Goal: Task Accomplishment & Management: Manage account settings

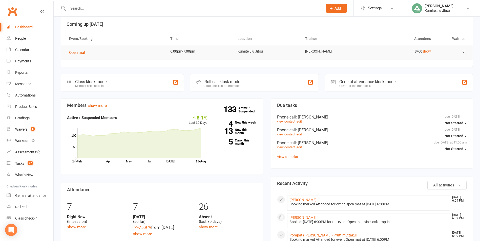
scroll to position [25, 0]
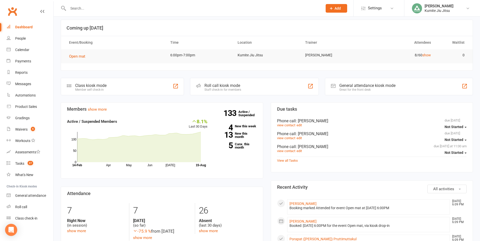
click at [334, 7] on button "Add" at bounding box center [337, 8] width 22 height 9
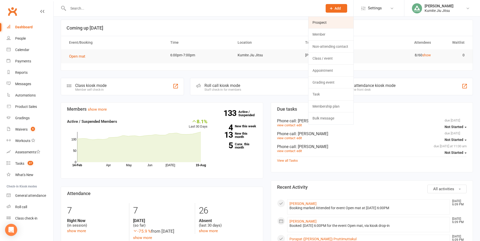
click at [321, 22] on link "Prospect" at bounding box center [330, 23] width 45 height 12
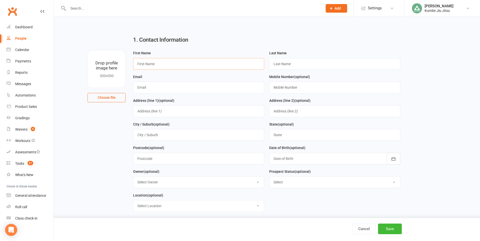
click at [158, 64] on input "text" at bounding box center [198, 64] width 131 height 12
type input "Paulie"
type input "MEta"
type input "[PERSON_NAME][EMAIL_ADDRESS][DOMAIN_NAME]"
type input "0478514312"
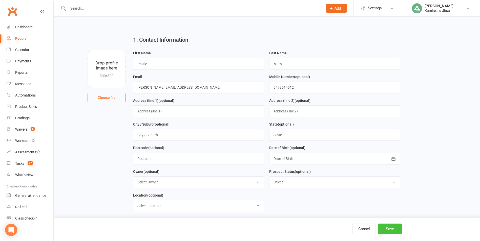
click at [392, 229] on button "Save" at bounding box center [390, 229] width 24 height 11
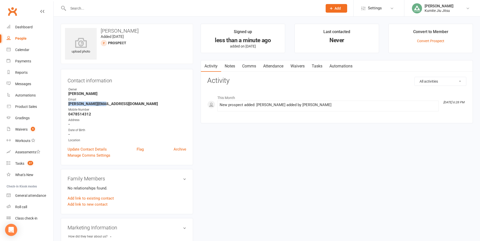
drag, startPoint x: 104, startPoint y: 105, endPoint x: 67, endPoint y: 105, distance: 37.7
click at [67, 105] on div "Contact information Owner [PERSON_NAME] Email [PERSON_NAME][EMAIL_ADDRESS][DOMA…" at bounding box center [127, 117] width 132 height 96
copy strong "[PERSON_NAME][EMAIL_ADDRESS][DOMAIN_NAME]"
click at [234, 66] on link "Notes" at bounding box center [229, 66] width 17 height 12
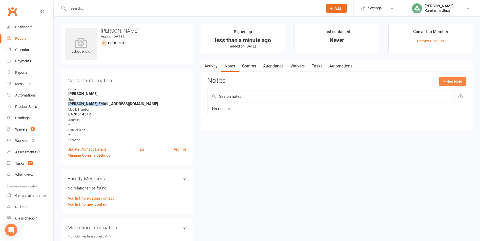
click at [455, 81] on button "+ New Note" at bounding box center [452, 81] width 27 height 9
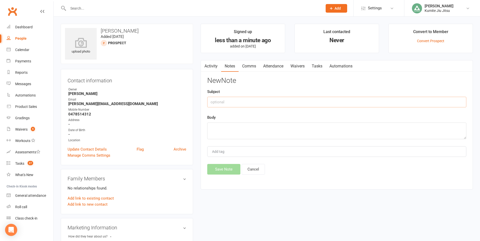
click at [284, 103] on input "text" at bounding box center [336, 102] width 259 height 11
type input "meta lead"
type textarea "adult ad"
click at [220, 172] on button "Save Note" at bounding box center [223, 169] width 33 height 11
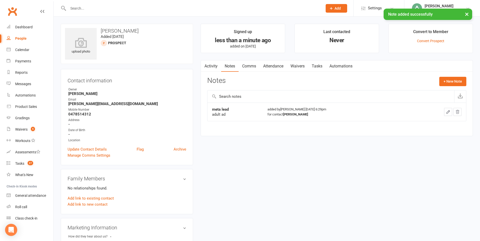
click at [316, 68] on link "Tasks" at bounding box center [317, 66] width 18 height 12
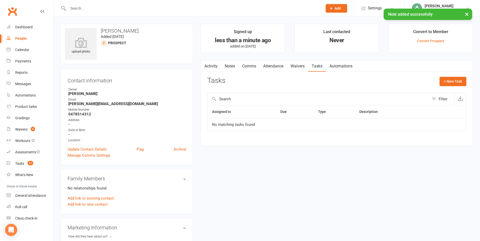
click at [228, 62] on link "Notes" at bounding box center [229, 66] width 17 height 12
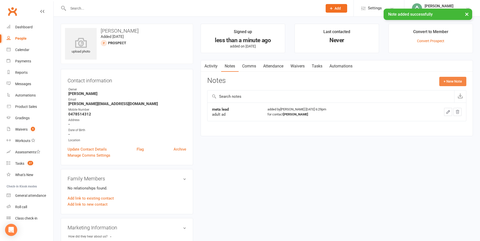
click at [451, 84] on button "+ New Note" at bounding box center [452, 81] width 27 height 9
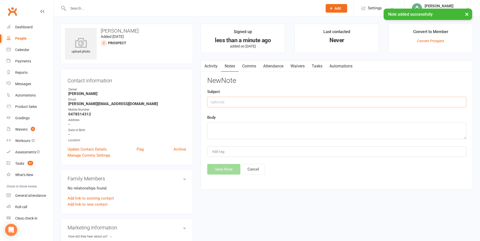
click at [295, 103] on input "text" at bounding box center [336, 102] width 259 height 11
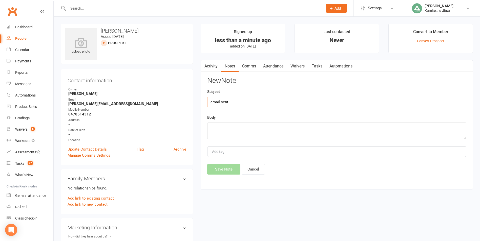
type input "email sent"
type textarea "call needed"
click at [229, 171] on button "Save Note" at bounding box center [223, 169] width 33 height 11
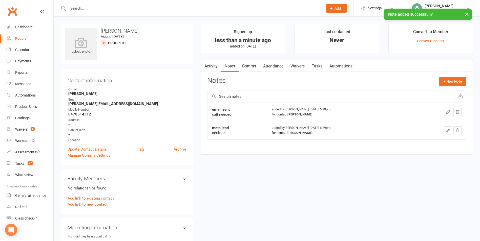
click at [319, 64] on link "Tasks" at bounding box center [317, 66] width 18 height 12
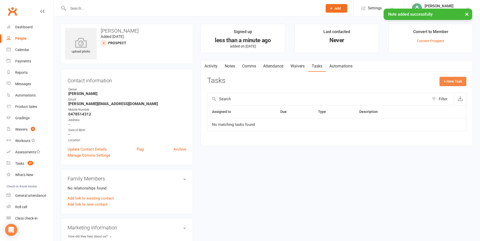
click at [452, 83] on button "+ New Task" at bounding box center [452, 81] width 27 height 9
select select "49706"
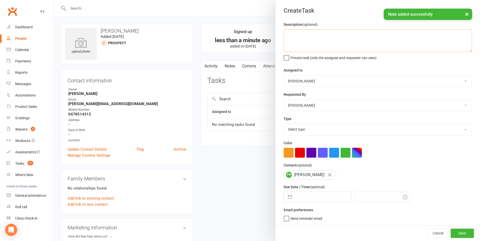
click at [305, 42] on textarea at bounding box center [378, 40] width 188 height 23
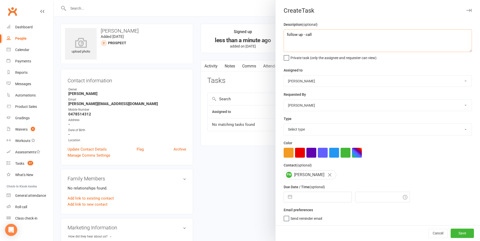
type textarea "follow up - call"
click at [300, 133] on select "Select type E-mail In person Meeting Phone call Add new task type" at bounding box center [378, 129] width 188 height 11
select select "28624"
click at [284, 125] on select "Select type E-mail In person Meeting Phone call Add new task type" at bounding box center [378, 129] width 188 height 11
click at [288, 199] on button "button" at bounding box center [289, 197] width 9 height 10
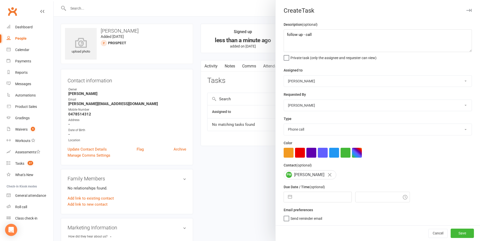
select select "6"
select select "2025"
select select "7"
select select "2025"
select select "8"
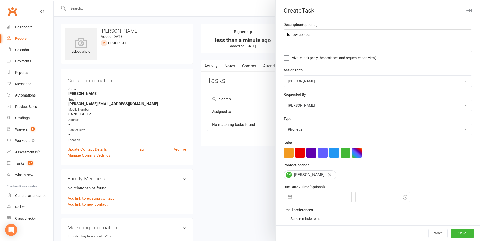
select select "2025"
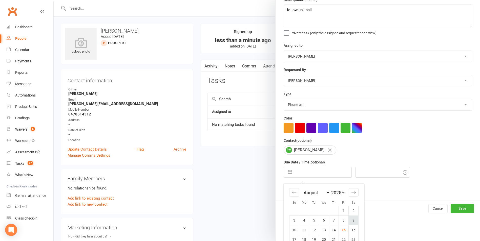
scroll to position [55, 0]
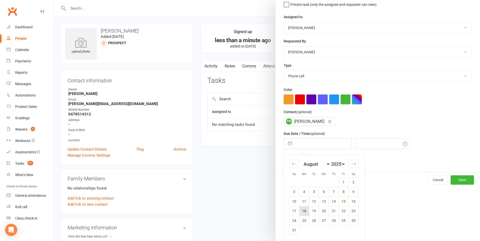
click at [304, 211] on td "18" at bounding box center [304, 211] width 10 height 10
type input "[DATE]"
type input "6:30pm"
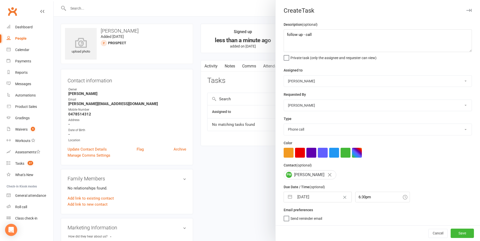
scroll to position [1, 0]
click at [456, 233] on button "Save" at bounding box center [462, 233] width 23 height 9
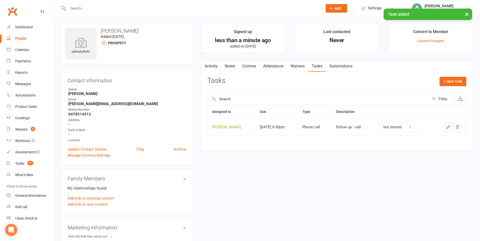
drag, startPoint x: 339, startPoint y: 8, endPoint x: 320, endPoint y: 7, distance: 19.1
click at [339, 8] on span "Add" at bounding box center [337, 8] width 6 height 4
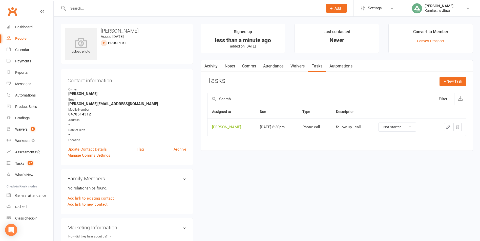
click at [332, 8] on icon at bounding box center [331, 8] width 5 height 5
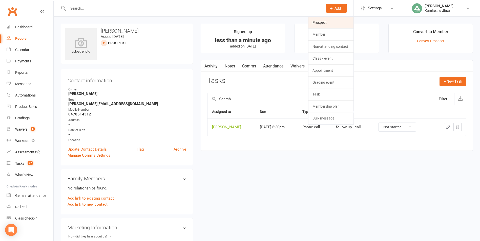
click at [333, 23] on link "Prospect" at bounding box center [330, 23] width 45 height 12
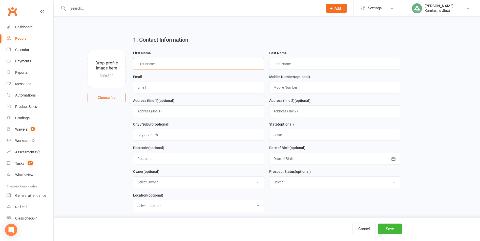
click at [194, 62] on input "text" at bounding box center [198, 64] width 131 height 12
type input "Naveed"
type input "[PERSON_NAME]"
type input "[EMAIL_ADDRESS][DOMAIN_NAME]"
type input "0452435321"
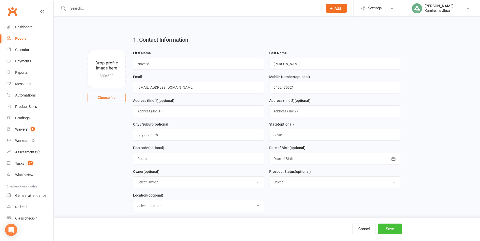
click at [395, 229] on button "Save" at bounding box center [390, 229] width 24 height 11
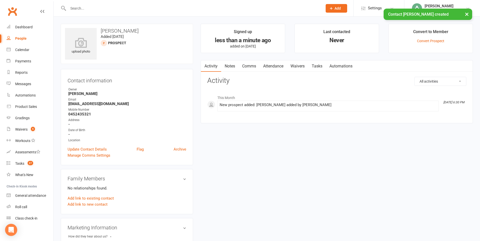
click at [230, 66] on link "Notes" at bounding box center [229, 66] width 17 height 12
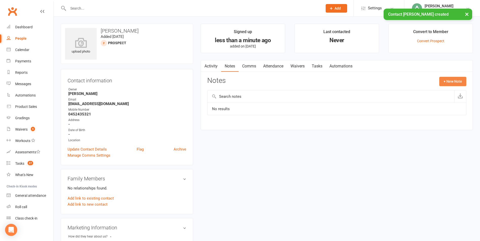
click at [448, 83] on button "+ New Note" at bounding box center [452, 81] width 27 height 9
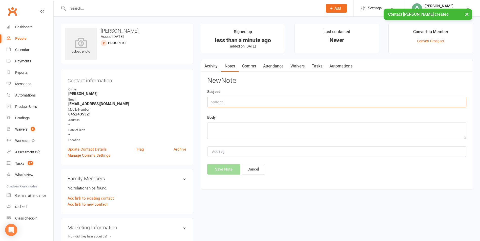
click at [262, 102] on input "text" at bounding box center [336, 102] width 259 height 11
type input "meta lead"
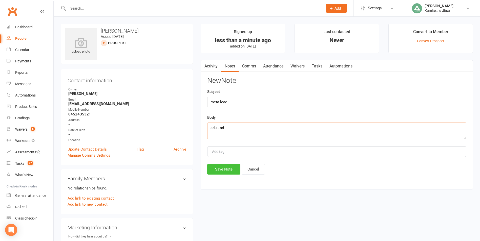
type textarea "adult ad"
click at [225, 165] on button "Save Note" at bounding box center [223, 169] width 33 height 11
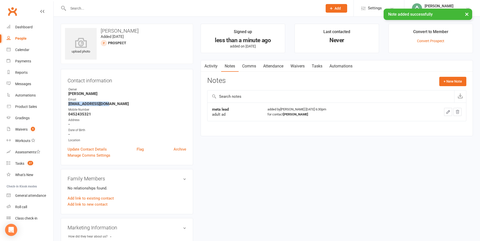
drag, startPoint x: 110, startPoint y: 103, endPoint x: 62, endPoint y: 104, distance: 48.6
click at [62, 104] on div "Contact information Owner [PERSON_NAME] Email [EMAIL_ADDRESS][DOMAIN_NAME] Mobi…" at bounding box center [127, 117] width 132 height 96
copy strong "[EMAIL_ADDRESS][DOMAIN_NAME]"
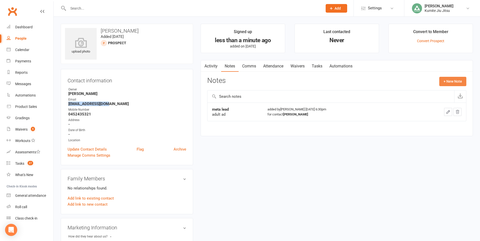
click at [445, 83] on button "+ New Note" at bounding box center [452, 81] width 27 height 9
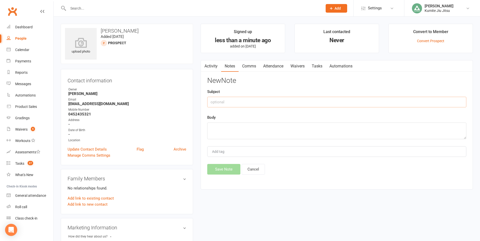
click at [313, 102] on input "text" at bounding box center [336, 102] width 259 height 11
type input "email sent"
type textarea "call needed"
click at [231, 168] on button "Save Note" at bounding box center [223, 169] width 33 height 11
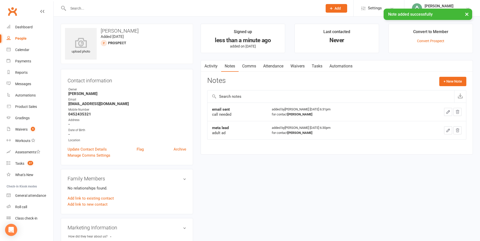
click at [317, 65] on link "Tasks" at bounding box center [317, 66] width 18 height 12
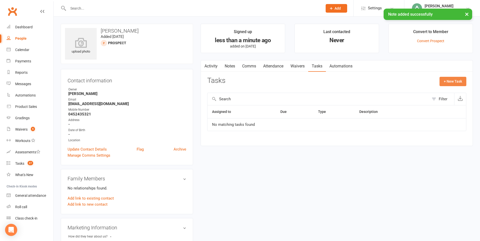
click at [456, 79] on button "+ New Task" at bounding box center [452, 81] width 27 height 9
select select "49706"
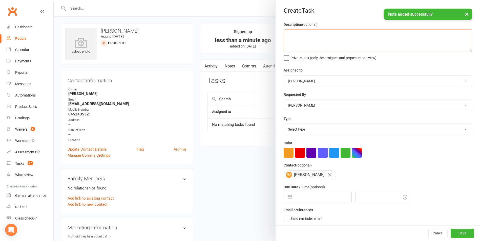
click at [326, 43] on textarea at bounding box center [378, 40] width 188 height 23
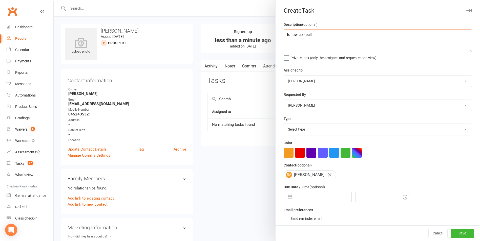
type textarea "follow up - call"
click at [301, 131] on select "Select type E-mail In person Meeting Phone call Add new task type" at bounding box center [378, 129] width 188 height 11
select select "28624"
click at [284, 125] on select "Select type E-mail In person Meeting Phone call Add new task type" at bounding box center [378, 129] width 188 height 11
click at [286, 198] on button "button" at bounding box center [289, 197] width 9 height 10
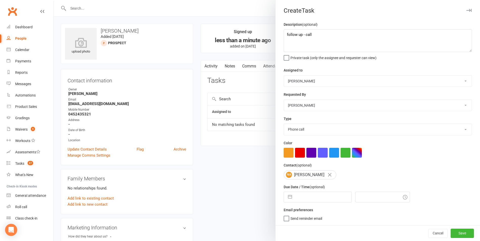
select select "6"
select select "2025"
select select "7"
select select "2025"
select select "8"
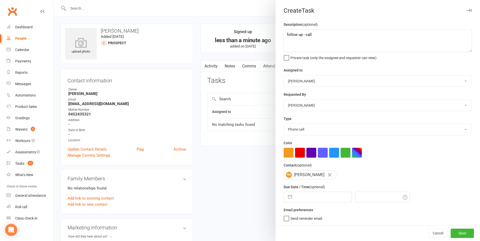
select select "2025"
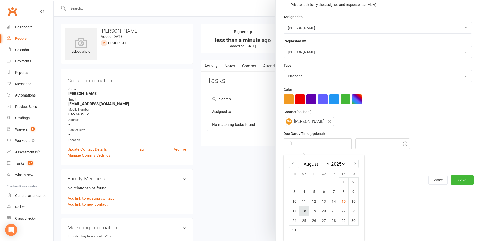
drag, startPoint x: 343, startPoint y: 203, endPoint x: 300, endPoint y: 211, distance: 43.5
click at [300, 211] on tbody "1 2 3 4 5 6 7 8 9 10 11 12 13 14 15 16 17 18 19 20 21 22 23 24 25 26 27 28 29 3…" at bounding box center [323, 207] width 69 height 58
click at [300, 211] on td "18" at bounding box center [304, 211] width 10 height 10
type input "[DATE]"
type input "6:45pm"
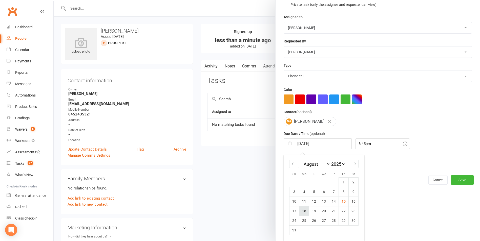
scroll to position [1, 0]
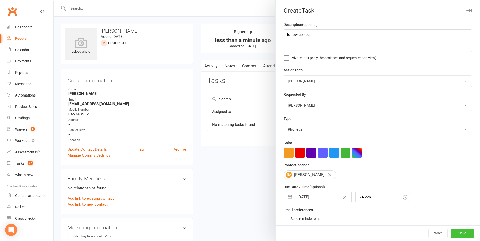
click at [453, 231] on button "Save" at bounding box center [462, 233] width 23 height 9
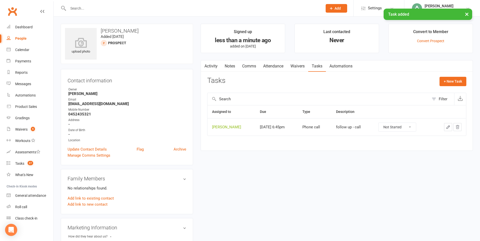
click at [340, 9] on div "× Task added" at bounding box center [236, 9] width 473 height 0
click at [337, 9] on div "× Task added" at bounding box center [236, 9] width 473 height 0
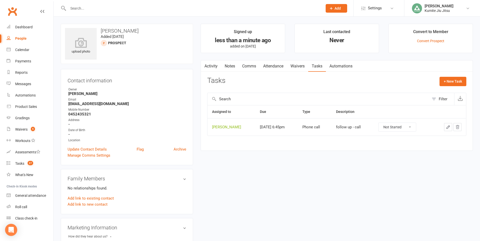
click at [331, 8] on icon at bounding box center [331, 8] width 5 height 5
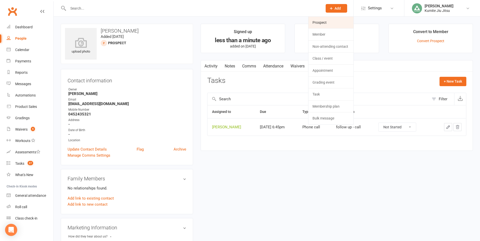
click at [316, 20] on link "Prospect" at bounding box center [330, 23] width 45 height 12
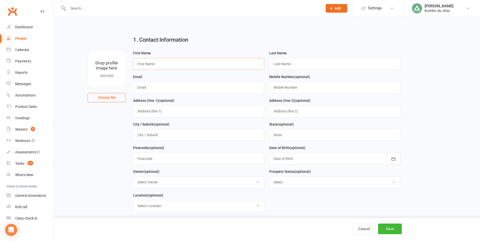
click at [196, 60] on input "text" at bounding box center [198, 64] width 131 height 12
type input "Nana"
type input "Meta"
type input "[EMAIL_ADDRESS][DOMAIN_NAME]"
type input "0406664143"
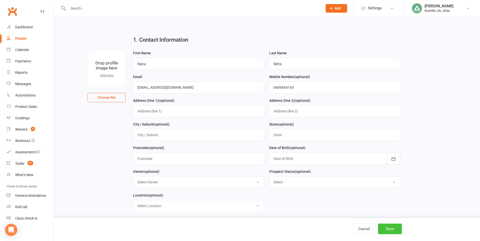
click at [392, 229] on button "Save" at bounding box center [390, 229] width 24 height 11
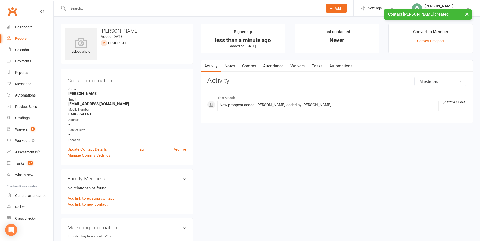
click at [225, 66] on link "Notes" at bounding box center [229, 66] width 17 height 12
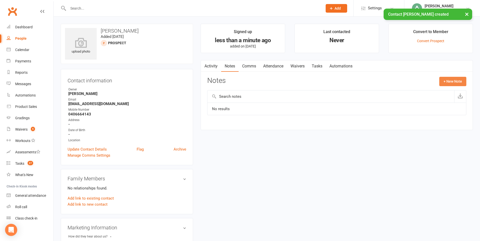
click at [454, 81] on button "+ New Note" at bounding box center [452, 81] width 27 height 9
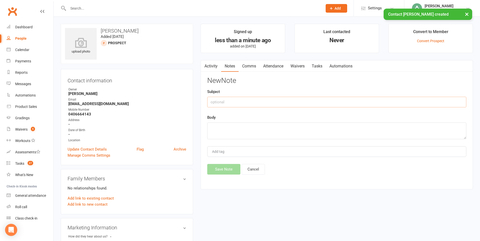
click at [245, 103] on input "text" at bounding box center [336, 102] width 259 height 11
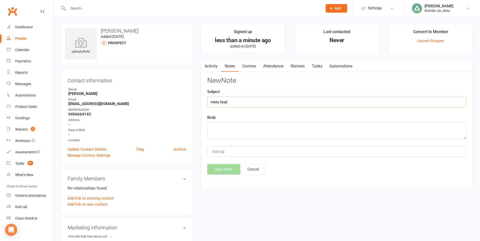
type input "meta lead"
type textarea "adult ad"
click at [231, 161] on div "New Note Subject meta lead Body adult ad Add tag Save Note Cancel" at bounding box center [336, 126] width 259 height 98
click at [225, 169] on button "Save Note" at bounding box center [223, 169] width 33 height 11
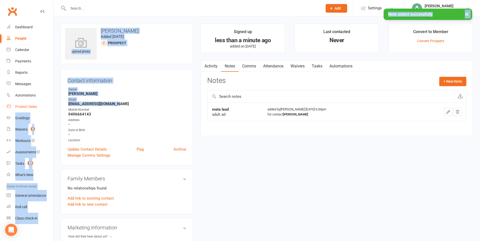
drag, startPoint x: 122, startPoint y: 105, endPoint x: 45, endPoint y: 104, distance: 76.7
click at [45, 104] on ui-view "Prospect Member Non-attending contact Class / event Appointment Grading event T…" at bounding box center [240, 220] width 480 height 438
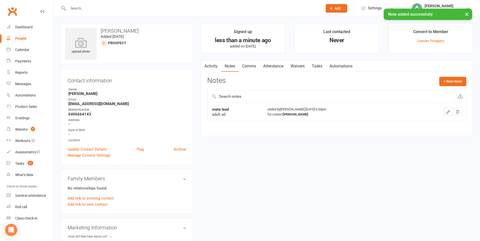
drag, startPoint x: 45, startPoint y: 104, endPoint x: 104, endPoint y: 109, distance: 58.9
click at [104, 109] on div "Mobile Number" at bounding box center [127, 110] width 118 height 5
drag, startPoint x: 117, startPoint y: 105, endPoint x: 68, endPoint y: 106, distance: 48.8
click at [68, 106] on li "Email [EMAIL_ADDRESS][DOMAIN_NAME]" at bounding box center [127, 101] width 119 height 9
copy strong "[EMAIL_ADDRESS][DOMAIN_NAME]"
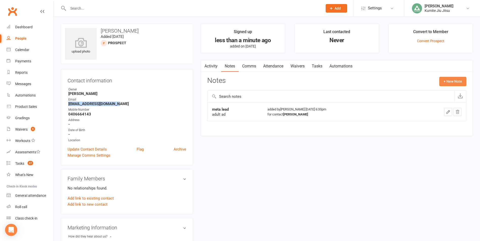
click at [454, 80] on button "+ New Note" at bounding box center [452, 81] width 27 height 9
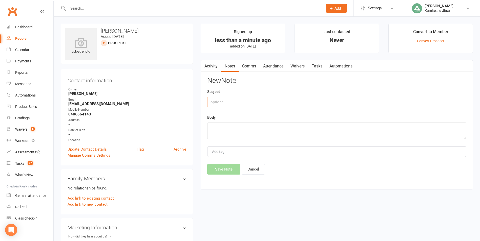
click at [264, 103] on input "text" at bounding box center [336, 102] width 259 height 11
type input "email sent"
type textarea "call needed"
click at [224, 170] on button "Save Note" at bounding box center [223, 169] width 33 height 11
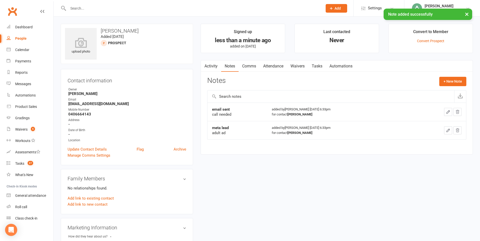
click at [319, 67] on link "Tasks" at bounding box center [317, 66] width 18 height 12
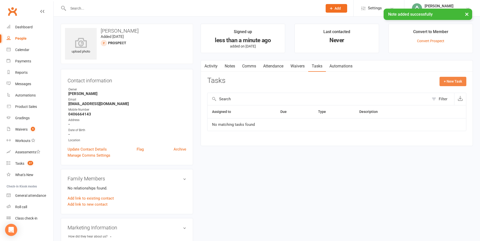
click at [450, 82] on button "+ New Task" at bounding box center [452, 81] width 27 height 9
select select "49706"
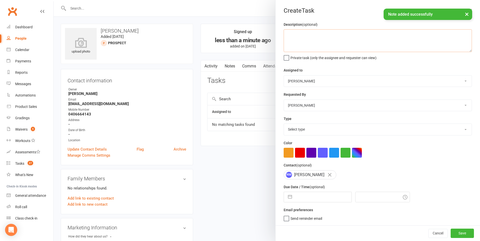
click at [295, 42] on textarea at bounding box center [378, 40] width 188 height 23
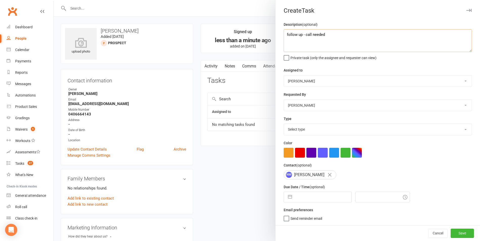
type textarea "follow up - call needed"
click at [298, 130] on select "Select type E-mail In person Meeting Phone call Add new task type" at bounding box center [378, 129] width 188 height 11
select select "28624"
click at [284, 125] on select "Select type E-mail In person Meeting Phone call Add new task type" at bounding box center [378, 129] width 188 height 11
click at [289, 199] on button "button" at bounding box center [289, 197] width 9 height 10
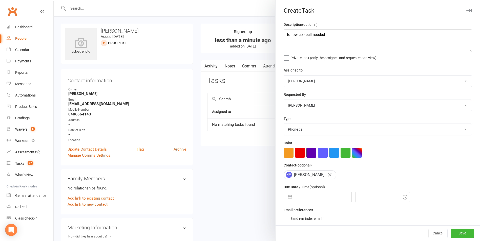
select select "6"
select select "2025"
select select "7"
select select "2025"
select select "8"
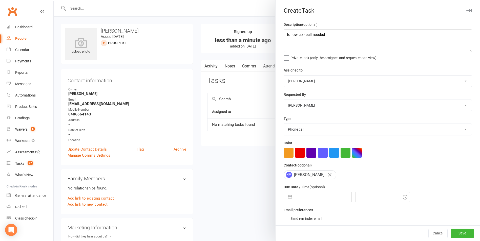
select select "2025"
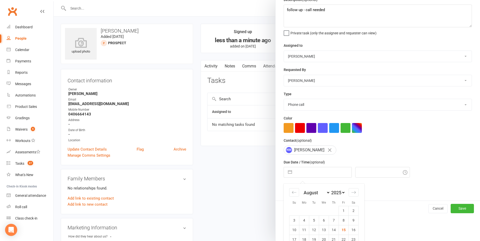
scroll to position [55, 0]
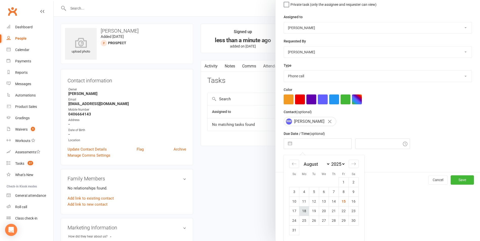
click at [301, 211] on td "18" at bounding box center [304, 211] width 10 height 10
type input "[DATE]"
type input "6:45pm"
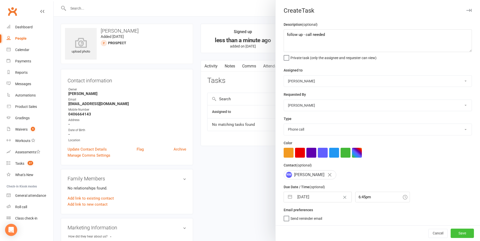
click at [454, 232] on button "Save" at bounding box center [462, 233] width 23 height 9
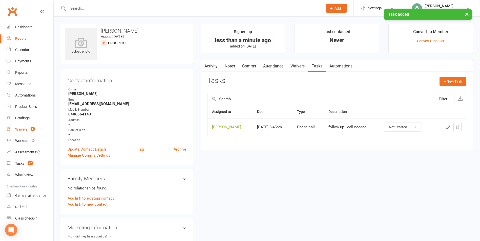
click at [31, 131] on count-badge "5" at bounding box center [31, 130] width 7 height 4
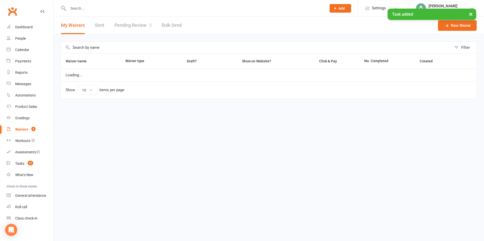
select select "25"
click at [136, 29] on link "Pending Review 5" at bounding box center [132, 25] width 37 height 17
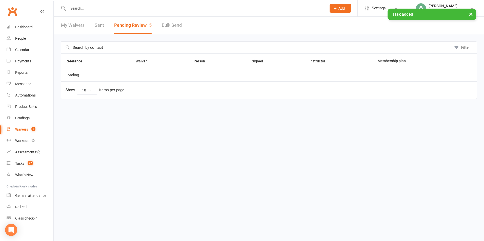
select select "25"
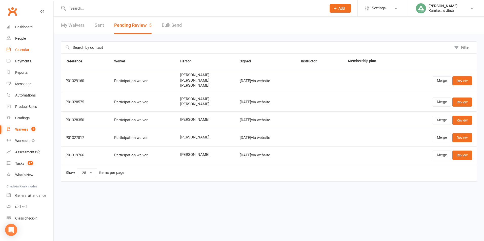
click at [26, 50] on div "Calendar" at bounding box center [22, 50] width 14 height 4
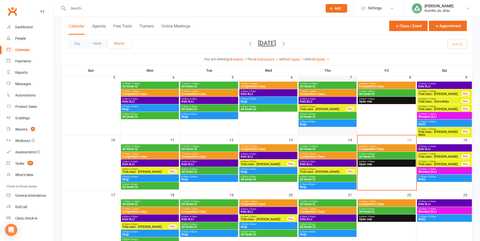
scroll to position [101, 0]
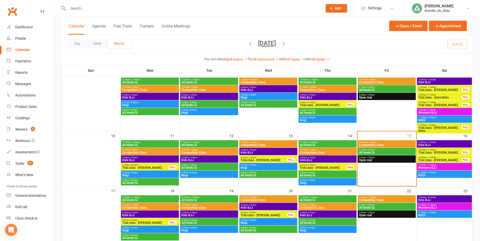
click at [101, 5] on input "text" at bounding box center [193, 8] width 252 height 7
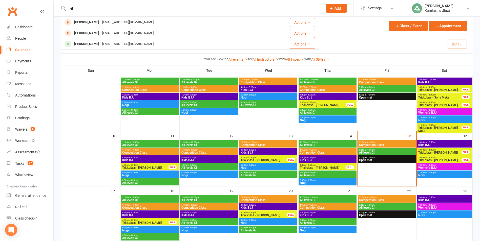
type input "e"
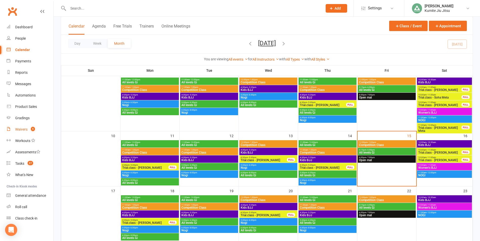
click at [32, 128] on span "5" at bounding box center [33, 129] width 4 height 4
select select "25"
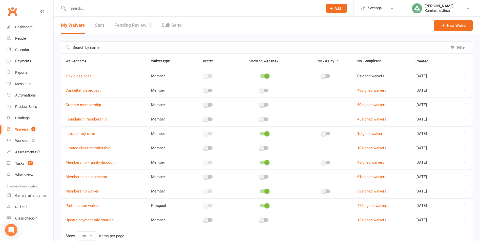
click at [141, 24] on link "Pending Review 5" at bounding box center [132, 25] width 37 height 17
select select "25"
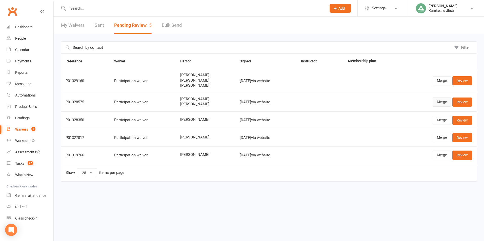
click at [443, 103] on link "Merge" at bounding box center [441, 102] width 18 height 9
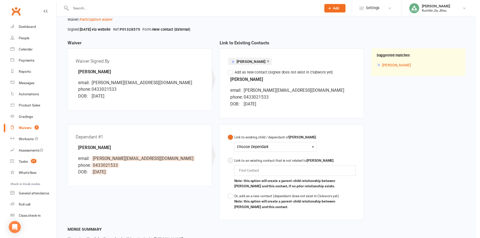
scroll to position [70, 0]
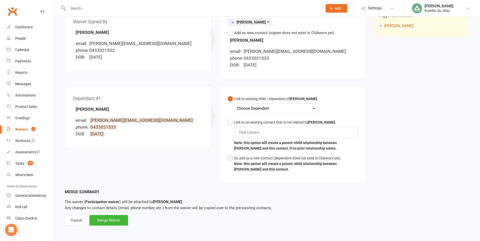
click at [236, 159] on div "Or, add as a new contact (dependant does not exist in Clubworx yet)." at bounding box center [295, 159] width 123 height 6
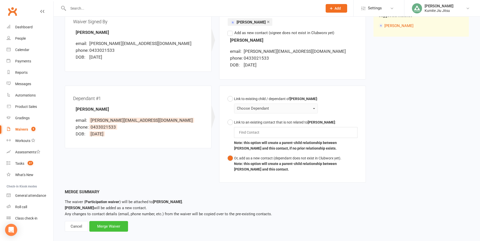
click at [107, 225] on div "Merge Waiver" at bounding box center [108, 226] width 39 height 11
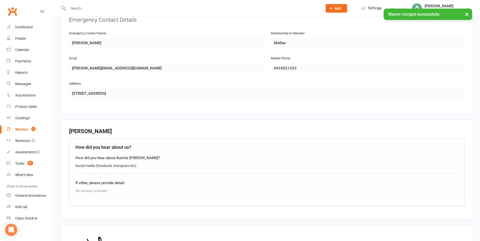
scroll to position [514, 0]
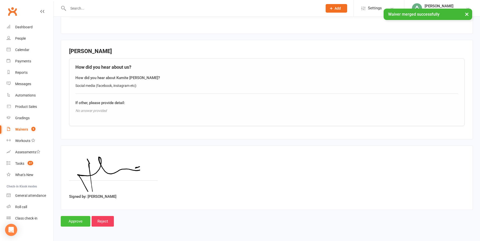
click at [74, 222] on input "Approve" at bounding box center [76, 221] width 30 height 11
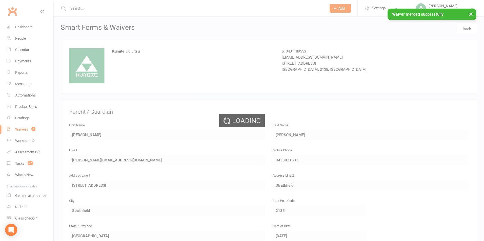
select select "25"
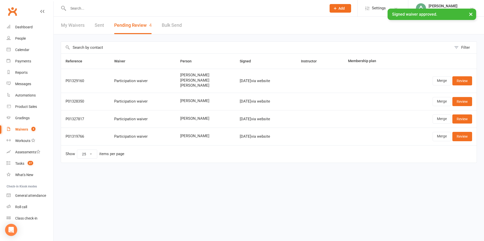
click at [104, 8] on input "text" at bounding box center [195, 8] width 256 height 7
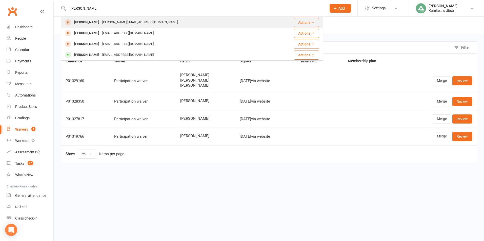
type input "[PERSON_NAME]"
click at [101, 23] on div "[PERSON_NAME][EMAIL_ADDRESS][DOMAIN_NAME]" at bounding box center [140, 22] width 79 height 7
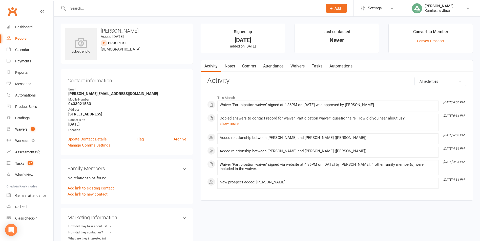
click at [100, 8] on input "text" at bounding box center [193, 8] width 252 height 7
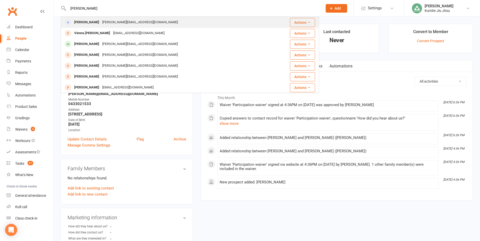
type input "[PERSON_NAME]"
click at [105, 22] on div "[PERSON_NAME][EMAIL_ADDRESS][DOMAIN_NAME]" at bounding box center [140, 22] width 79 height 7
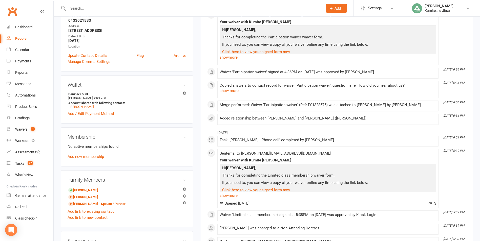
scroll to position [101, 0]
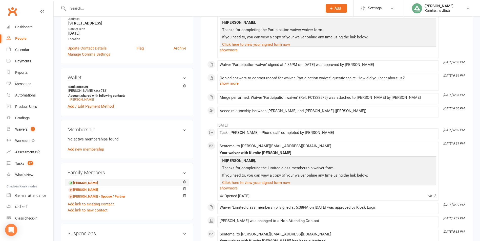
click at [78, 182] on link "[PERSON_NAME]" at bounding box center [83, 183] width 30 height 5
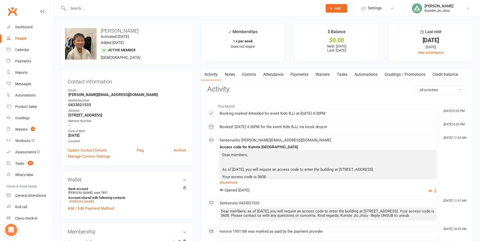
click at [302, 74] on link "Payments" at bounding box center [299, 75] width 25 height 12
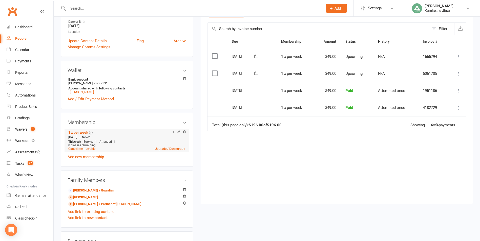
scroll to position [126, 0]
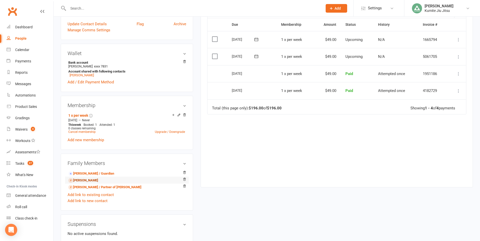
click at [82, 181] on link "[PERSON_NAME]" at bounding box center [83, 180] width 30 height 5
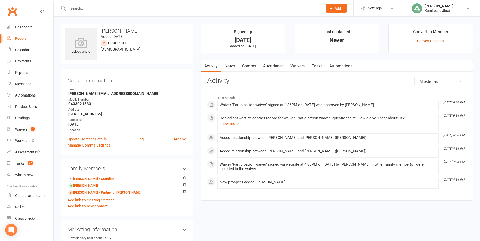
click at [432, 42] on link "Convert Prospect" at bounding box center [430, 41] width 27 height 4
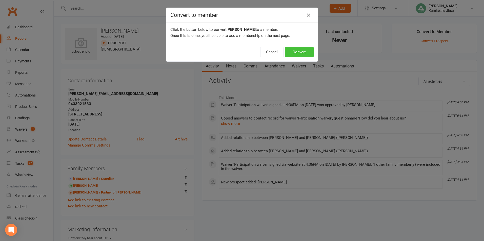
click at [300, 51] on button "Convert" at bounding box center [299, 52] width 29 height 11
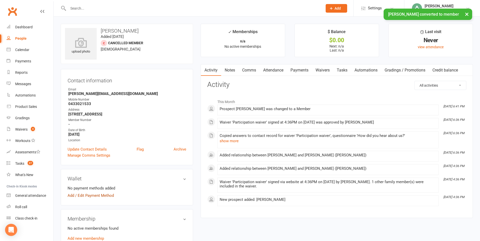
click at [88, 196] on link "Add / Edit Payment Method" at bounding box center [91, 196] width 46 height 6
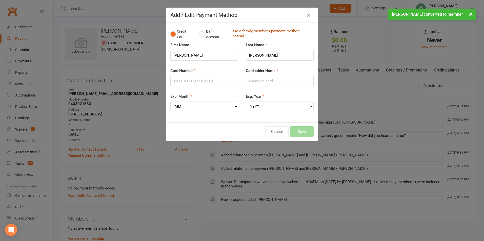
click at [243, 33] on link "Use a family member's payment method instead" at bounding box center [270, 34] width 79 height 11
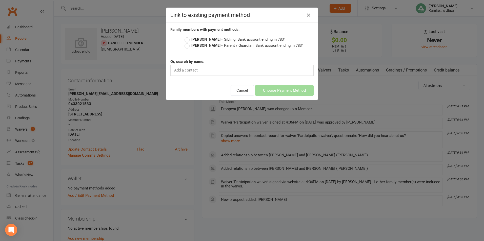
click at [195, 45] on strong "[PERSON_NAME]" at bounding box center [205, 45] width 29 height 5
click at [188, 43] on input "[PERSON_NAME] – Parent / Guardian: Bank account ending in 7831" at bounding box center [185, 43] width 3 height 0
click at [287, 91] on button "Choose Payment Method" at bounding box center [284, 90] width 58 height 11
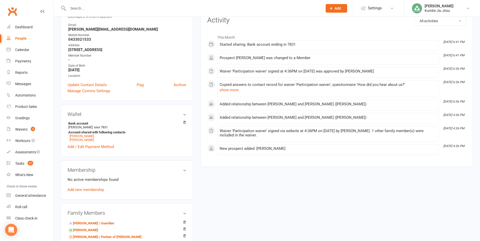
scroll to position [101, 0]
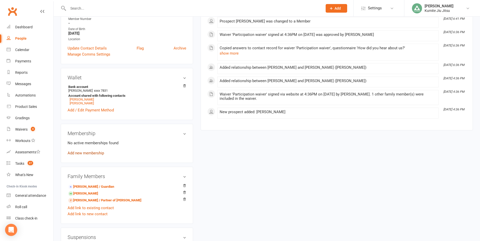
click at [86, 153] on link "Add new membership" at bounding box center [86, 153] width 36 height 5
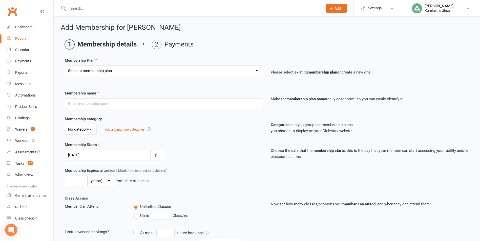
click at [105, 71] on select "Select a membership plan Create new Membership Plan Foundation member (adult) F…" at bounding box center [164, 71] width 198 height 10
select select "26"
click at [65, 66] on select "Select a membership plan Create new Membership Plan Foundation member (adult) F…" at bounding box center [164, 71] width 198 height 10
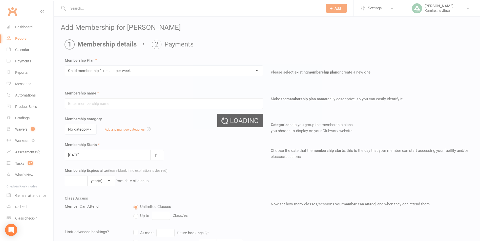
type input "Child membership 1 x class per week"
type input "1"
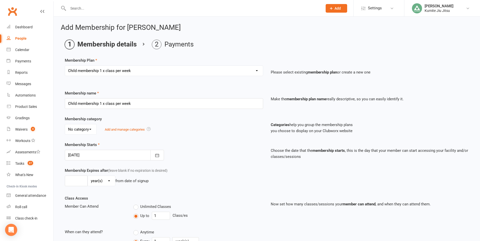
click at [173, 72] on select "Select a membership plan Create new Membership Plan Foundation member (adult) F…" at bounding box center [164, 71] width 198 height 10
select select "30"
click at [65, 66] on select "Select a membership plan Create new Membership Plan Foundation member (adult) F…" at bounding box center [164, 71] width 198 height 10
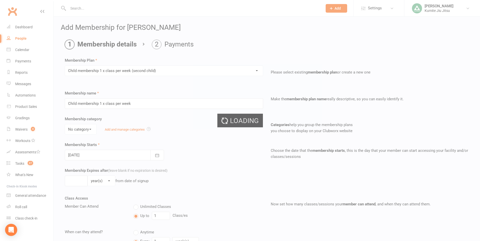
type input "Child membership 1 x class per week (second child)"
type input "0"
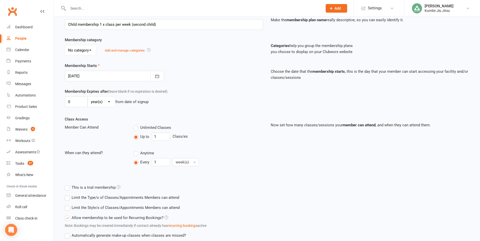
scroll to position [117, 0]
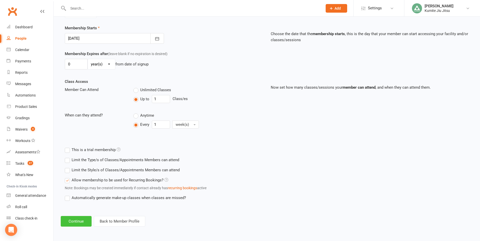
click at [81, 221] on button "Continue" at bounding box center [76, 221] width 31 height 11
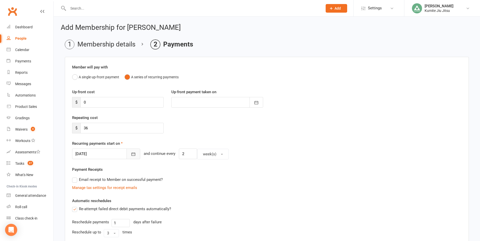
click at [131, 154] on icon "button" at bounding box center [133, 154] width 5 height 5
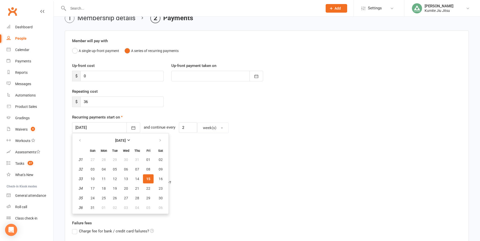
scroll to position [51, 0]
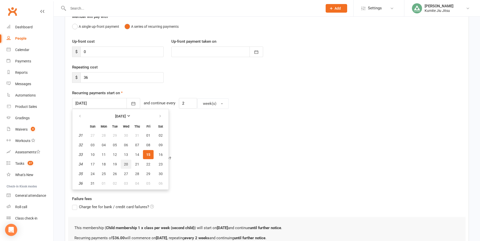
click at [127, 164] on span "20" at bounding box center [126, 164] width 4 height 4
type input "[DATE]"
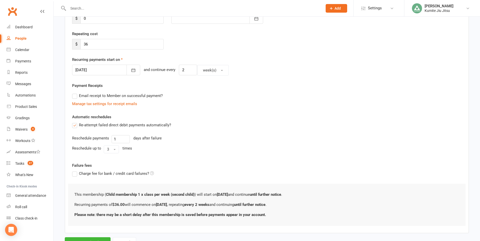
scroll to position [106, 0]
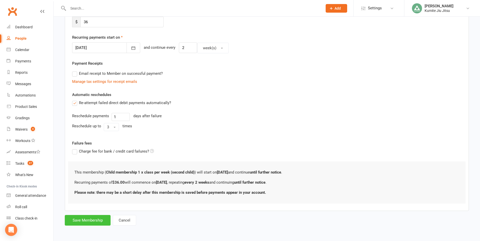
click at [90, 221] on button "Save Membership" at bounding box center [88, 220] width 46 height 11
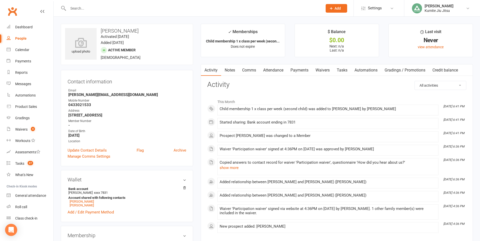
click at [297, 70] on link "Payments" at bounding box center [299, 71] width 25 height 12
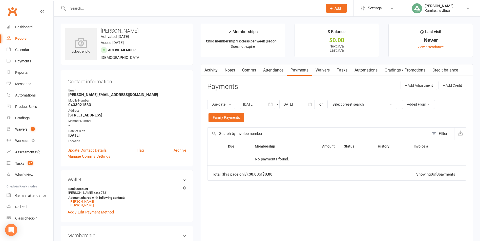
click at [341, 8] on span "Add" at bounding box center [337, 8] width 6 height 4
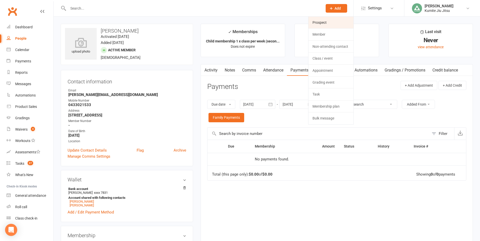
click at [329, 25] on link "Prospect" at bounding box center [330, 23] width 45 height 12
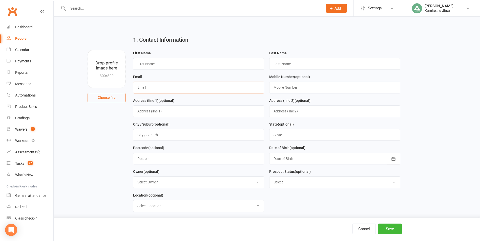
drag, startPoint x: 206, startPoint y: 92, endPoint x: 203, endPoint y: 91, distance: 3.3
click at [206, 92] on input "text" at bounding box center [198, 88] width 131 height 12
paste input "[EMAIL_ADDRESS][DOMAIN_NAME]"
type input "[EMAIL_ADDRESS][DOMAIN_NAME]"
click at [293, 91] on input "text" at bounding box center [334, 88] width 131 height 12
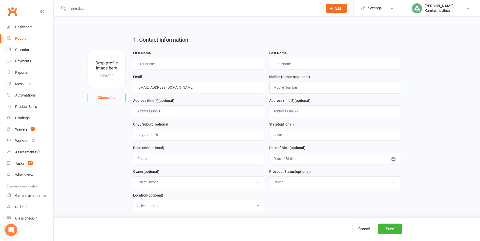
paste input "0 4221 45671"
type input "0422145671"
click at [158, 64] on input "text" at bounding box center [198, 64] width 131 height 12
type input "Ryna"
type input "Az"
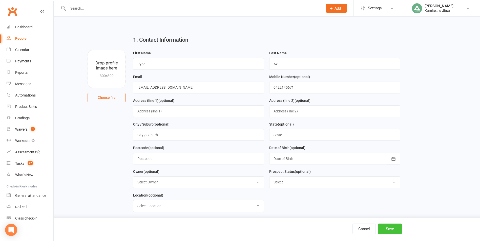
click at [393, 231] on button "Save" at bounding box center [390, 229] width 24 height 11
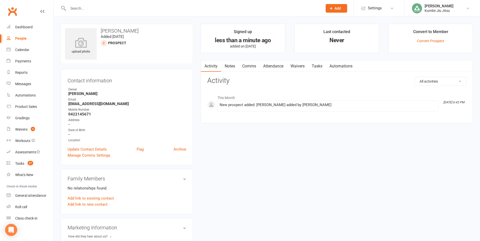
click at [232, 68] on link "Notes" at bounding box center [229, 66] width 17 height 12
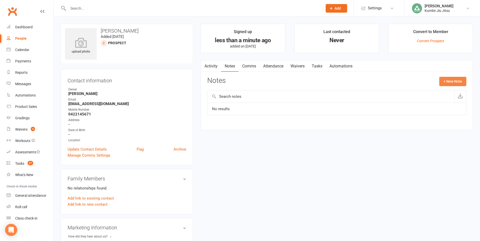
click at [451, 83] on button "+ New Note" at bounding box center [452, 81] width 27 height 9
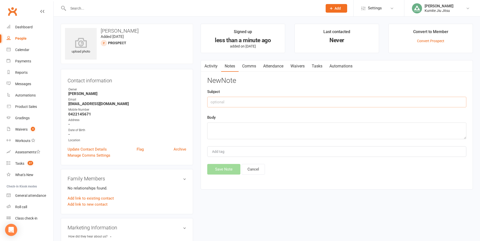
click at [237, 105] on input "text" at bounding box center [336, 102] width 259 height 11
drag, startPoint x: 221, startPoint y: 103, endPoint x: 240, endPoint y: 101, distance: 19.4
click at [221, 103] on input "email inquiry" at bounding box center [336, 102] width 259 height 11
type input "website inquiry"
click at [240, 126] on textarea at bounding box center [336, 131] width 259 height 17
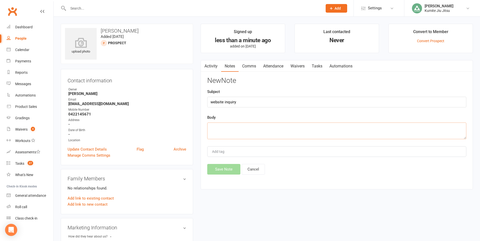
paste textarea "i am interested in enrolling my [DEMOGRAPHIC_DATA] son, are we able to do a tri…"
type textarea "i am interested in enrolling my [DEMOGRAPHIC_DATA] son, are we able to do a tri…"
click at [222, 170] on button "Save Note" at bounding box center [223, 169] width 33 height 11
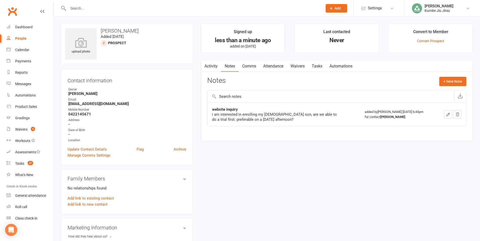
click at [273, 67] on link "Attendance" at bounding box center [273, 66] width 27 height 12
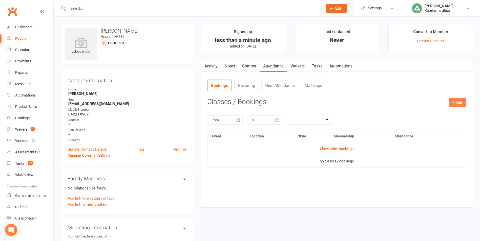
click at [458, 104] on button "+ Add" at bounding box center [458, 102] width 18 height 9
click at [437, 126] on link "Add Appointment" at bounding box center [441, 124] width 50 height 10
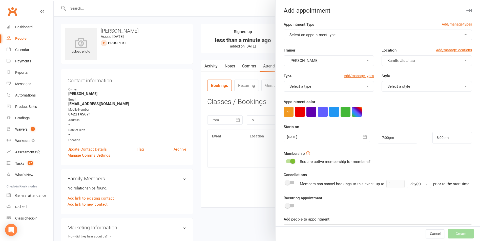
click at [310, 34] on span "Select an appointment type" at bounding box center [312, 35] width 46 height 5
click at [311, 50] on link "Trial.class" at bounding box center [309, 47] width 50 height 10
drag, startPoint x: 391, startPoint y: 84, endPoint x: 394, endPoint y: 85, distance: 3.1
click at [392, 84] on button "Select a style" at bounding box center [426, 86] width 90 height 11
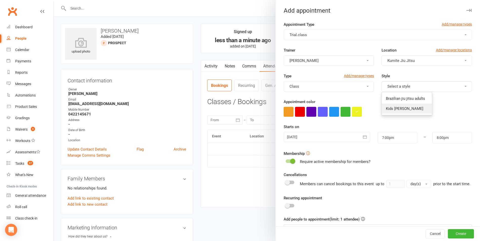
click at [398, 111] on link "Kids [PERSON_NAME]" at bounding box center [407, 109] width 50 height 10
click at [291, 159] on span at bounding box center [292, 161] width 5 height 5
click at [286, 161] on input "checkbox" at bounding box center [286, 161] width 0 height 0
click at [363, 139] on icon "button" at bounding box center [365, 136] width 4 height 3
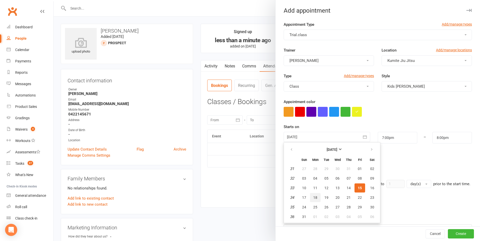
click at [315, 197] on span "18" at bounding box center [315, 198] width 4 height 4
type input "[DATE]"
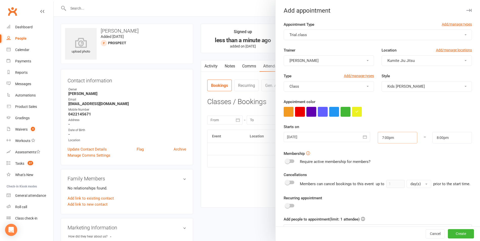
click at [399, 138] on input "7:00pm" at bounding box center [397, 138] width 39 height 12
type input "4:30pm"
type input "5:30pm"
click at [387, 157] on li "4:30pm" at bounding box center [390, 156] width 24 height 8
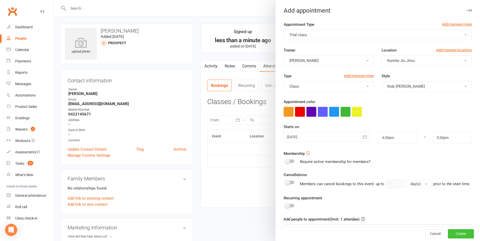
click at [454, 232] on button "Create" at bounding box center [461, 234] width 26 height 9
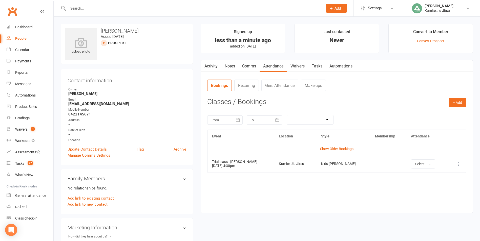
drag, startPoint x: 248, startPoint y: 168, endPoint x: 212, endPoint y: 169, distance: 35.9
click at [212, 169] on td "Trial.class - Ryna Az [DATE] 4:30pm" at bounding box center [240, 163] width 67 height 17
copy td "[DATE] 4:30pm"
click at [253, 67] on link "Comms" at bounding box center [249, 66] width 21 height 12
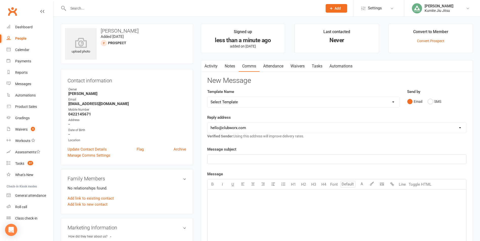
click at [291, 101] on select "Select Template [SMS] [Default template - review before using] Membership upgra…" at bounding box center [303, 102] width 192 height 10
select select "6"
click at [207, 97] on select "Select Template [SMS] [Default template - review before using] Membership upgra…" at bounding box center [303, 102] width 192 height 10
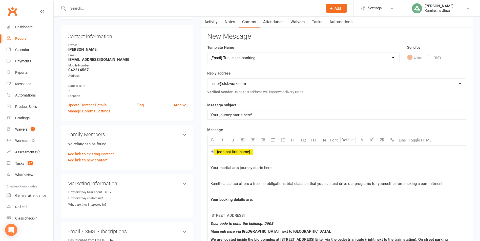
scroll to position [101, 0]
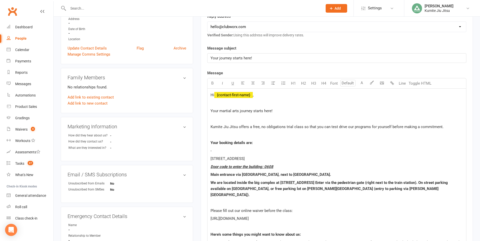
drag, startPoint x: 235, startPoint y: 155, endPoint x: 232, endPoint y: 154, distance: 3.1
click at [240, 148] on p "-" at bounding box center [336, 151] width 252 height 6
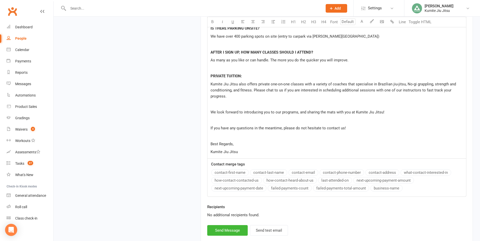
scroll to position [450, 0]
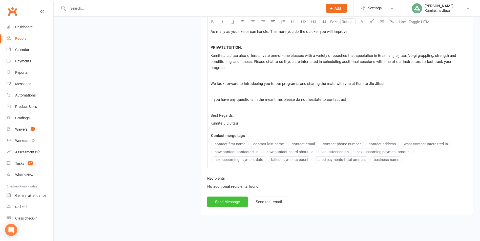
click at [229, 197] on button "Send Message" at bounding box center [227, 202] width 40 height 11
select select
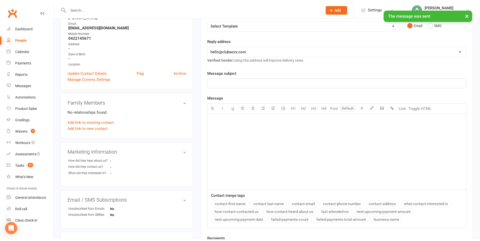
scroll to position [0, 0]
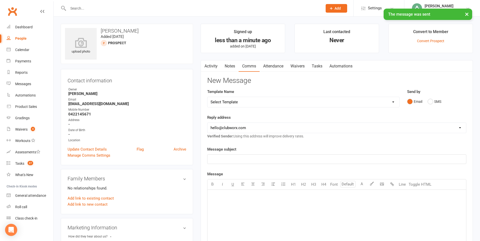
click at [233, 67] on link "Notes" at bounding box center [229, 66] width 17 height 12
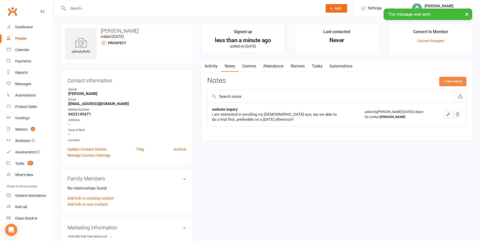
click at [449, 79] on button "+ New Note" at bounding box center [452, 81] width 27 height 9
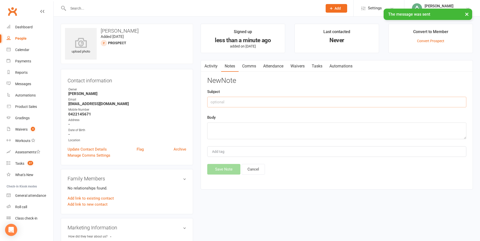
click at [244, 104] on input "text" at bounding box center [336, 102] width 259 height 11
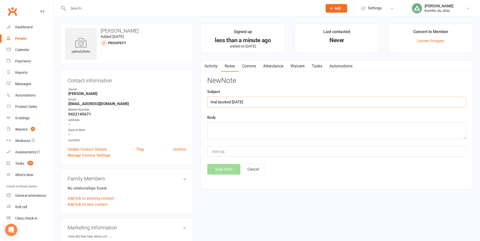
type input "trial booked [DATE]"
click at [223, 131] on textarea at bounding box center [336, 131] width 259 height 17
type textarea "via email"
click at [224, 171] on button "Save Note" at bounding box center [223, 169] width 33 height 11
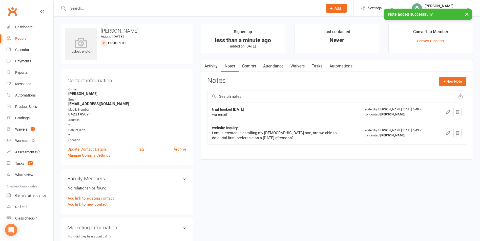
click at [320, 63] on link "Tasks" at bounding box center [317, 66] width 18 height 12
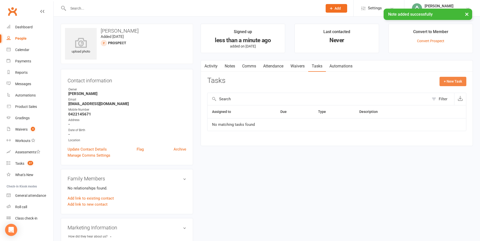
click at [448, 82] on button "+ New Task" at bounding box center [452, 81] width 27 height 9
select select "49706"
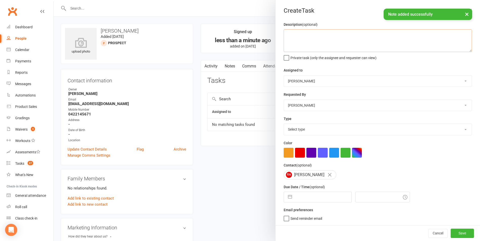
click at [304, 43] on textarea at bounding box center [378, 40] width 188 height 23
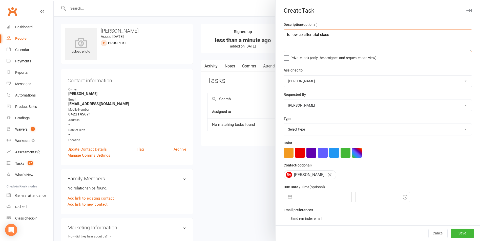
type textarea "follow up after trial class"
click at [305, 132] on select "Select type E-mail In person Meeting Phone call Add new task type" at bounding box center [378, 129] width 188 height 11
select select "33299"
click at [284, 125] on select "Select type E-mail In person Meeting Phone call Add new task type" at bounding box center [378, 129] width 188 height 11
click at [288, 200] on button "button" at bounding box center [289, 197] width 9 height 10
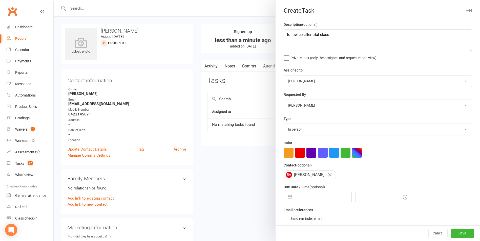
select select "6"
select select "2025"
select select "7"
select select "2025"
select select "8"
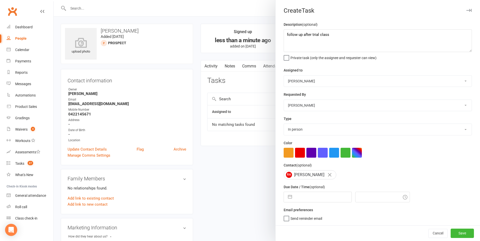
select select "2025"
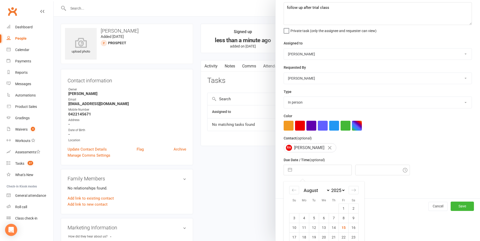
scroll to position [55, 0]
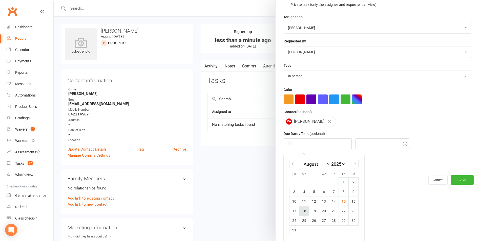
click at [306, 209] on td "18" at bounding box center [304, 211] width 10 height 10
type input "[DATE]"
type input "7:00pm"
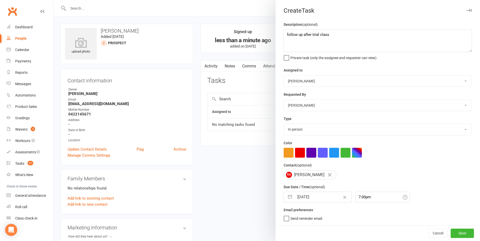
scroll to position [1, 0]
click at [452, 233] on button "Save" at bounding box center [462, 233] width 23 height 9
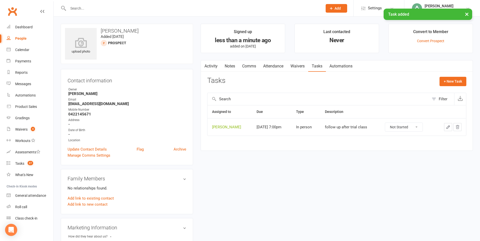
click at [253, 67] on link "Comms" at bounding box center [249, 66] width 21 height 12
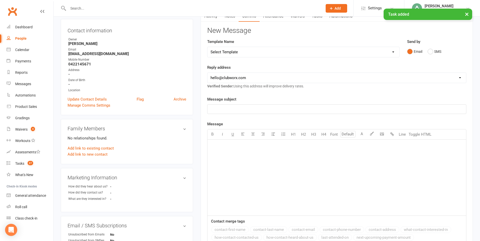
scroll to position [51, 0]
click at [246, 49] on select "Select Template [SMS] [Default template - review before using] Membership upgra…" at bounding box center [303, 52] width 192 height 10
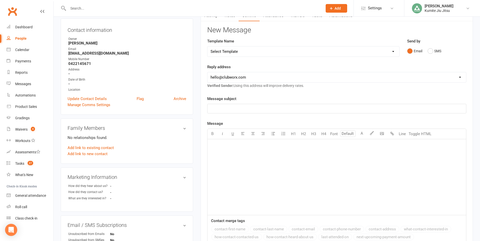
select select "2"
click at [207, 47] on select "Select Template [SMS] [Default template - review before using] Membership upgra…" at bounding box center [303, 52] width 192 height 10
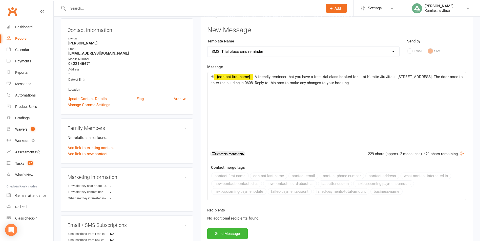
click at [362, 77] on span ", A friendly reminder that you have a free trial class booked for --- at Kumite…" at bounding box center [336, 80] width 253 height 11
drag, startPoint x: 229, startPoint y: 234, endPoint x: 225, endPoint y: 236, distance: 3.9
click at [228, 234] on button "Send Message" at bounding box center [227, 234] width 40 height 11
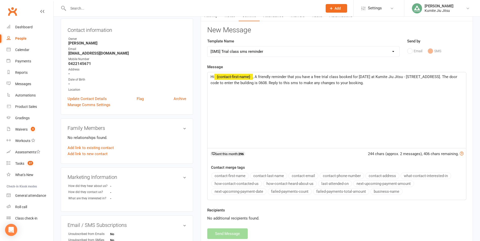
select select
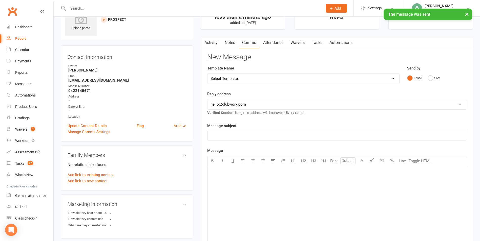
scroll to position [0, 0]
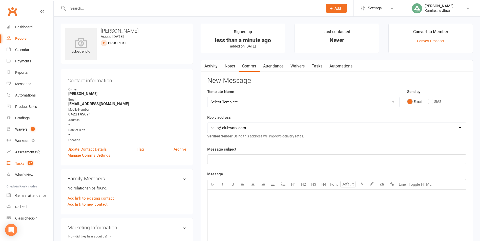
click at [24, 166] on link "Tasks 27" at bounding box center [30, 163] width 47 height 11
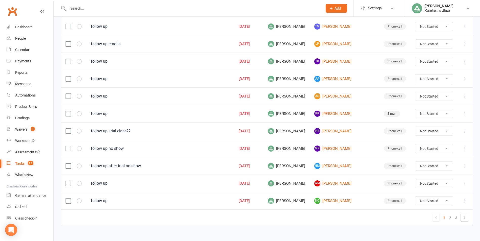
scroll to position [328, 0]
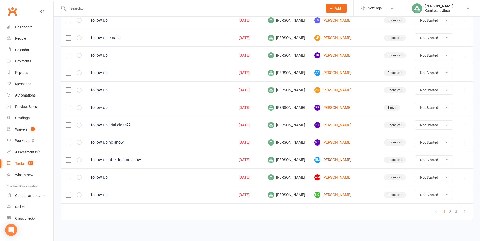
click at [342, 160] on link "NM [PERSON_NAME]" at bounding box center [344, 160] width 60 height 6
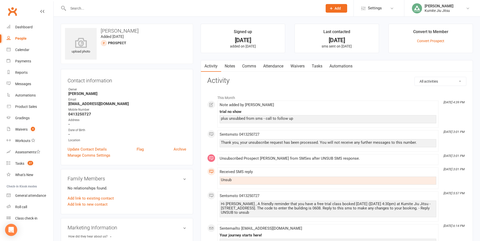
click at [234, 65] on link "Notes" at bounding box center [229, 66] width 17 height 12
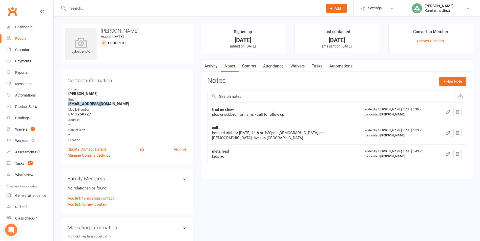
drag, startPoint x: 111, startPoint y: 104, endPoint x: 65, endPoint y: 105, distance: 46.3
click at [65, 105] on div "Contact information Owner [PERSON_NAME] Email [EMAIL_ADDRESS][DOMAIN_NAME] Mobi…" at bounding box center [127, 117] width 132 height 96
copy strong "[EMAIL_ADDRESS][DOMAIN_NAME]"
click at [448, 77] on button "+ New Note" at bounding box center [452, 81] width 27 height 9
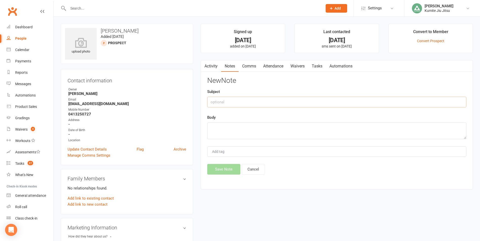
click at [226, 102] on input "text" at bounding box center [336, 102] width 259 height 11
type input "sent email follow up"
type textarea "call next week"
drag, startPoint x: 220, startPoint y: 173, endPoint x: 237, endPoint y: 133, distance: 43.4
click at [220, 173] on button "Save Note" at bounding box center [223, 169] width 33 height 11
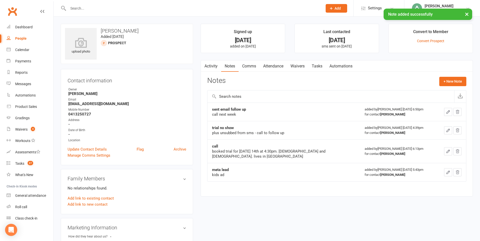
click at [319, 67] on link "Tasks" at bounding box center [317, 66] width 18 height 12
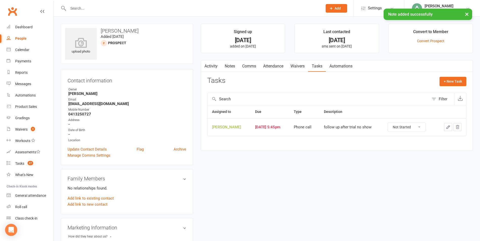
click at [447, 127] on icon "button" at bounding box center [448, 127] width 3 height 3
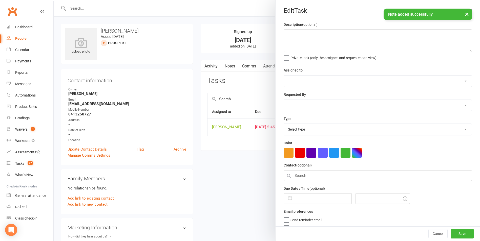
type textarea "follow up after trial no show"
select select "49706"
type input "[DATE]"
type input "5:45pm"
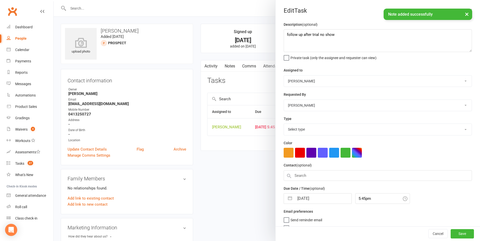
select select "28624"
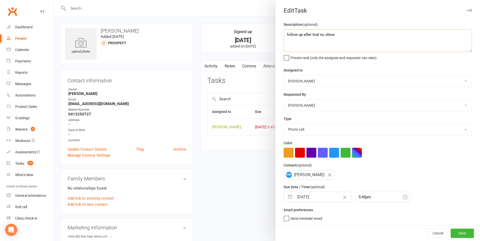
drag, startPoint x: 342, startPoint y: 35, endPoint x: 300, endPoint y: 39, distance: 41.4
click at [300, 39] on textarea "follow up after trial no show" at bounding box center [378, 40] width 188 height 23
type textarea "follow up"
click at [289, 197] on button "button" at bounding box center [289, 197] width 9 height 10
select select "6"
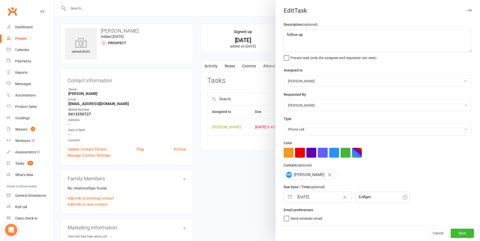
select select "2025"
select select "7"
select select "2025"
select select "8"
select select "2025"
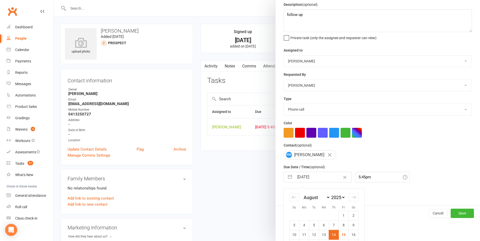
scroll to position [55, 0]
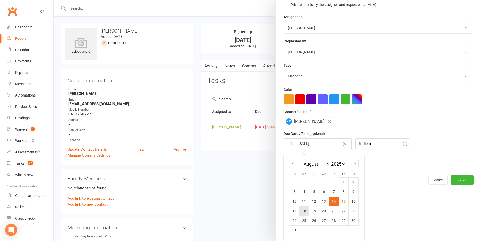
click at [304, 212] on td "18" at bounding box center [304, 211] width 10 height 10
type input "[DATE]"
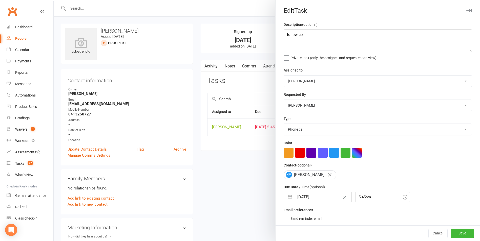
scroll to position [1, 0]
click at [452, 233] on button "Save" at bounding box center [462, 233] width 23 height 9
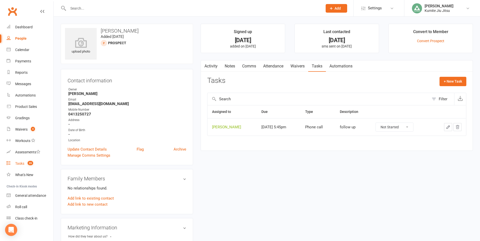
click at [24, 162] on div "Tasks" at bounding box center [19, 164] width 9 height 4
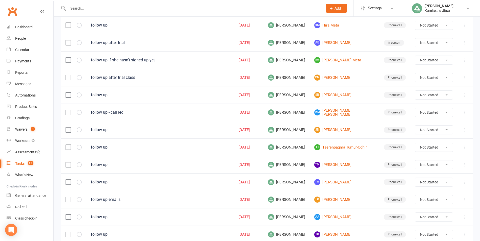
scroll to position [151, 0]
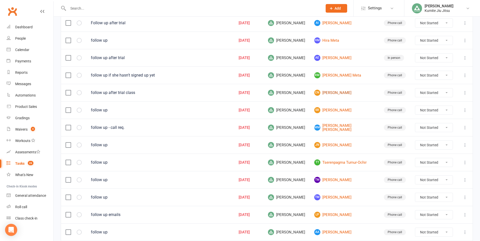
click at [346, 93] on link "CN [PERSON_NAME]" at bounding box center [344, 93] width 60 height 6
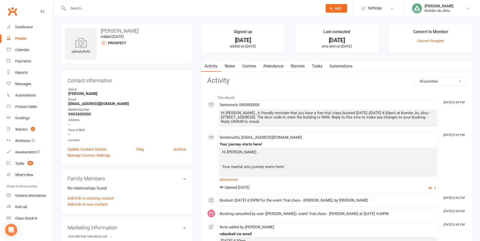
click at [83, 9] on input "text" at bounding box center [193, 8] width 252 height 7
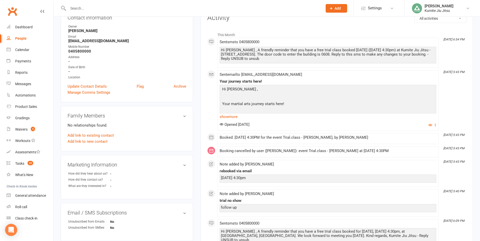
scroll to position [101, 0]
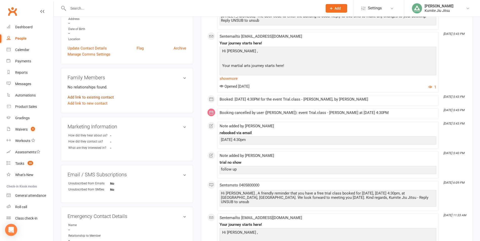
click at [91, 97] on link "Add link to existing contact" at bounding box center [91, 97] width 46 height 6
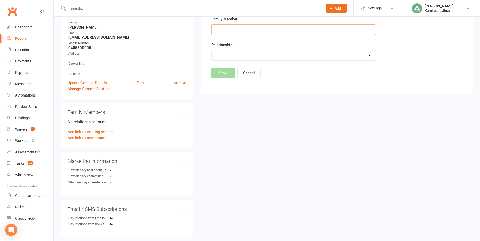
scroll to position [0, 0]
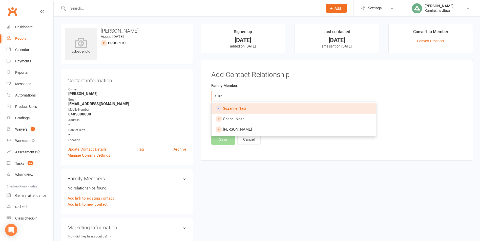
type input "suza"
click at [233, 108] on span "Suza nne Nasr" at bounding box center [235, 108] width 24 height 5
type input "[PERSON_NAME]"
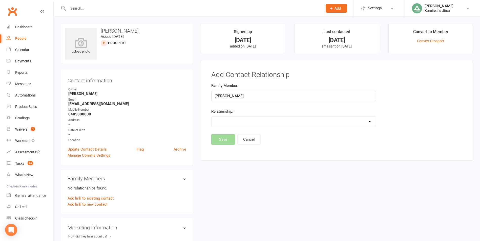
click at [243, 121] on select "Parent / Guardian Child Sibling (parent not in system) Spouse / Partner Cousin …" at bounding box center [293, 122] width 164 height 10
select select "3"
click at [211, 117] on select "Parent / Guardian Child Sibling (parent not in system) Spouse / Partner Cousin …" at bounding box center [293, 122] width 164 height 10
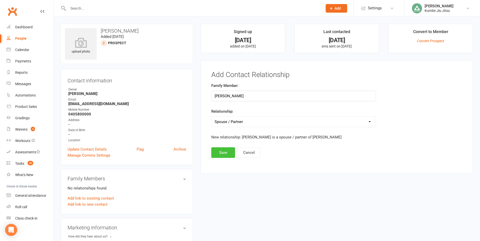
click at [225, 154] on button "Save" at bounding box center [223, 152] width 24 height 11
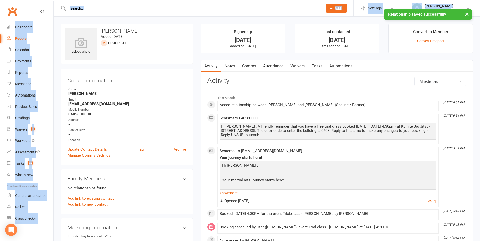
click at [96, 9] on div "× Relationship saved successfully" at bounding box center [236, 9] width 473 height 0
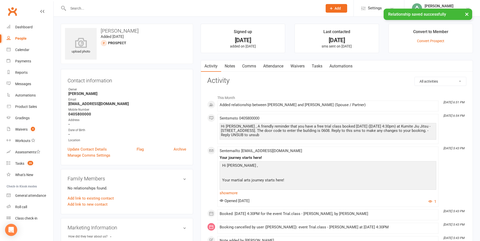
click at [85, 8] on input "text" at bounding box center [193, 8] width 252 height 7
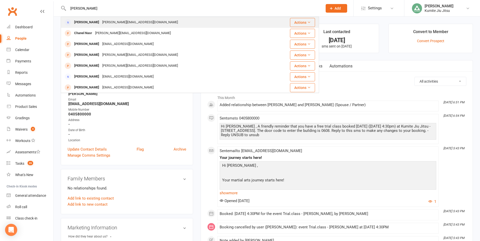
type input "[PERSON_NAME]"
click at [88, 18] on div "[PERSON_NAME] [PERSON_NAME][EMAIL_ADDRESS][DOMAIN_NAME]" at bounding box center [164, 22] width 207 height 10
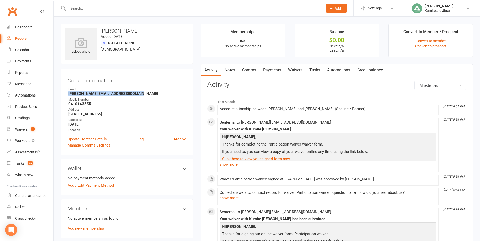
drag, startPoint x: 137, startPoint y: 94, endPoint x: 63, endPoint y: 95, distance: 74.4
click at [63, 95] on div "Contact information Owner Email [PERSON_NAME][EMAIL_ADDRESS][DOMAIN_NAME] Mobil…" at bounding box center [127, 112] width 132 height 86
copy strong "[PERSON_NAME][EMAIL_ADDRESS][DOMAIN_NAME]"
click at [90, 11] on input "text" at bounding box center [193, 8] width 252 height 7
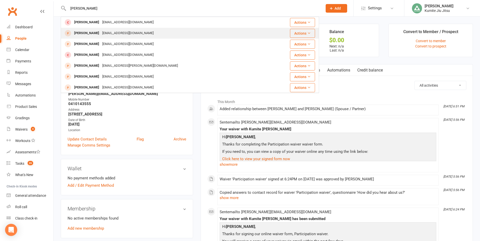
type input "[PERSON_NAME]"
click at [115, 33] on div "[PERSON_NAME] [EMAIL_ADDRESS][DOMAIN_NAME]" at bounding box center [164, 33] width 207 height 10
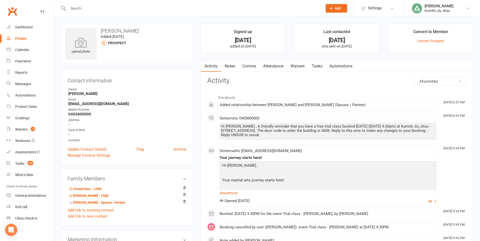
click at [229, 62] on link "Notes" at bounding box center [229, 66] width 17 height 12
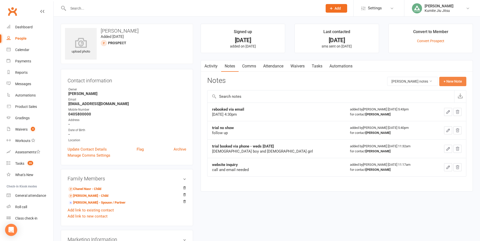
click at [457, 85] on button "+ New Note" at bounding box center [452, 81] width 27 height 9
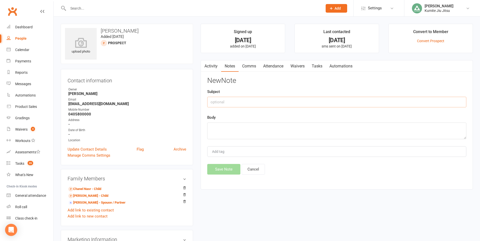
drag, startPoint x: 244, startPoint y: 105, endPoint x: 241, endPoint y: 102, distance: 4.7
click at [243, 105] on input "text" at bounding box center [336, 102] width 259 height 11
type input "sent email follow up"
click at [221, 136] on textarea at bounding box center [336, 131] width 259 height 17
type textarea "sent to wife's email"
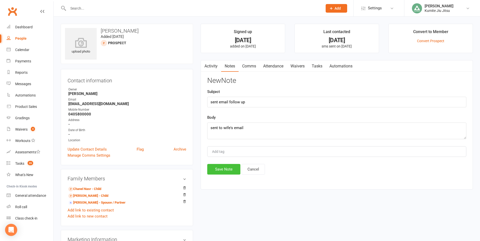
click at [224, 167] on button "Save Note" at bounding box center [223, 169] width 33 height 11
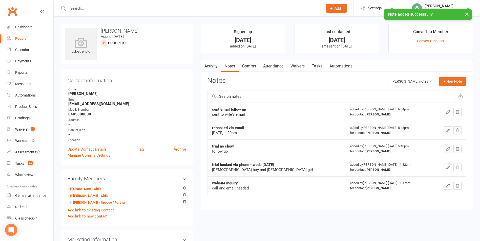
click at [321, 65] on link "Tasks" at bounding box center [317, 66] width 18 height 12
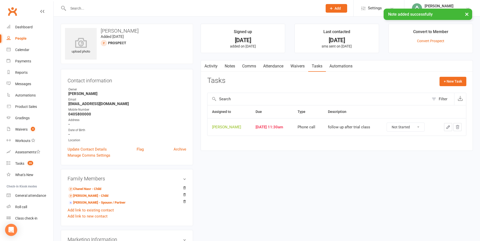
click at [447, 126] on icon "button" at bounding box center [448, 127] width 5 height 5
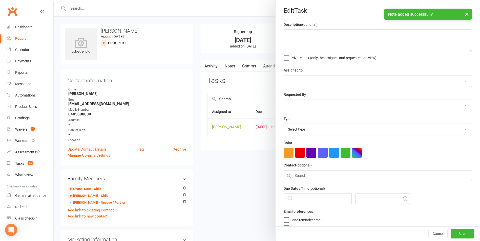
type textarea "follow up after trial class"
select select "49706"
type input "[DATE]"
type input "11:30am"
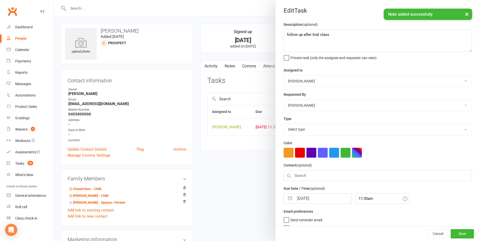
select select "28624"
drag, startPoint x: 343, startPoint y: 38, endPoint x: 301, endPoint y: 40, distance: 41.8
click at [301, 40] on textarea "follow up after trial class" at bounding box center [378, 40] width 188 height 23
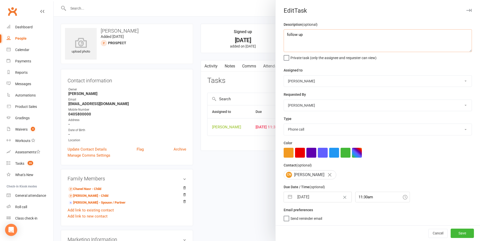
type textarea "follow up"
click at [287, 200] on button "button" at bounding box center [289, 197] width 9 height 10
select select "6"
select select "2025"
select select "7"
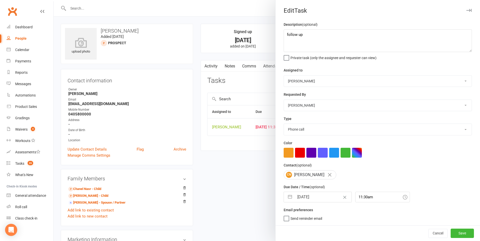
select select "2025"
select select "8"
select select "2025"
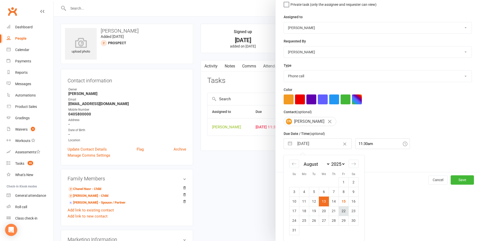
scroll to position [55, 0]
click at [310, 212] on td "19" at bounding box center [314, 211] width 10 height 10
type input "[DATE]"
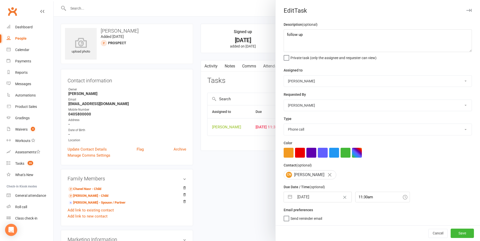
scroll to position [1, 0]
click at [451, 233] on button "Save" at bounding box center [462, 233] width 23 height 9
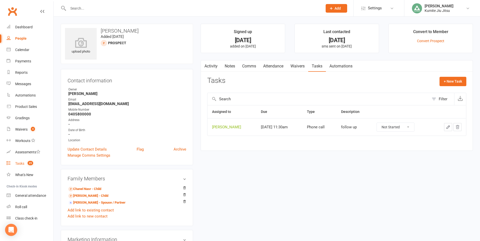
click at [26, 164] on count-badge "25" at bounding box center [29, 164] width 8 height 4
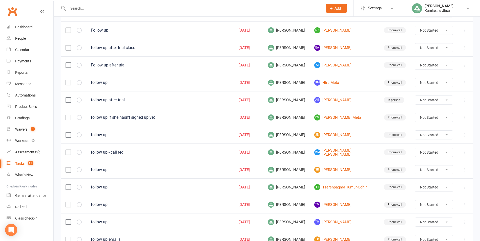
scroll to position [101, 0]
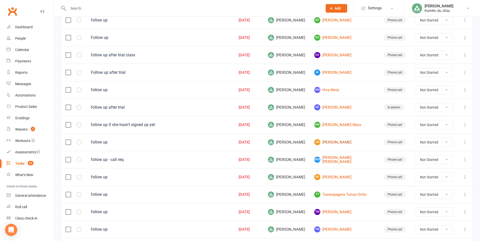
click at [344, 142] on link "JN [PERSON_NAME]" at bounding box center [344, 142] width 60 height 6
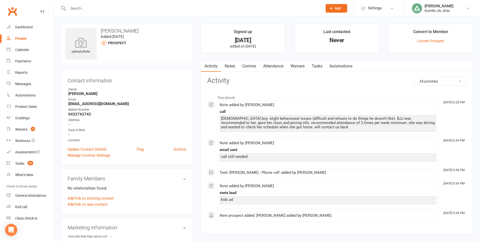
click at [230, 66] on link "Notes" at bounding box center [229, 66] width 17 height 12
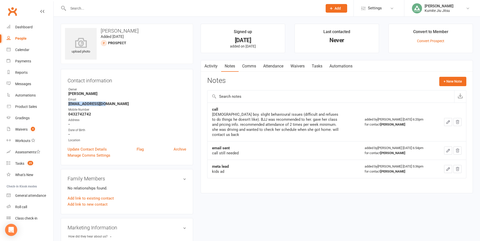
drag, startPoint x: 106, startPoint y: 105, endPoint x: 58, endPoint y: 106, distance: 48.3
click at [58, 106] on div "upload photo [PERSON_NAME] Added [DATE] prospect Contact information Owner [PER…" at bounding box center [127, 225] width 140 height 402
copy strong "[EMAIL_ADDRESS][DOMAIN_NAME]"
click at [449, 80] on button "+ New Note" at bounding box center [452, 81] width 27 height 9
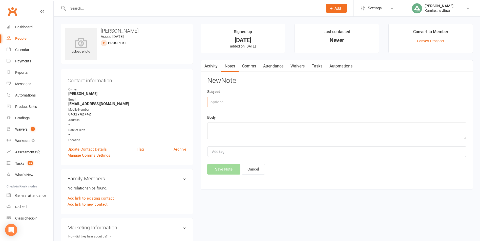
click at [237, 102] on input "text" at bounding box center [336, 102] width 259 height 11
type input "email follow up sent"
click at [221, 133] on textarea at bounding box center [336, 131] width 259 height 17
type textarea "try calling again next"
click at [220, 169] on button "Save Note" at bounding box center [223, 169] width 33 height 11
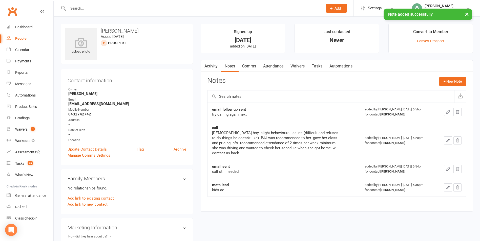
click at [320, 66] on link "Tasks" at bounding box center [317, 66] width 18 height 12
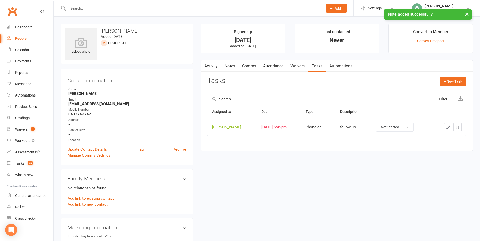
click at [447, 125] on icon "button" at bounding box center [448, 127] width 5 height 5
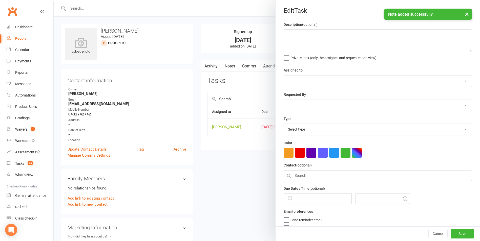
type textarea "follow up"
select select "49706"
type input "[DATE]"
type input "5:45pm"
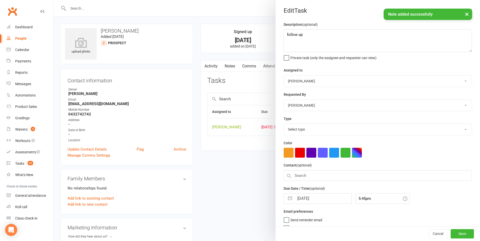
select select "28624"
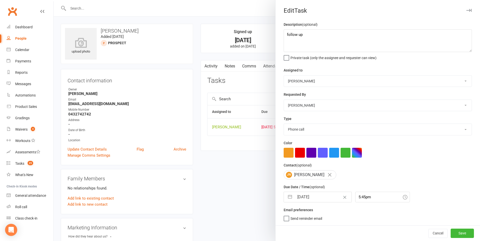
click at [287, 199] on button "button" at bounding box center [289, 197] width 9 height 10
select select "6"
select select "2025"
select select "7"
select select "2025"
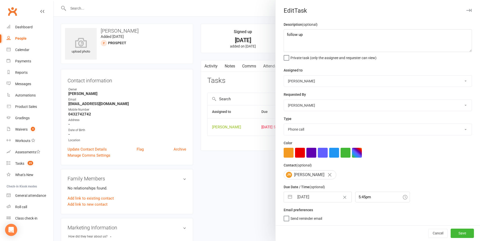
select select "8"
select select "2025"
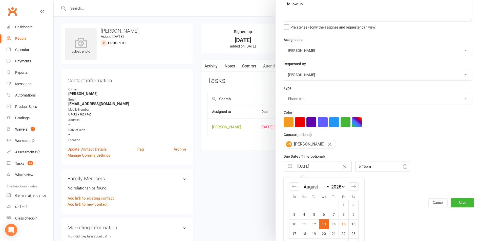
scroll to position [55, 0]
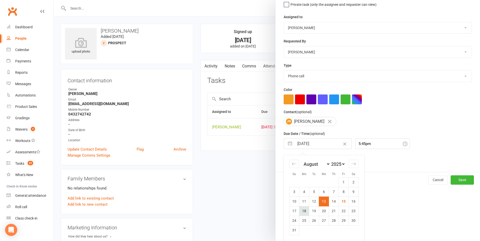
click at [306, 210] on td "18" at bounding box center [304, 211] width 10 height 10
type input "[DATE]"
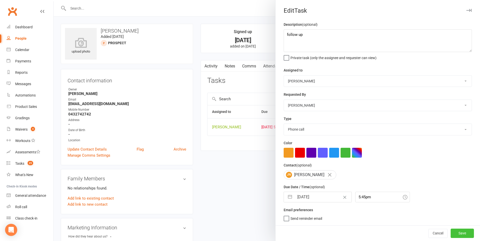
drag, startPoint x: 453, startPoint y: 231, endPoint x: 443, endPoint y: 229, distance: 9.9
click at [453, 231] on button "Save" at bounding box center [462, 233] width 23 height 9
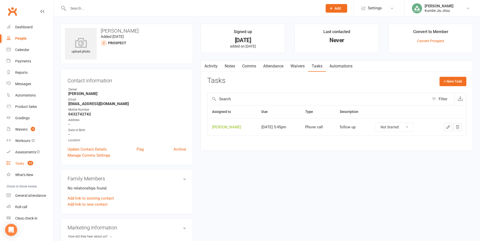
click at [24, 165] on div "Tasks" at bounding box center [19, 164] width 9 height 4
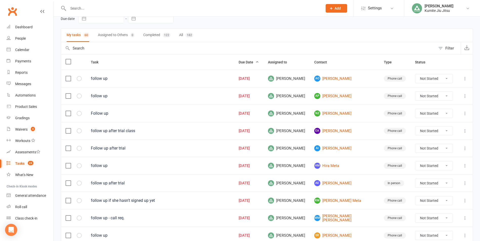
scroll to position [51, 0]
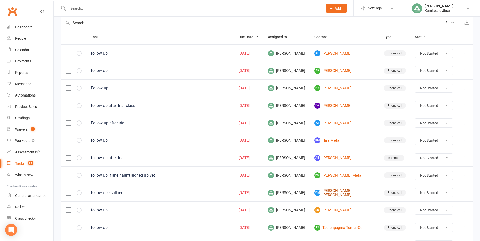
click at [351, 192] on link "MM [PERSON_NAME] [PERSON_NAME]" at bounding box center [344, 193] width 60 height 8
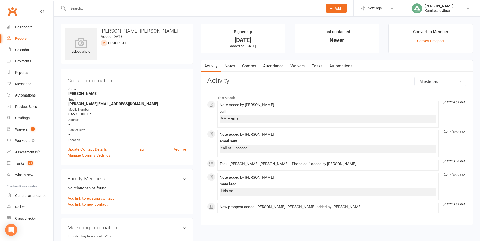
click at [226, 66] on link "Notes" at bounding box center [229, 66] width 17 height 12
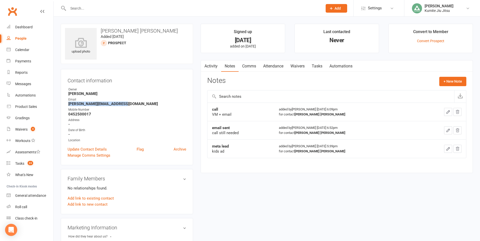
drag, startPoint x: 119, startPoint y: 103, endPoint x: 65, endPoint y: 104, distance: 54.2
click at [65, 104] on div "Contact information Owner [PERSON_NAME] Email [PERSON_NAME][EMAIL_ADDRESS][DOMA…" at bounding box center [127, 117] width 132 height 96
copy strong "[PERSON_NAME][EMAIL_ADDRESS][DOMAIN_NAME]"
click at [164, 104] on strong "[PERSON_NAME][EMAIL_ADDRESS][DOMAIN_NAME]" at bounding box center [127, 104] width 118 height 5
click at [153, 93] on strong "[PERSON_NAME]" at bounding box center [127, 94] width 118 height 5
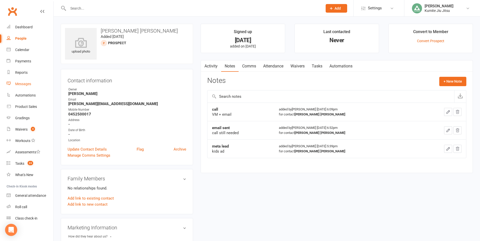
click at [23, 86] on div "Messages" at bounding box center [23, 84] width 16 height 4
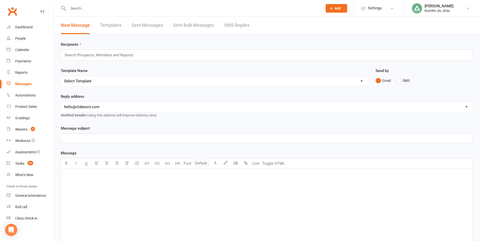
click at [152, 26] on link "Sent Messages" at bounding box center [147, 25] width 31 height 17
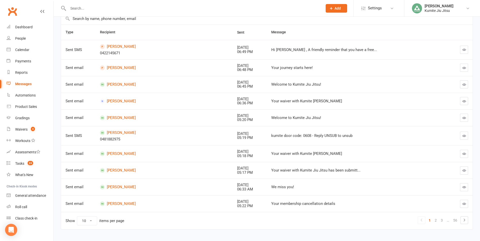
scroll to position [76, 0]
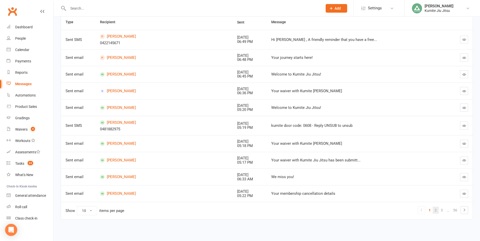
click at [434, 209] on link "2" at bounding box center [436, 210] width 6 height 7
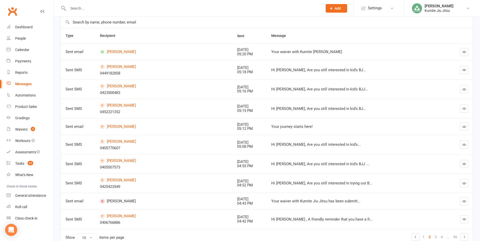
scroll to position [51, 0]
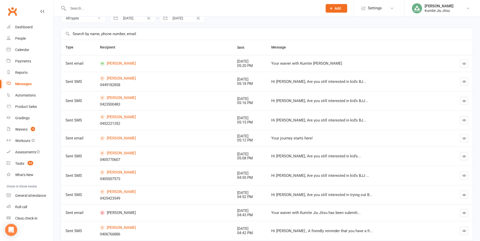
click at [463, 83] on icon "button" at bounding box center [464, 82] width 4 height 4
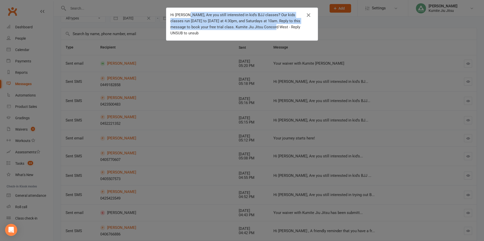
drag, startPoint x: 184, startPoint y: 14, endPoint x: 268, endPoint y: 30, distance: 85.5
click at [268, 30] on div "Hi [PERSON_NAME], Are you still interested in kid's BJJ classes? Our kids class…" at bounding box center [238, 24] width 136 height 24
copy div "Are you still interested in kid's BJJ classes? Our kids classes run [DATE] to […"
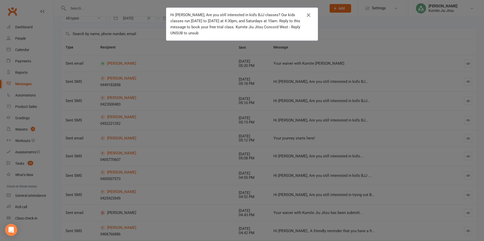
click at [27, 50] on div "Hi [PERSON_NAME], Are you still interested in kid's BJJ classes? Our kids class…" at bounding box center [242, 120] width 484 height 241
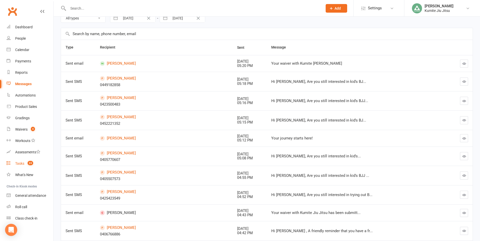
click at [27, 166] on link "Tasks 24" at bounding box center [30, 163] width 47 height 11
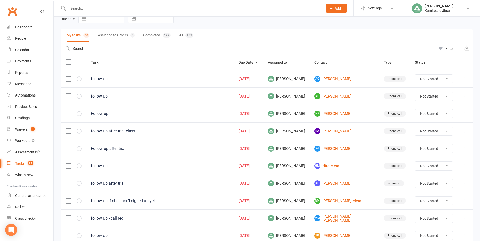
scroll to position [76, 0]
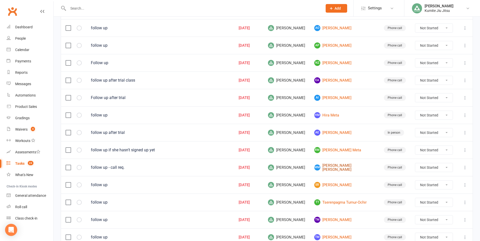
click at [347, 167] on link "MM [PERSON_NAME] [PERSON_NAME]" at bounding box center [344, 168] width 60 height 8
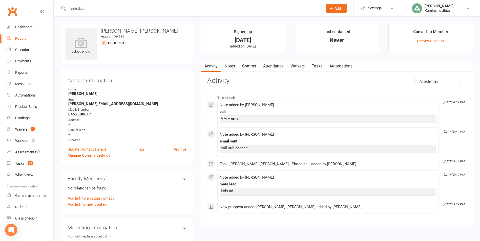
click at [250, 65] on link "Comms" at bounding box center [249, 66] width 21 height 12
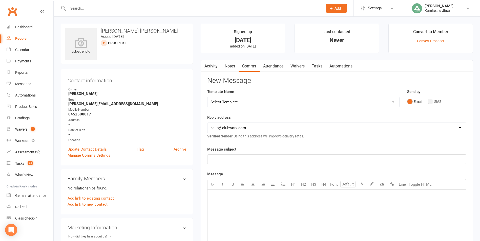
click at [436, 101] on button "SMS" at bounding box center [435, 102] width 14 height 10
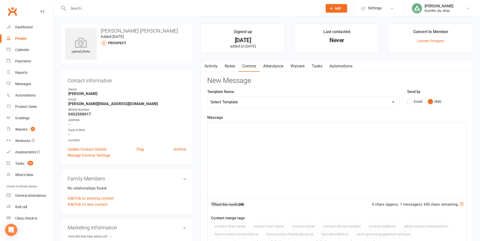
click at [292, 139] on div "﻿" at bounding box center [336, 161] width 259 height 76
click at [237, 227] on button "contact-first-name" at bounding box center [229, 226] width 37 height 7
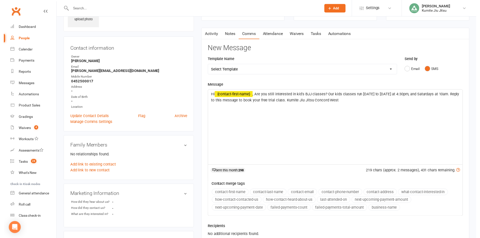
scroll to position [76, 0]
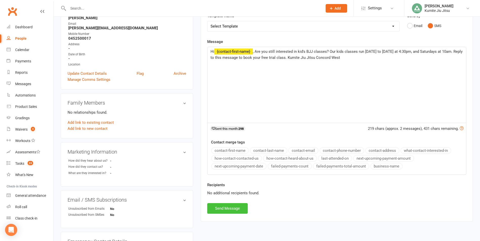
click at [224, 207] on button "Send Message" at bounding box center [227, 208] width 40 height 11
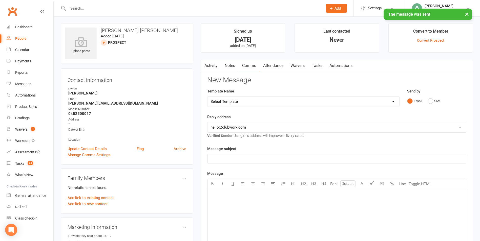
scroll to position [0, 0]
click at [228, 67] on link "Notes" at bounding box center [229, 66] width 17 height 12
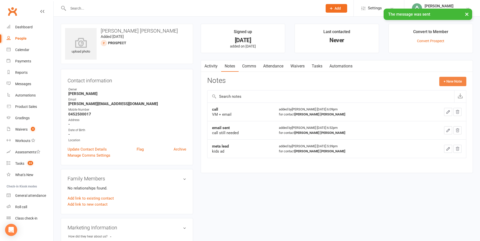
click at [449, 82] on button "+ New Note" at bounding box center [452, 81] width 27 height 9
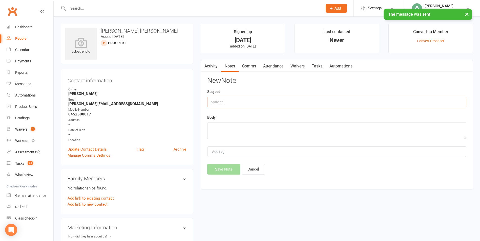
click at [227, 99] on input "text" at bounding box center [336, 102] width 259 height 11
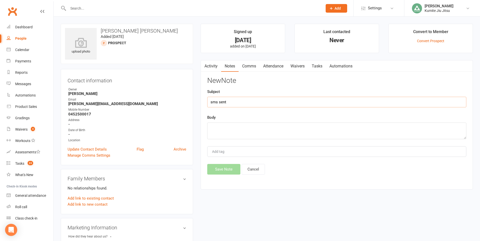
type input "sms sent"
click at [258, 132] on textarea at bounding box center [336, 131] width 259 height 17
type textarea "follow up"
click at [226, 165] on button "Save Note" at bounding box center [223, 169] width 33 height 11
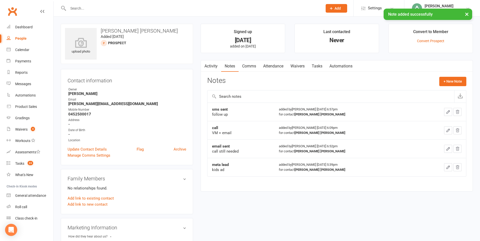
click at [321, 63] on link "Tasks" at bounding box center [317, 66] width 18 height 12
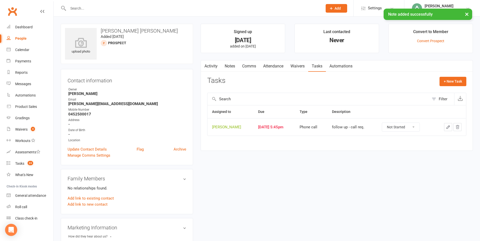
click at [451, 127] on button "button" at bounding box center [448, 127] width 8 height 8
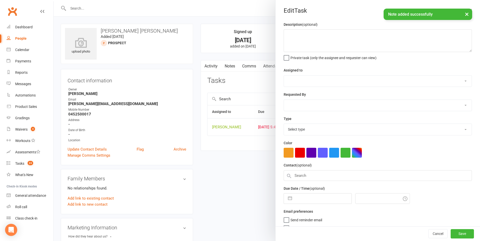
type textarea "follow up - call req."
select select "49706"
type input "[DATE]"
type input "5:45pm"
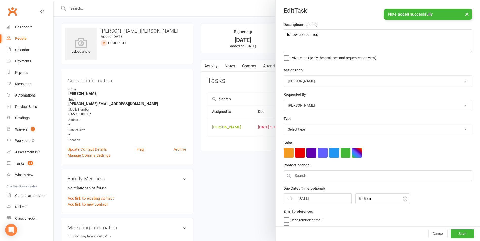
select select "28624"
drag, startPoint x: 328, startPoint y: 36, endPoint x: 302, endPoint y: 38, distance: 25.9
click at [302, 38] on textarea "follow up - call req." at bounding box center [378, 40] width 188 height 23
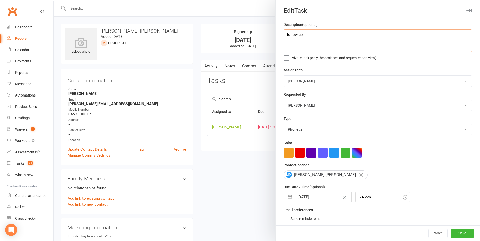
type textarea "follow up"
click at [289, 196] on button "button" at bounding box center [289, 197] width 9 height 10
select select "6"
select select "2025"
select select "7"
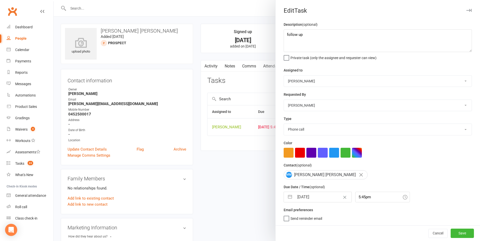
select select "2025"
select select "8"
select select "2025"
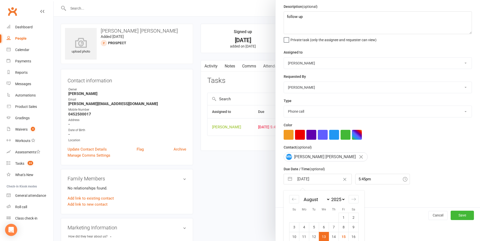
scroll to position [55, 0]
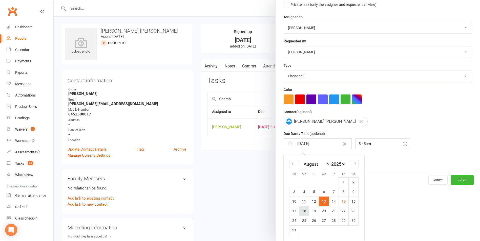
click at [301, 211] on td "18" at bounding box center [304, 211] width 10 height 10
type input "[DATE]"
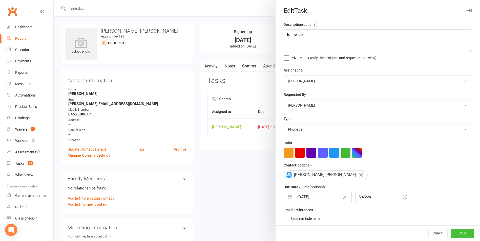
click at [453, 232] on button "Save" at bounding box center [462, 233] width 23 height 9
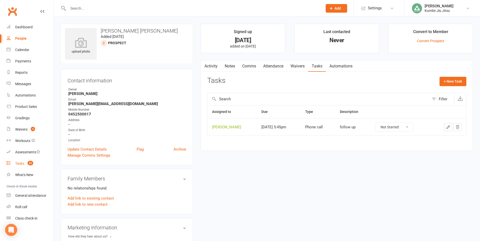
click at [23, 165] on div "Tasks" at bounding box center [19, 164] width 9 height 4
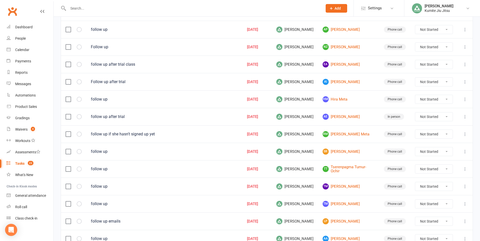
scroll to position [101, 0]
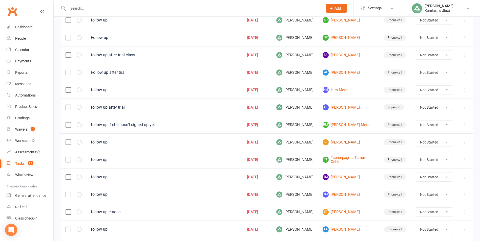
click at [343, 141] on link "SR [PERSON_NAME]" at bounding box center [349, 142] width 52 height 6
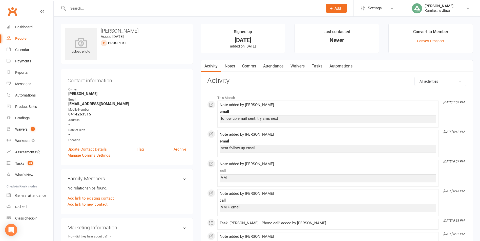
click at [233, 65] on link "Notes" at bounding box center [229, 66] width 17 height 12
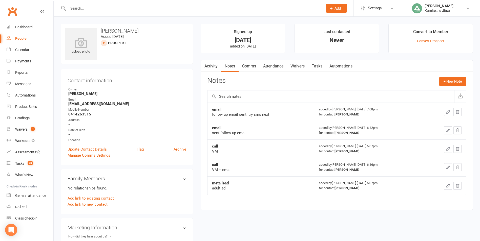
click at [251, 66] on link "Comms" at bounding box center [249, 66] width 21 height 12
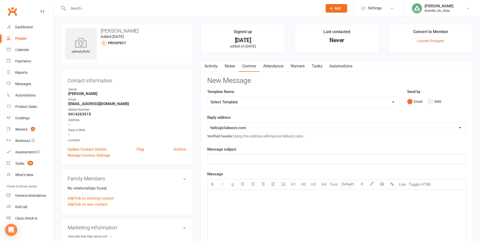
click at [440, 102] on button "SMS" at bounding box center [435, 102] width 14 height 10
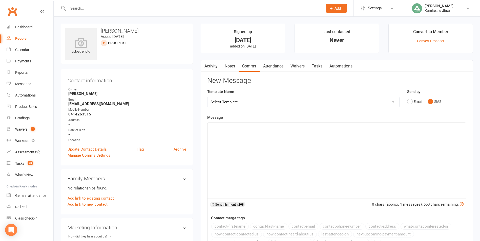
click at [333, 165] on div "﻿" at bounding box center [336, 161] width 259 height 76
click at [229, 227] on button "contact-first-name" at bounding box center [229, 226] width 37 height 7
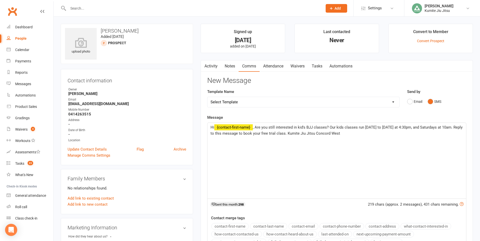
click at [306, 127] on span ", Are you still interested in kid's BJJ classes? Our kids classes run [DATE] to…" at bounding box center [336, 130] width 253 height 11
drag, startPoint x: 322, startPoint y: 127, endPoint x: 448, endPoint y: 126, distance: 126.7
click at [448, 126] on span ", Are you still interested in BJJ classes? Our kids classes run [DATE] to [DATE…" at bounding box center [334, 130] width 249 height 11
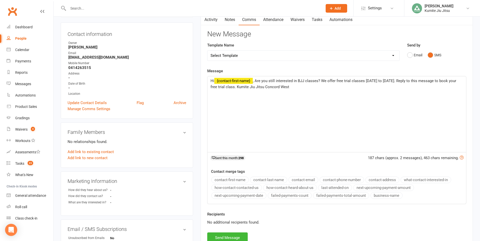
scroll to position [51, 0]
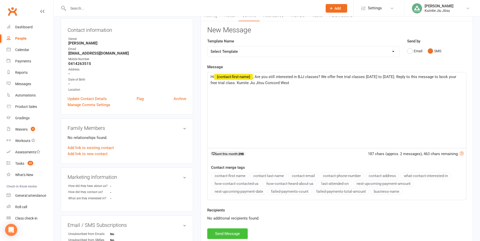
click at [229, 233] on button "Send Message" at bounding box center [227, 234] width 40 height 11
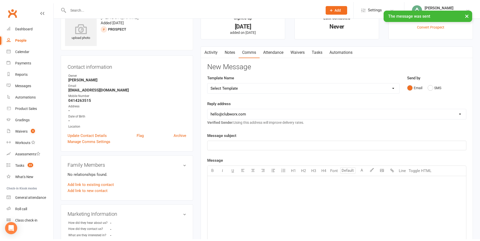
scroll to position [0, 0]
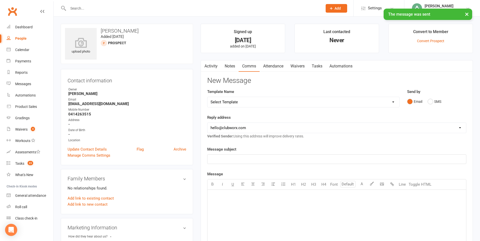
drag, startPoint x: 230, startPoint y: 67, endPoint x: 228, endPoint y: 73, distance: 6.7
click at [231, 67] on link "Notes" at bounding box center [229, 66] width 17 height 12
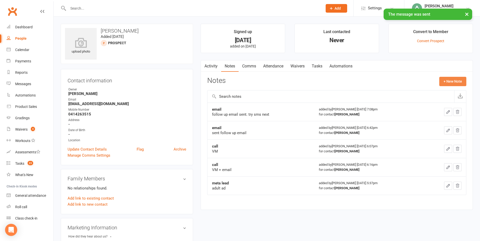
click at [454, 83] on button "+ New Note" at bounding box center [452, 81] width 27 height 9
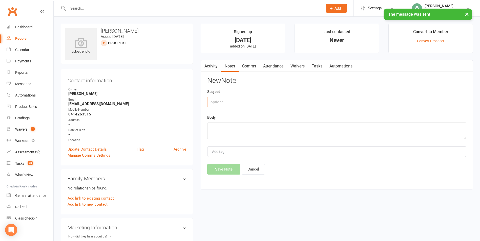
click at [260, 100] on input "text" at bounding box center [336, 102] width 259 height 11
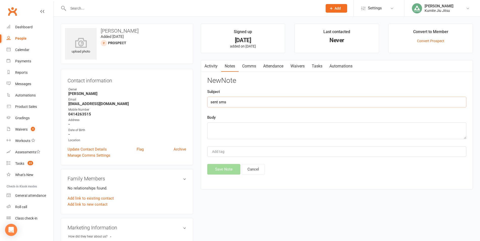
type input "sent sms"
click at [228, 129] on textarea at bounding box center [336, 131] width 259 height 17
type textarea "follow up"
click at [222, 168] on button "Save Note" at bounding box center [223, 169] width 33 height 11
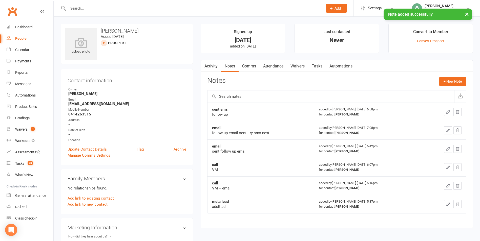
click at [319, 66] on link "Tasks" at bounding box center [317, 66] width 18 height 12
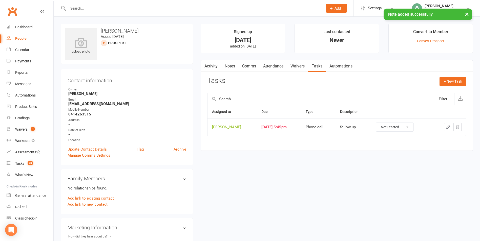
click at [450, 127] on icon "button" at bounding box center [448, 127] width 5 height 5
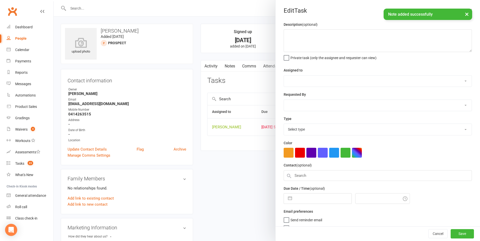
type textarea "follow up"
select select "49706"
type input "[DATE]"
type input "5:45pm"
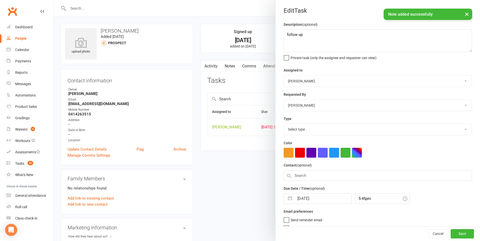
select select "28624"
click at [287, 202] on button "button" at bounding box center [289, 197] width 9 height 10
select select "6"
select select "2025"
select select "7"
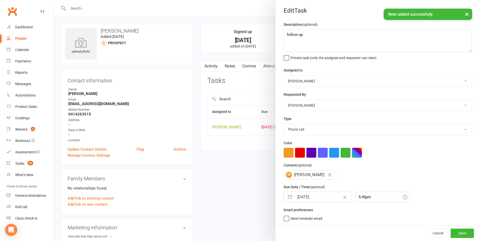
select select "2025"
select select "8"
select select "2025"
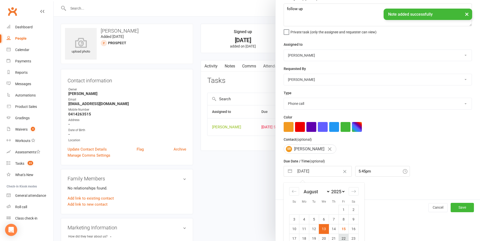
scroll to position [55, 0]
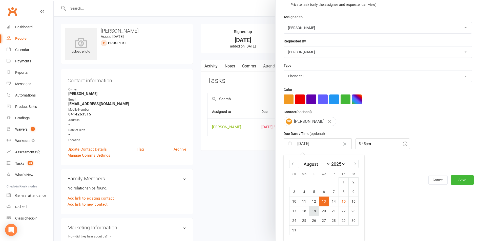
click at [316, 214] on td "19" at bounding box center [314, 211] width 10 height 10
type input "[DATE]"
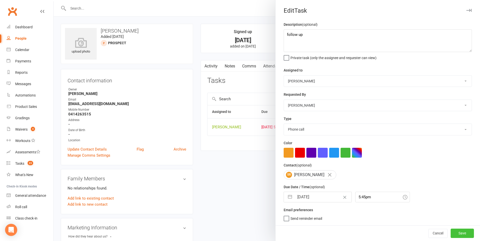
click at [452, 233] on button "Save" at bounding box center [462, 233] width 23 height 9
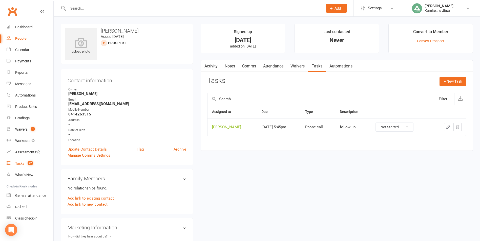
click at [25, 165] on link "Tasks 22" at bounding box center [30, 163] width 47 height 11
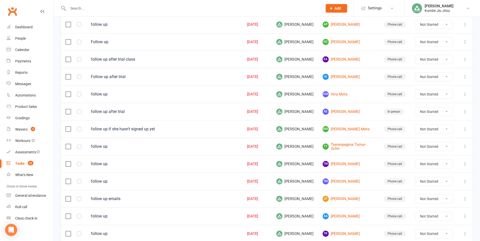
scroll to position [101, 0]
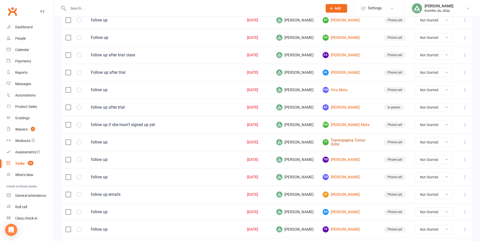
click at [351, 143] on link "TT Tserenpagma Tumur-Ochir" at bounding box center [349, 142] width 52 height 8
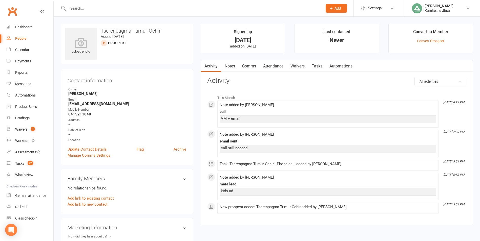
click at [231, 66] on link "Notes" at bounding box center [229, 66] width 17 height 12
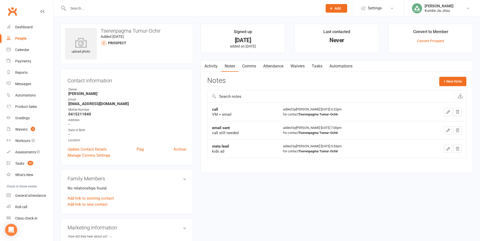
click at [252, 67] on link "Comms" at bounding box center [249, 66] width 21 height 12
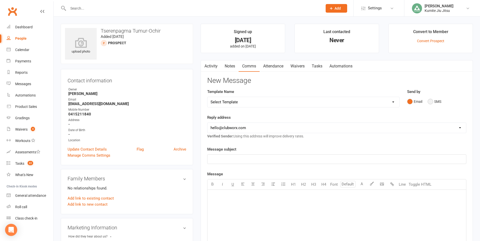
click at [434, 100] on button "SMS" at bounding box center [435, 102] width 14 height 10
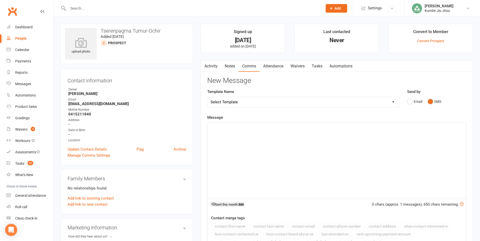
click at [298, 131] on div "﻿" at bounding box center [336, 161] width 259 height 76
drag, startPoint x: 252, startPoint y: 163, endPoint x: 236, endPoint y: 227, distance: 66.3
click at [250, 208] on div "Message Hi 2 chars (approx. 1 messages), 648 chars remaining. Sent this month: …" at bounding box center [336, 183] width 259 height 136
click at [230, 226] on button "contact-first-name" at bounding box center [229, 226] width 37 height 7
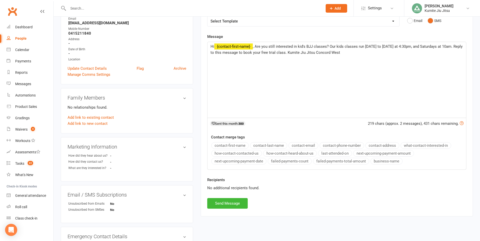
scroll to position [101, 0]
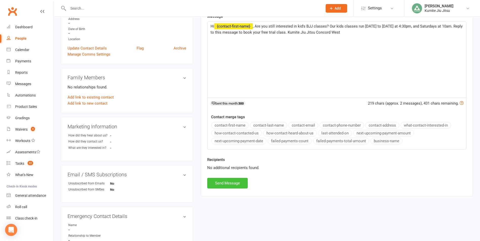
click at [227, 180] on button "Send Message" at bounding box center [227, 183] width 40 height 11
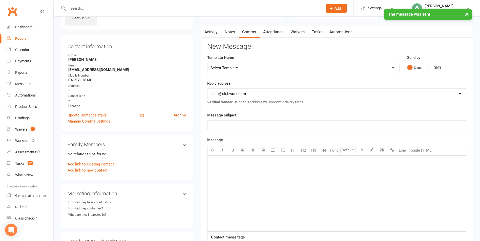
scroll to position [0, 0]
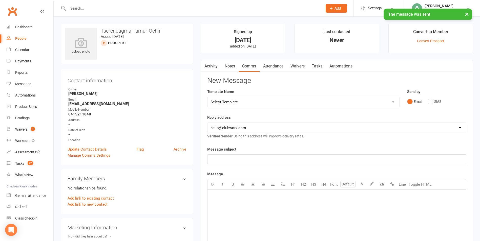
click at [229, 66] on link "Notes" at bounding box center [229, 66] width 17 height 12
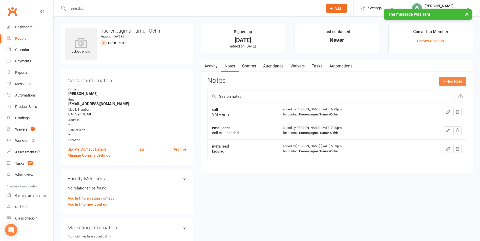
click at [450, 81] on button "+ New Note" at bounding box center [452, 81] width 27 height 9
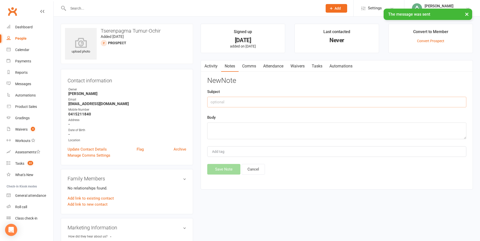
click at [238, 97] on input "text" at bounding box center [336, 102] width 259 height 11
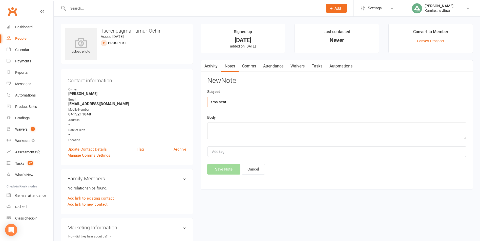
type input "sms sent"
type textarea "follow up"
click at [226, 169] on button "Save Note" at bounding box center [223, 169] width 33 height 11
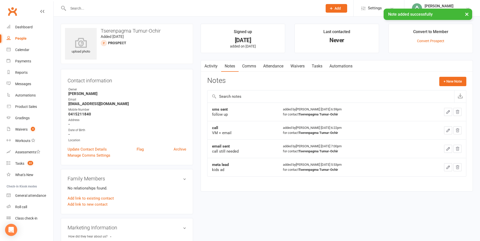
click at [321, 67] on link "Tasks" at bounding box center [317, 66] width 18 height 12
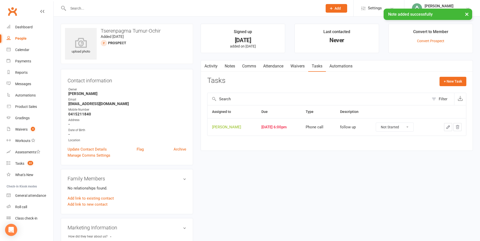
click at [448, 126] on icon "button" at bounding box center [448, 127] width 5 height 5
select select "49706"
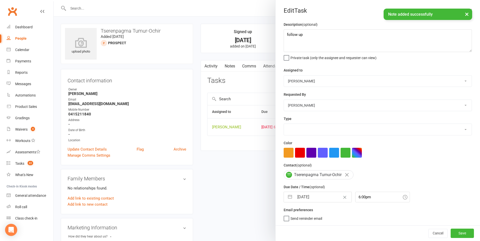
select select "28624"
click at [289, 197] on button "button" at bounding box center [289, 197] width 9 height 10
select select "6"
select select "2025"
select select "7"
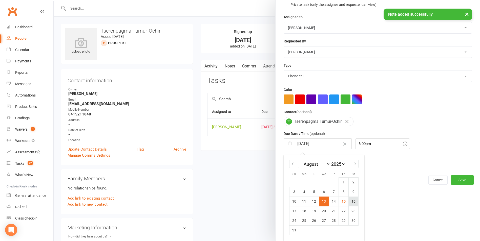
scroll to position [55, 0]
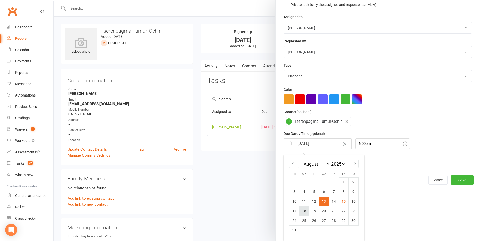
click at [301, 213] on td "18" at bounding box center [304, 211] width 10 height 10
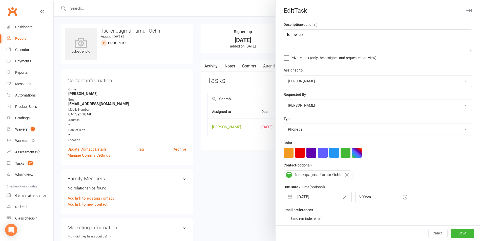
scroll to position [1, 0]
click at [455, 233] on button "Save" at bounding box center [462, 233] width 23 height 9
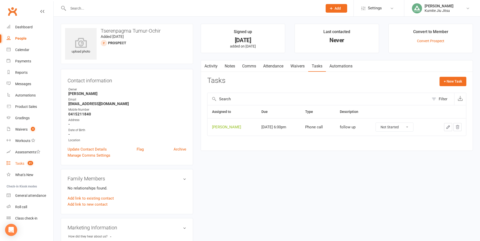
click at [28, 165] on count-badge "21" at bounding box center [29, 164] width 8 height 4
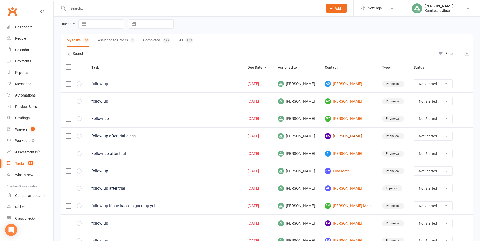
scroll to position [51, 0]
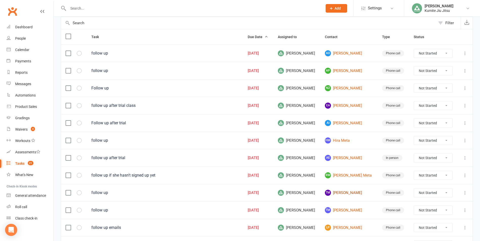
click at [340, 193] on link "TM [PERSON_NAME]" at bounding box center [349, 193] width 48 height 6
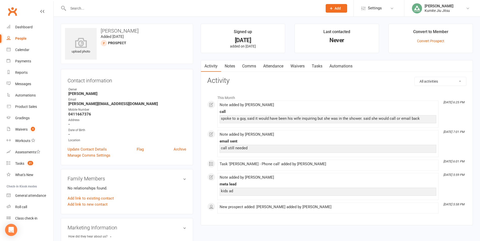
click at [231, 66] on link "Notes" at bounding box center [229, 66] width 17 height 12
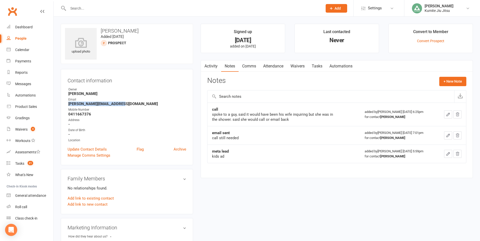
drag, startPoint x: 119, startPoint y: 103, endPoint x: 68, endPoint y: 102, distance: 51.9
click at [68, 102] on li "Email [PERSON_NAME][EMAIL_ADDRESS][DOMAIN_NAME]" at bounding box center [127, 101] width 119 height 9
copy strong "[PERSON_NAME][EMAIL_ADDRESS][DOMAIN_NAME]"
click at [442, 83] on button "+ New Note" at bounding box center [452, 81] width 27 height 9
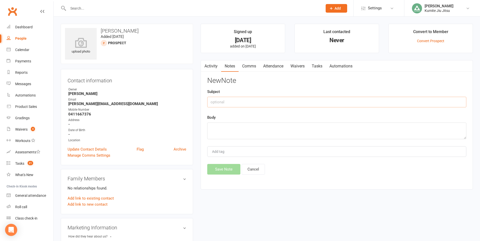
click at [271, 103] on input "text" at bounding box center [336, 102] width 259 height 11
click at [220, 170] on button "Save Note" at bounding box center [223, 169] width 33 height 11
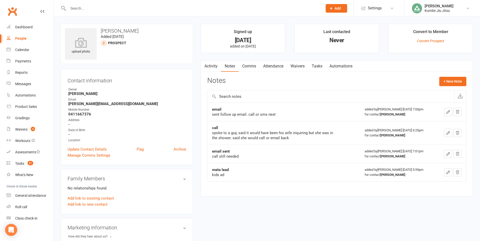
click at [323, 65] on link "Tasks" at bounding box center [317, 66] width 18 height 12
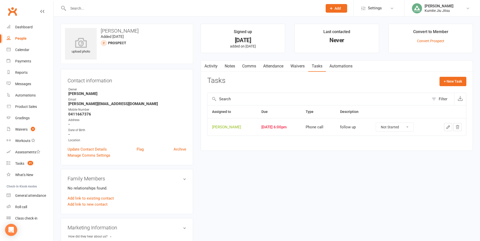
click at [449, 126] on icon "button" at bounding box center [448, 127] width 5 height 5
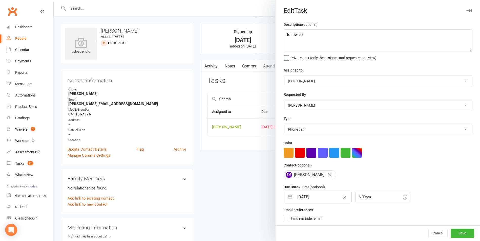
click at [291, 197] on button "button" at bounding box center [289, 197] width 9 height 10
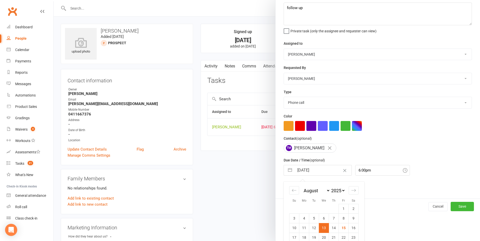
scroll to position [55, 0]
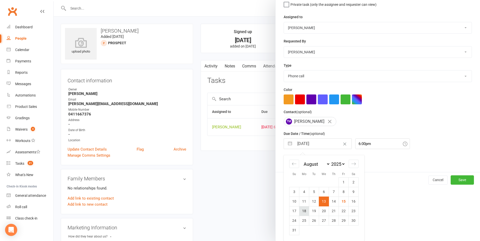
click at [301, 210] on td "18" at bounding box center [304, 211] width 10 height 10
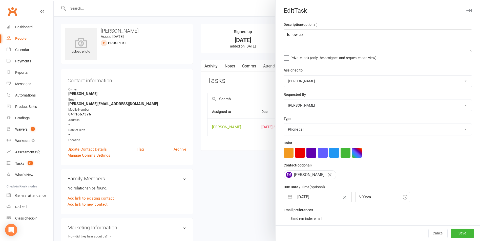
scroll to position [1, 0]
click at [451, 232] on button "Save" at bounding box center [462, 233] width 23 height 9
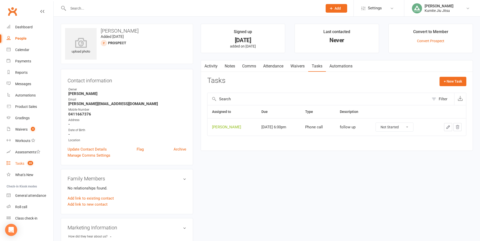
click at [22, 164] on div "Tasks" at bounding box center [19, 164] width 9 height 4
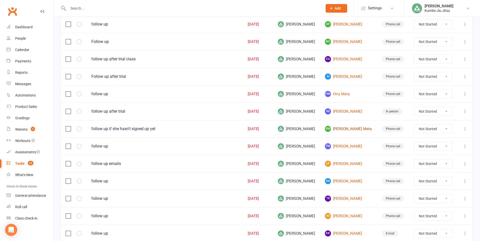
scroll to position [101, 0]
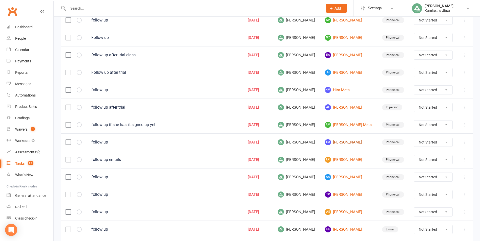
click at [345, 144] on link "TM [PERSON_NAME]" at bounding box center [349, 142] width 48 height 6
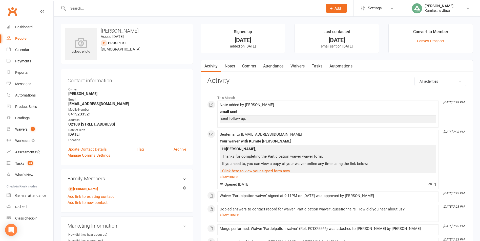
click at [232, 65] on link "Notes" at bounding box center [229, 66] width 17 height 12
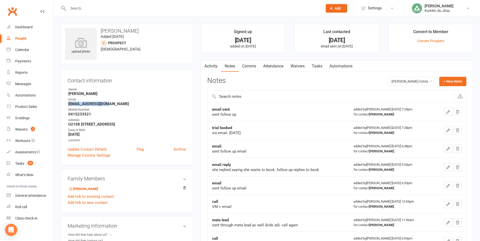
drag, startPoint x: 108, startPoint y: 105, endPoint x: 58, endPoint y: 105, distance: 50.3
click at [58, 105] on div "upload photo [PERSON_NAME] Added [DATE] prospect [DEMOGRAPHIC_DATA] Contact inf…" at bounding box center [127, 224] width 140 height 401
click at [27, 161] on link "Tasks 20" at bounding box center [30, 163] width 47 height 11
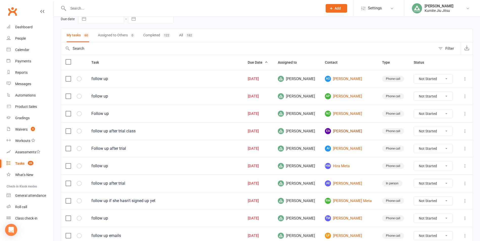
scroll to position [76, 0]
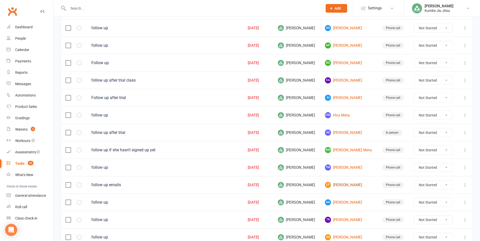
click at [337, 184] on link "[PERSON_NAME] [PERSON_NAME]" at bounding box center [349, 185] width 48 height 6
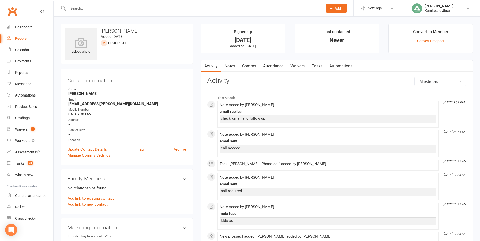
click at [230, 65] on link "Notes" at bounding box center [229, 66] width 17 height 12
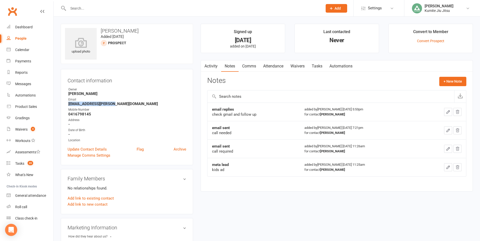
drag, startPoint x: 113, startPoint y: 104, endPoint x: 67, endPoint y: 105, distance: 45.5
click at [67, 105] on div "Contact information Owner [PERSON_NAME] Email [EMAIL_ADDRESS][PERSON_NAME][DOMA…" at bounding box center [127, 117] width 132 height 96
click at [447, 82] on button "+ New Note" at bounding box center [452, 81] width 27 height 9
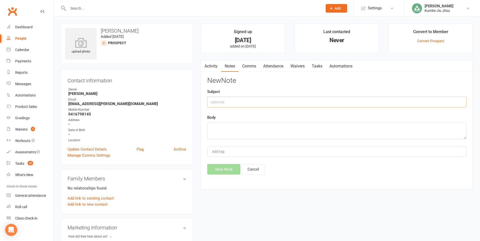
click at [259, 102] on input "text" at bounding box center [336, 102] width 259 height 11
click at [222, 172] on button "Save Note" at bounding box center [223, 169] width 33 height 11
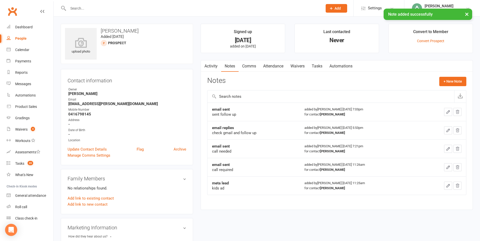
click at [319, 68] on link "Tasks" at bounding box center [317, 66] width 18 height 12
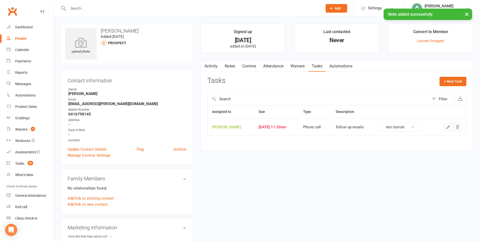
click at [449, 127] on icon "button" at bounding box center [448, 127] width 3 height 3
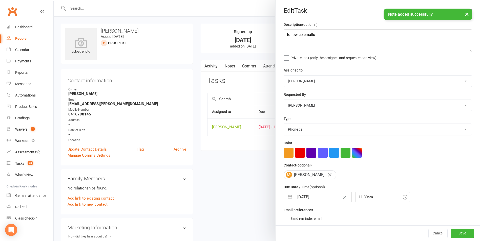
click at [287, 198] on button "button" at bounding box center [289, 197] width 9 height 10
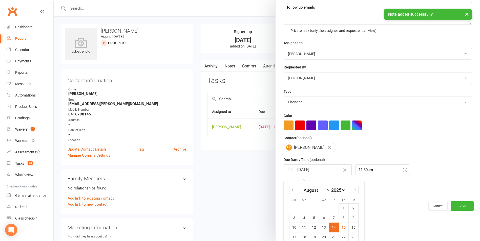
scroll to position [55, 0]
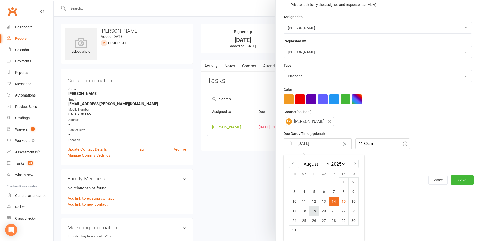
click at [314, 212] on td "19" at bounding box center [314, 211] width 10 height 10
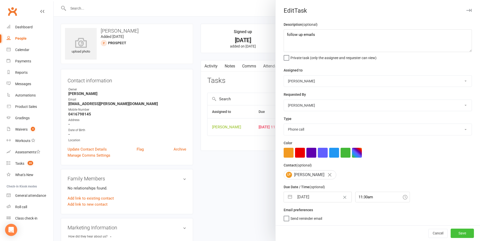
click at [454, 235] on button "Save" at bounding box center [462, 233] width 23 height 9
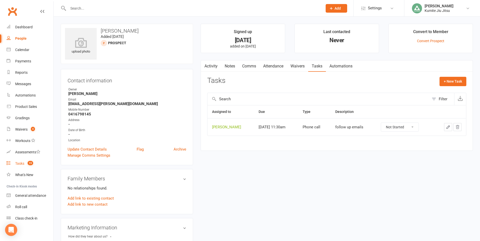
click at [28, 165] on count-badge "19" at bounding box center [29, 164] width 8 height 4
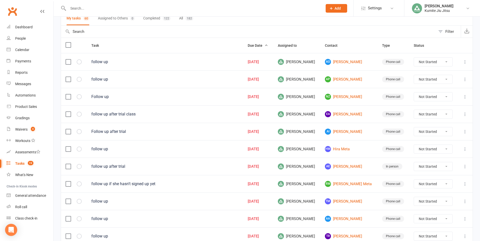
scroll to position [101, 0]
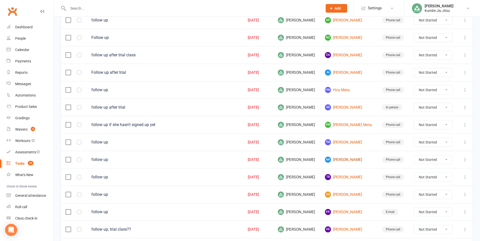
click at [350, 158] on link "AA [PERSON_NAME]" at bounding box center [349, 160] width 48 height 6
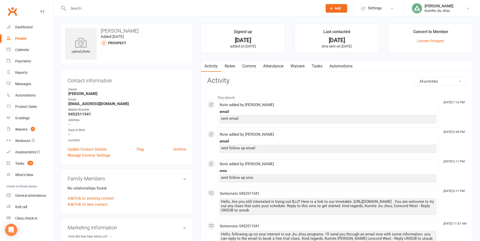
click at [227, 66] on link "Notes" at bounding box center [229, 66] width 17 height 12
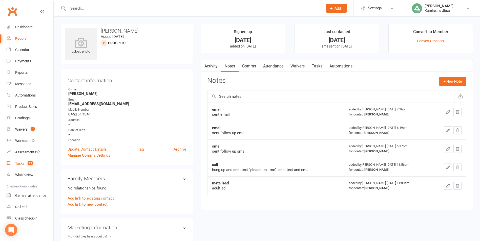
click at [30, 165] on span "19" at bounding box center [31, 163] width 6 height 4
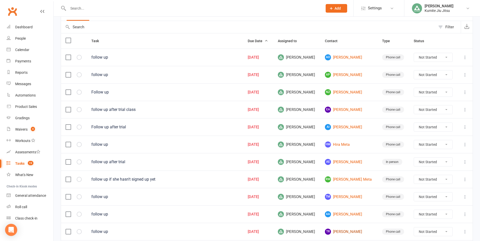
scroll to position [101, 0]
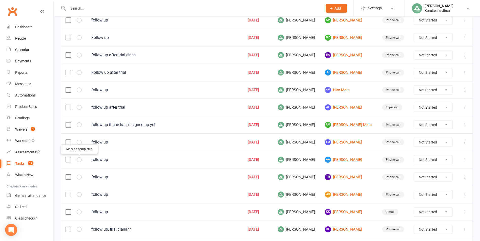
click at [0, 0] on icon "button" at bounding box center [0, 0] width 0 height 0
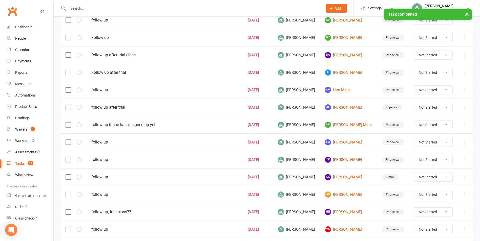
click at [345, 162] on link "TR [PERSON_NAME]" at bounding box center [349, 160] width 48 height 6
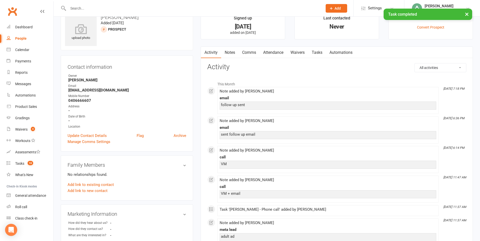
scroll to position [25, 0]
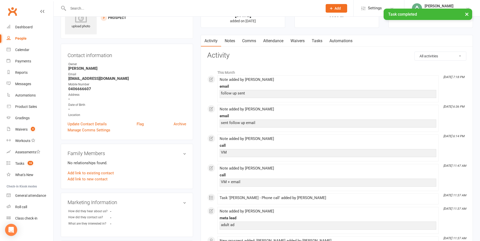
click at [233, 41] on link "Notes" at bounding box center [229, 41] width 17 height 12
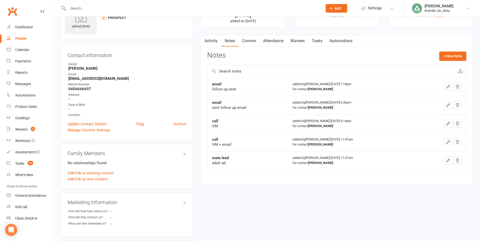
click at [246, 40] on link "Comms" at bounding box center [249, 41] width 21 height 12
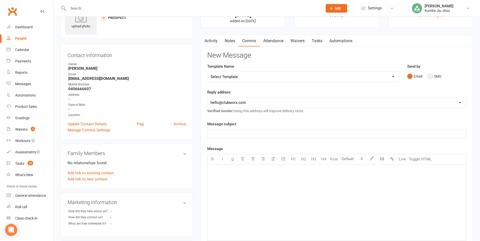
click at [431, 75] on button "SMS" at bounding box center [435, 77] width 14 height 10
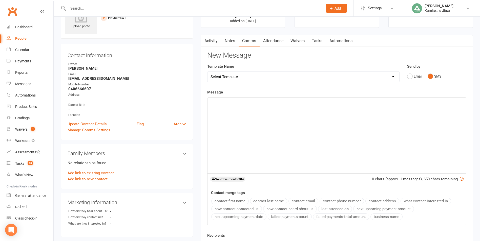
click at [264, 101] on p "﻿" at bounding box center [336, 102] width 252 height 6
click at [16, 85] on div "Messages" at bounding box center [23, 84] width 16 height 4
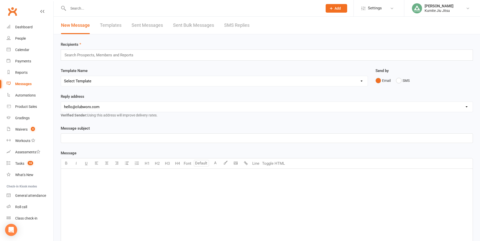
click at [143, 27] on link "Sent Messages" at bounding box center [147, 25] width 31 height 17
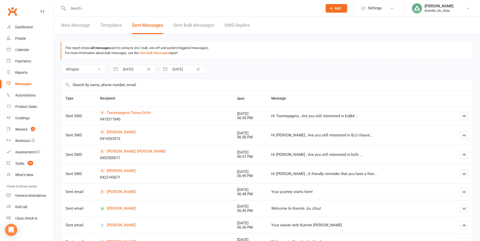
click at [464, 135] on icon "button" at bounding box center [464, 136] width 4 height 4
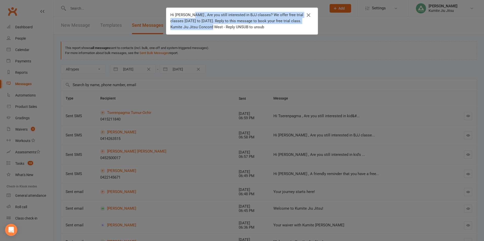
drag, startPoint x: 188, startPoint y: 14, endPoint x: 208, endPoint y: 28, distance: 23.5
click at [208, 28] on div "Hi [PERSON_NAME] , Are you still interested in BJJ classes? We offer free trial…" at bounding box center [238, 21] width 136 height 18
click at [143, 109] on div "Hi [PERSON_NAME] , Are you still interested in BJJ classes? We offer free trial…" at bounding box center [242, 120] width 484 height 241
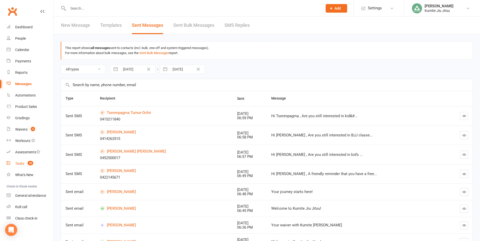
click at [27, 161] on link "Tasks 18" at bounding box center [30, 163] width 47 height 11
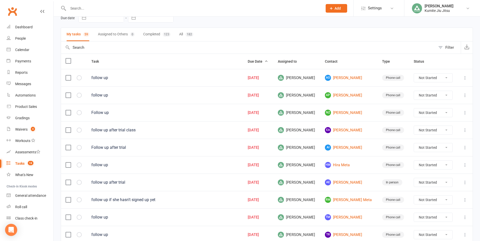
scroll to position [76, 0]
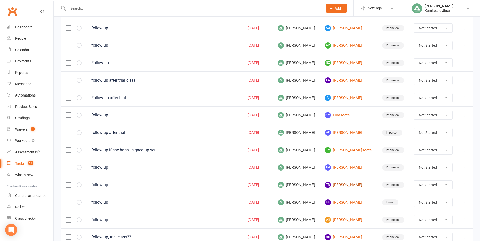
click at [347, 187] on link "TR [PERSON_NAME]" at bounding box center [349, 185] width 48 height 6
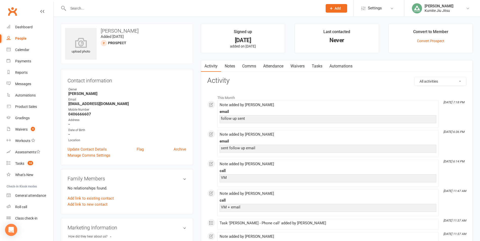
click at [252, 64] on link "Comms" at bounding box center [249, 66] width 21 height 12
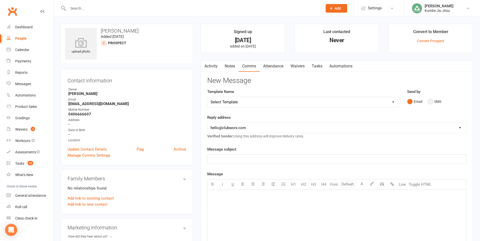
click at [437, 100] on button "SMS" at bounding box center [435, 102] width 14 height 10
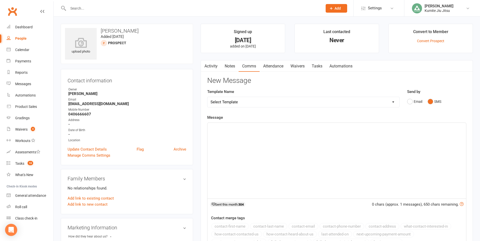
drag, startPoint x: 258, startPoint y: 153, endPoint x: 251, endPoint y: 151, distance: 6.9
click at [258, 153] on div "﻿" at bounding box center [336, 161] width 259 height 76
click at [234, 226] on button "contact-first-name" at bounding box center [229, 226] width 37 height 7
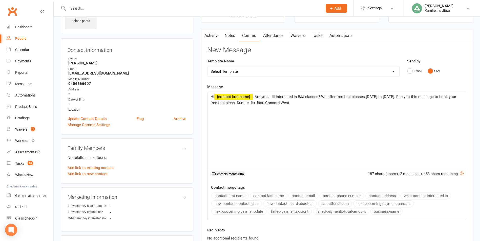
scroll to position [76, 0]
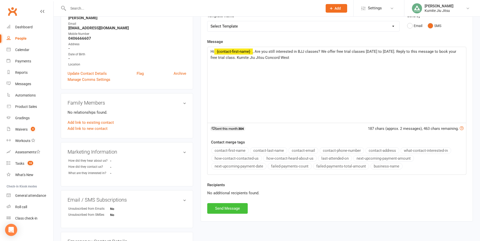
click at [225, 210] on button "Send Message" at bounding box center [227, 208] width 40 height 11
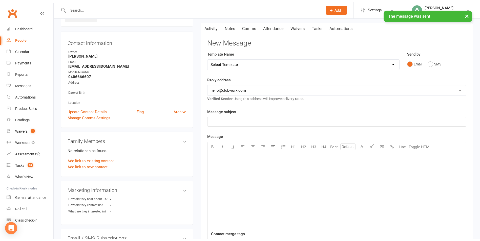
scroll to position [0, 0]
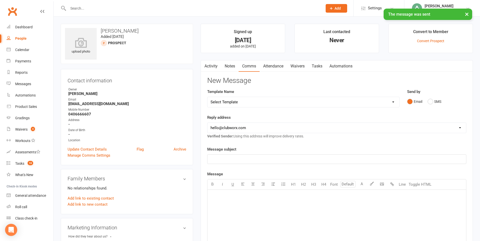
click at [232, 63] on link "Notes" at bounding box center [229, 66] width 17 height 12
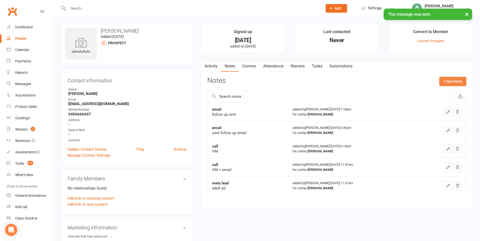
click at [451, 79] on button "+ New Note" at bounding box center [452, 81] width 27 height 9
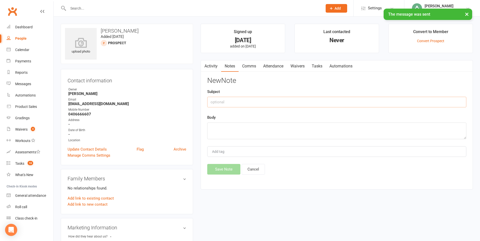
drag, startPoint x: 290, startPoint y: 99, endPoint x: 282, endPoint y: 97, distance: 8.6
click at [290, 99] on input "text" at bounding box center [336, 102] width 259 height 11
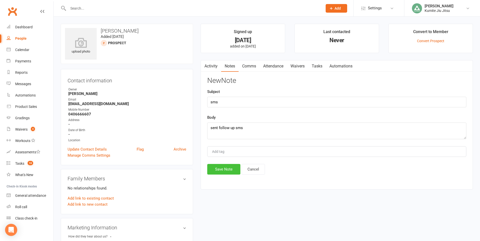
click at [224, 169] on button "Save Note" at bounding box center [223, 169] width 33 height 11
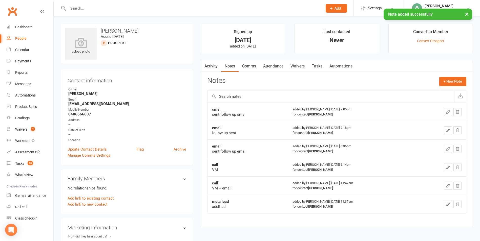
click at [319, 66] on link "Tasks" at bounding box center [317, 66] width 18 height 12
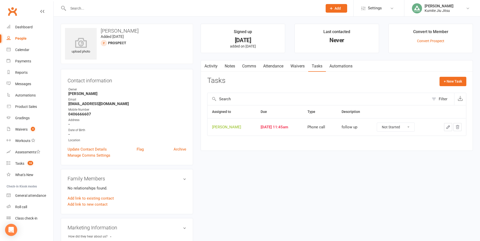
click at [447, 128] on icon "button" at bounding box center [448, 127] width 5 height 5
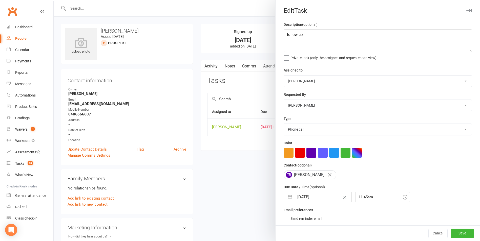
click at [226, 45] on div at bounding box center [267, 120] width 426 height 241
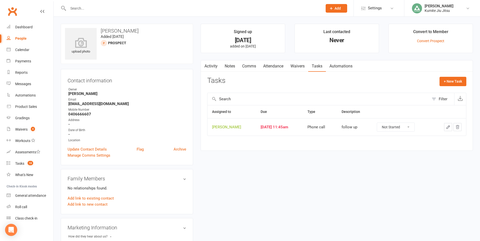
click at [231, 62] on link "Notes" at bounding box center [229, 66] width 17 height 12
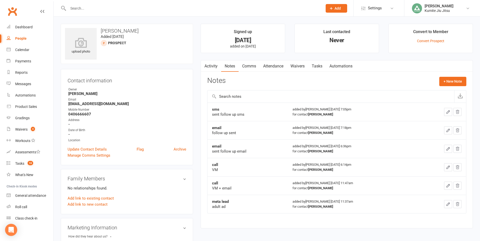
click at [316, 64] on link "Tasks" at bounding box center [317, 66] width 18 height 12
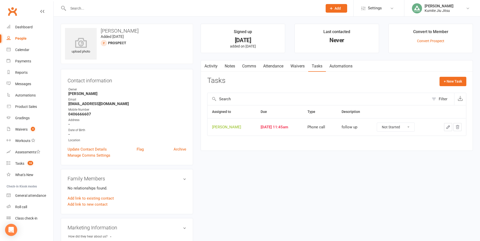
click at [445, 128] on button "button" at bounding box center [448, 127] width 8 height 8
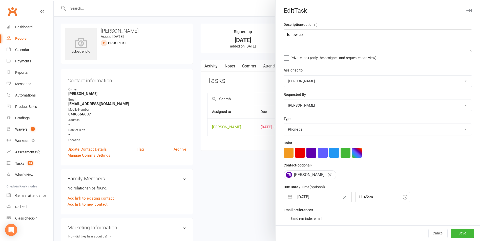
click at [288, 200] on button "button" at bounding box center [289, 197] width 9 height 10
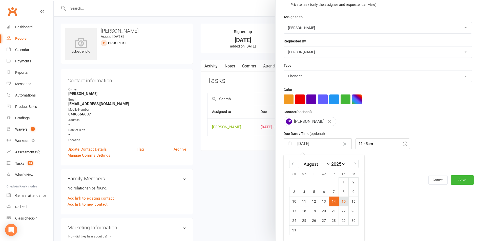
scroll to position [55, 0]
drag, startPoint x: 311, startPoint y: 210, endPoint x: 326, endPoint y: 210, distance: 15.4
click at [310, 210] on td "19" at bounding box center [314, 211] width 10 height 10
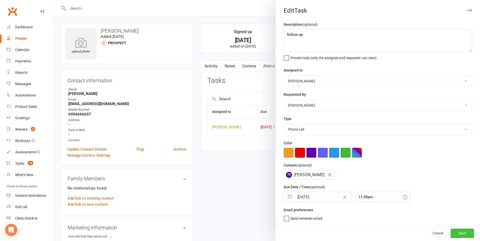
drag, startPoint x: 460, startPoint y: 234, endPoint x: 447, endPoint y: 231, distance: 13.1
click at [459, 234] on button "Save" at bounding box center [462, 233] width 23 height 9
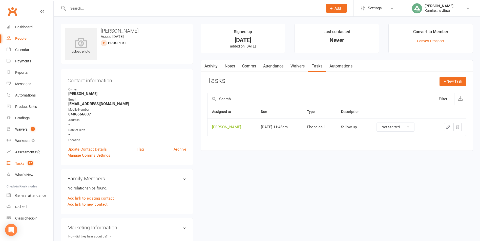
click at [19, 162] on div "Tasks" at bounding box center [19, 164] width 9 height 4
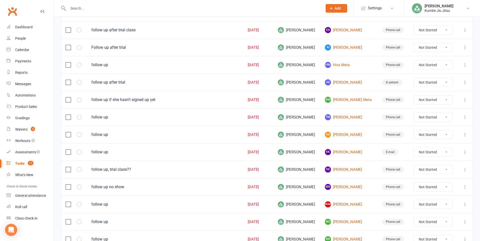
scroll to position [126, 0]
click at [345, 136] on link "AS [PERSON_NAME]" at bounding box center [349, 135] width 48 height 6
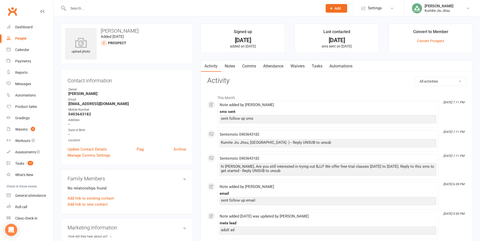
click at [228, 66] on link "Notes" at bounding box center [229, 66] width 17 height 12
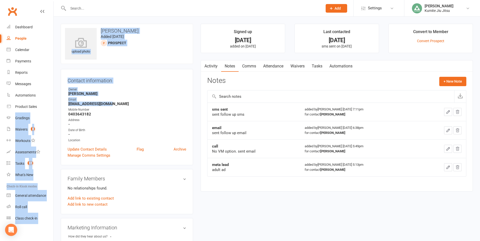
drag, startPoint x: 113, startPoint y: 104, endPoint x: 51, endPoint y: 105, distance: 61.7
click at [51, 105] on ui-view "Prospect Member Non-attending contact Class / event Appointment Grading event T…" at bounding box center [240, 220] width 480 height 438
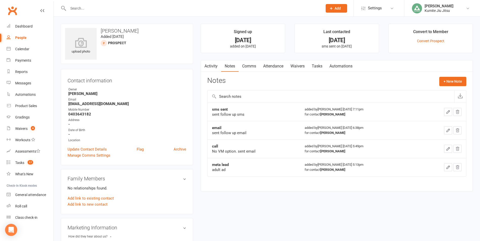
drag, startPoint x: 101, startPoint y: 108, endPoint x: 106, endPoint y: 109, distance: 5.3
click at [101, 108] on div "Mobile Number" at bounding box center [127, 110] width 118 height 5
drag, startPoint x: 114, startPoint y: 105, endPoint x: 66, endPoint y: 105, distance: 47.8
click at [66, 105] on div "Contact information Owner [PERSON_NAME] Email [EMAIL_ADDRESS][DOMAIN_NAME] Mobi…" at bounding box center [127, 117] width 132 height 96
click at [443, 79] on button "+ New Note" at bounding box center [452, 81] width 27 height 9
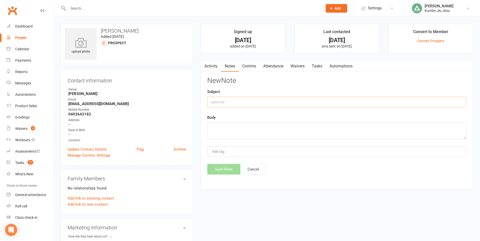
click at [260, 98] on input "text" at bounding box center [336, 102] width 259 height 11
click at [216, 136] on textarea at bounding box center [336, 131] width 259 height 17
click at [230, 168] on button "Save Note" at bounding box center [223, 169] width 33 height 11
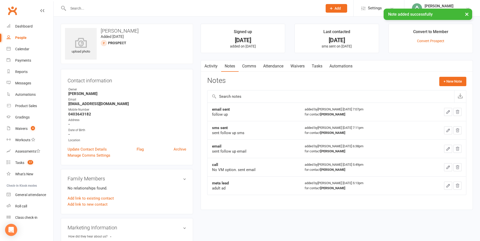
click at [321, 69] on link "Tasks" at bounding box center [317, 66] width 18 height 12
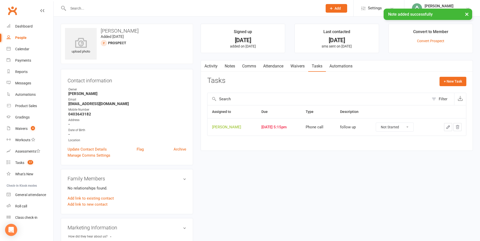
click at [446, 129] on icon "button" at bounding box center [448, 127] width 5 height 5
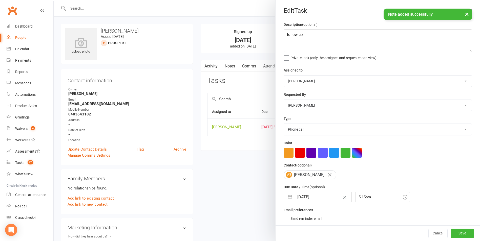
click at [290, 197] on button "button" at bounding box center [289, 197] width 9 height 10
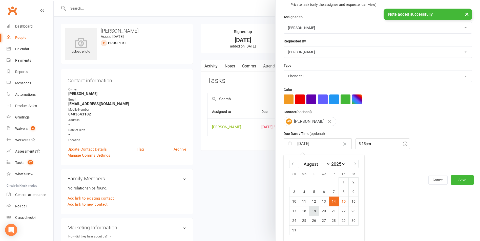
click at [315, 210] on td "19" at bounding box center [314, 211] width 10 height 10
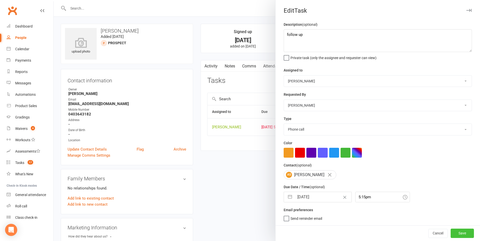
click at [451, 230] on button "Save" at bounding box center [462, 233] width 23 height 9
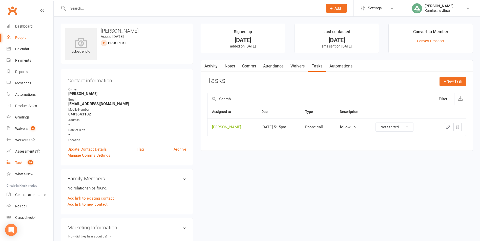
click at [28, 163] on span "16" at bounding box center [31, 162] width 6 height 4
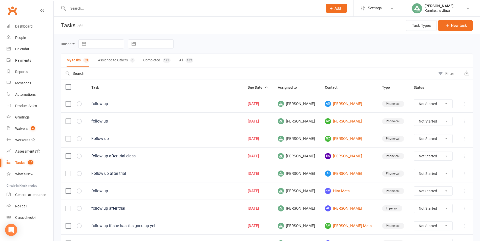
scroll to position [152, 0]
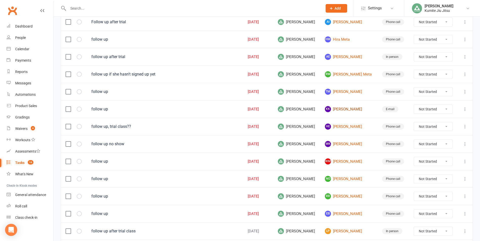
click at [343, 112] on link "KK [PERSON_NAME]" at bounding box center [349, 109] width 48 height 6
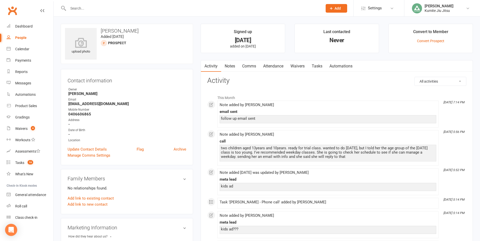
click at [230, 68] on link "Notes" at bounding box center [229, 66] width 17 height 12
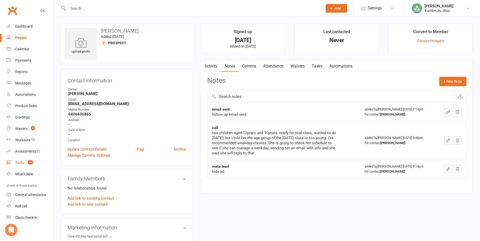
click at [28, 163] on span "16" at bounding box center [31, 162] width 6 height 4
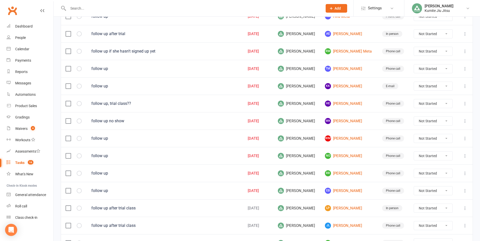
scroll to position [177, 0]
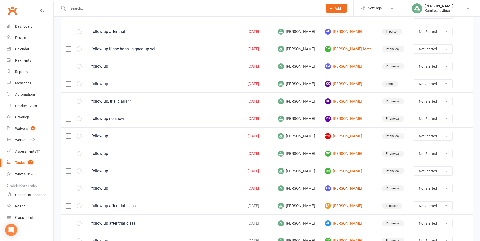
click at [353, 190] on link "EB [PERSON_NAME]" at bounding box center [349, 189] width 48 height 6
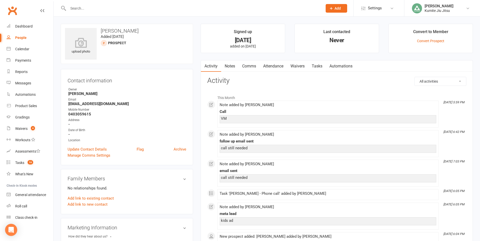
click at [235, 63] on link "Notes" at bounding box center [229, 66] width 17 height 12
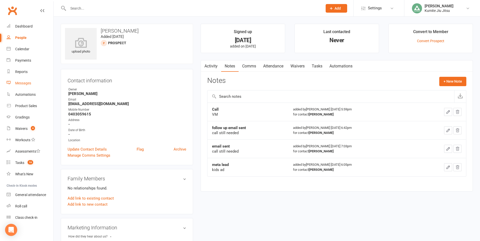
click at [29, 83] on div "Messages" at bounding box center [23, 83] width 16 height 4
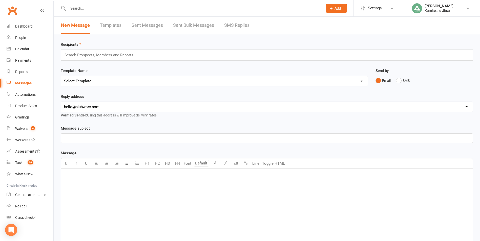
click at [143, 26] on link "Sent Messages" at bounding box center [147, 25] width 31 height 17
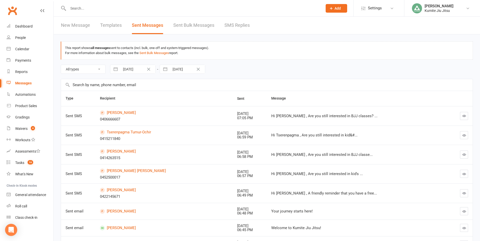
click at [463, 135] on icon "button" at bounding box center [464, 136] width 4 height 4
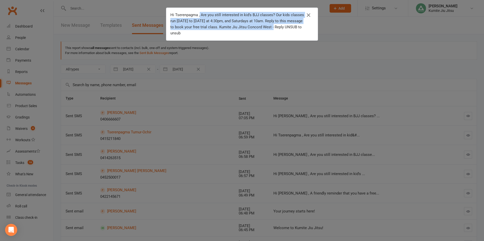
drag, startPoint x: 198, startPoint y: 14, endPoint x: 284, endPoint y: 28, distance: 86.8
click at [284, 28] on div "Hi Tserenpagma , Are you still interested in kid's BJJ classes? Our kids classe…" at bounding box center [238, 24] width 136 height 24
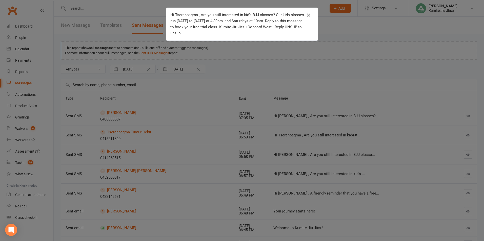
click at [236, 76] on div "Hi Tserenpagma , Are you still interested in kid's BJJ classes? Our kids classe…" at bounding box center [242, 120] width 484 height 241
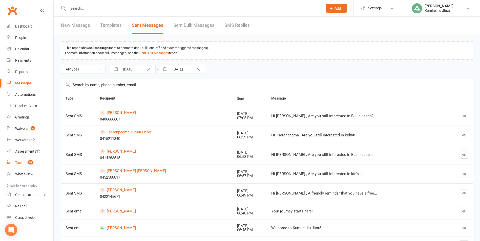
click at [23, 165] on link "Tasks 16" at bounding box center [30, 162] width 47 height 11
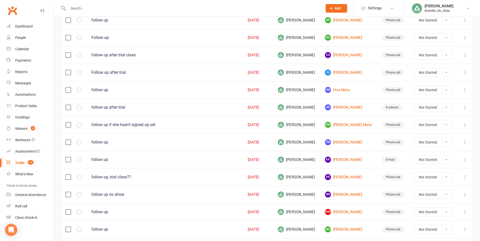
scroll to position [126, 0]
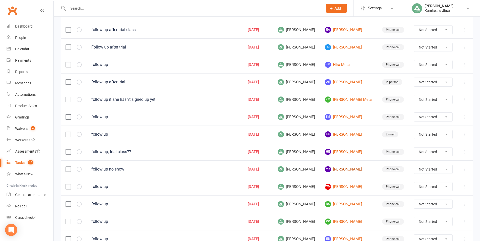
click at [350, 170] on link "MK [PERSON_NAME]" at bounding box center [349, 169] width 48 height 6
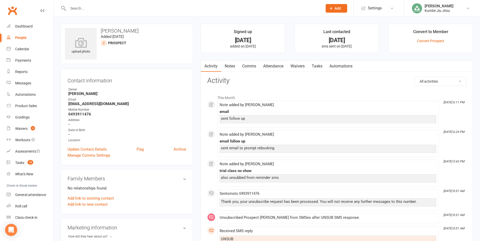
click at [231, 67] on link "Notes" at bounding box center [229, 66] width 17 height 12
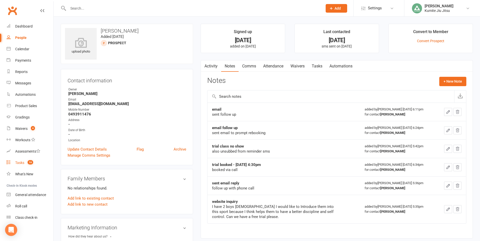
click at [31, 161] on span "16" at bounding box center [31, 162] width 6 height 4
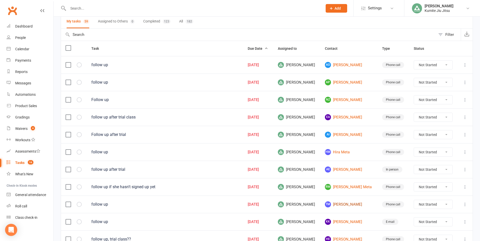
scroll to position [76, 0]
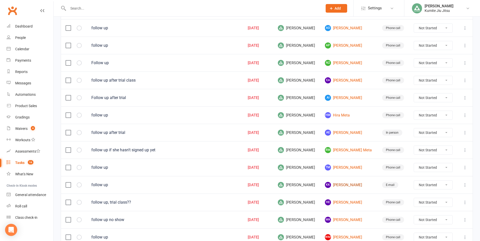
click at [343, 185] on link "KK [PERSON_NAME]" at bounding box center [349, 185] width 48 height 6
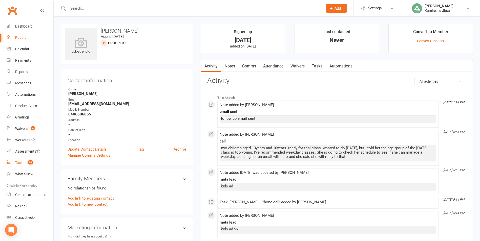
click at [23, 164] on div "Tasks" at bounding box center [19, 163] width 9 height 4
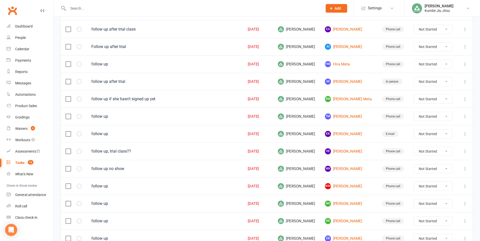
scroll to position [152, 0]
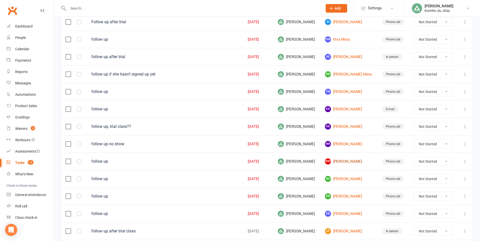
click at [342, 161] on link "[PERSON_NAME]" at bounding box center [349, 162] width 48 height 6
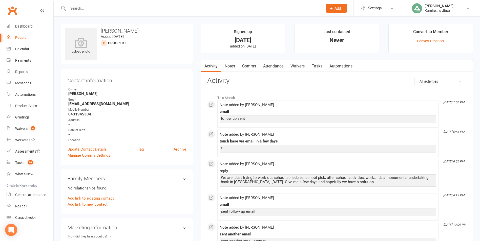
click at [232, 67] on link "Notes" at bounding box center [229, 66] width 17 height 12
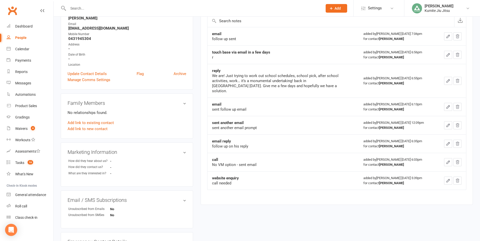
scroll to position [76, 0]
click at [27, 160] on link "Tasks 16" at bounding box center [30, 162] width 47 height 11
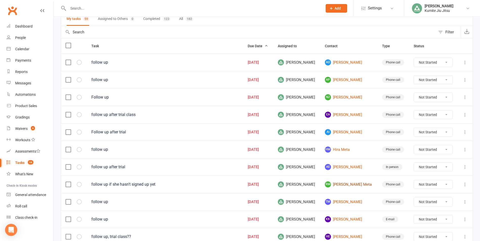
scroll to position [51, 0]
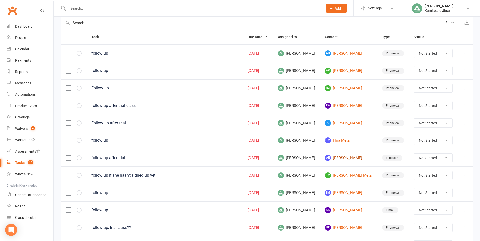
click at [356, 159] on link "AE [PERSON_NAME]" at bounding box center [349, 158] width 48 height 6
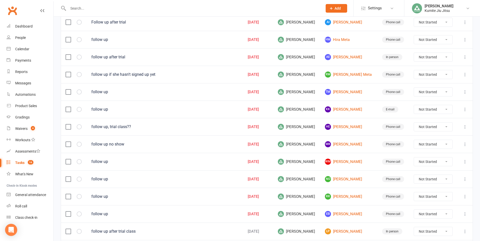
scroll to position [152, 0]
click at [351, 179] on link "NO [PERSON_NAME]" at bounding box center [349, 179] width 48 height 6
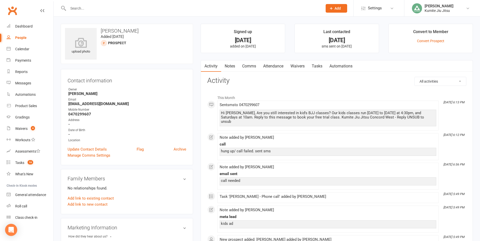
click at [231, 67] on link "Notes" at bounding box center [229, 66] width 17 height 12
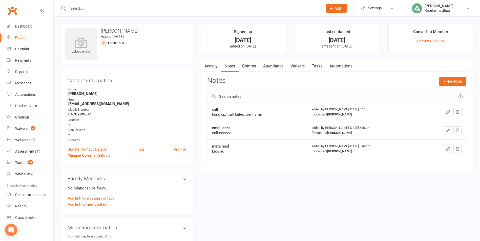
click at [246, 66] on link "Comms" at bounding box center [249, 66] width 21 height 12
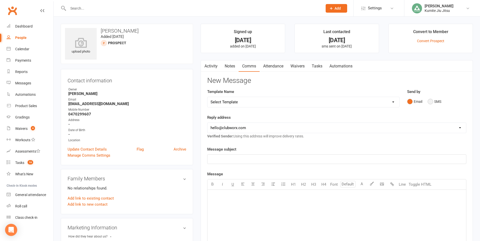
drag, startPoint x: 434, startPoint y: 102, endPoint x: 420, endPoint y: 110, distance: 16.8
click at [434, 102] on button "SMS" at bounding box center [435, 102] width 14 height 10
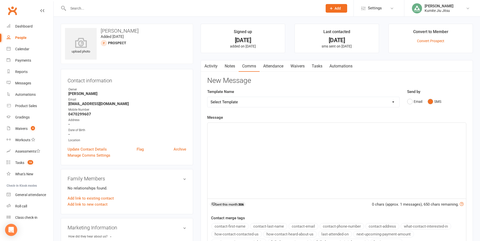
drag, startPoint x: 281, startPoint y: 159, endPoint x: 270, endPoint y: 156, distance: 11.1
click at [281, 158] on div "﻿" at bounding box center [336, 161] width 259 height 76
click at [239, 226] on button "contact-first-name" at bounding box center [229, 226] width 37 height 7
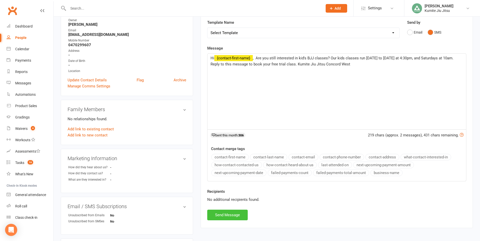
scroll to position [76, 0]
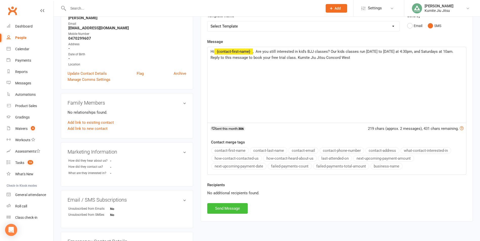
click at [231, 206] on button "Send Message" at bounding box center [227, 208] width 40 height 11
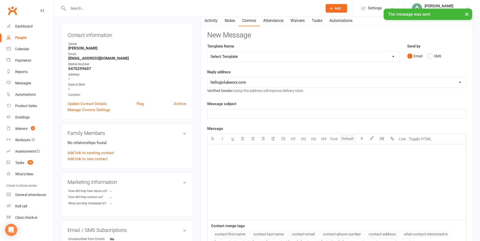
scroll to position [0, 0]
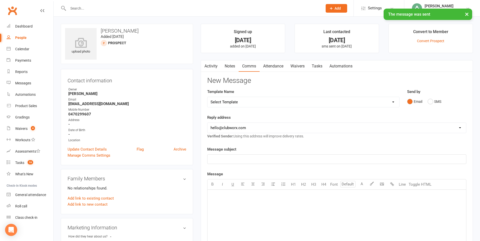
click at [232, 67] on link "Notes" at bounding box center [229, 66] width 17 height 12
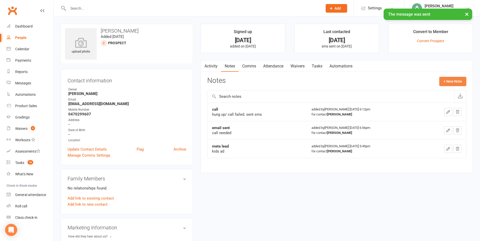
click at [445, 81] on button "+ New Note" at bounding box center [452, 81] width 27 height 9
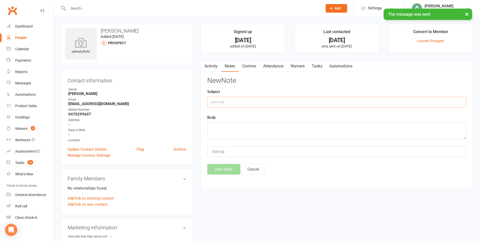
click at [247, 106] on input "text" at bounding box center [336, 102] width 259 height 11
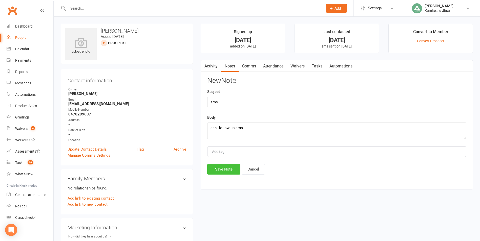
click at [228, 171] on button "Save Note" at bounding box center [223, 169] width 33 height 11
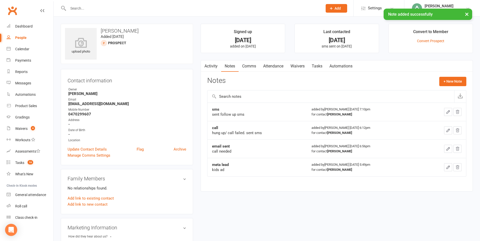
click at [323, 65] on link "Tasks" at bounding box center [317, 66] width 18 height 12
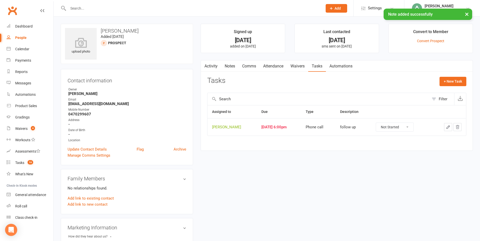
click at [448, 128] on icon "button" at bounding box center [448, 127] width 5 height 5
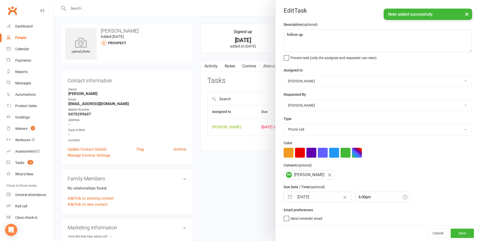
click at [290, 201] on button "button" at bounding box center [289, 197] width 9 height 10
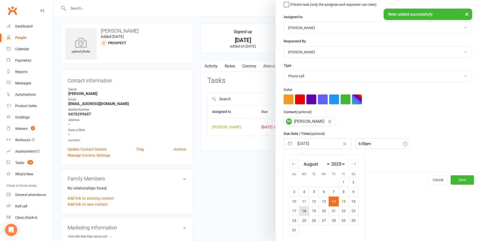
click at [303, 213] on td "18" at bounding box center [304, 211] width 10 height 10
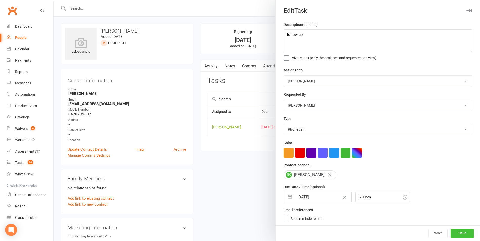
click at [455, 233] on button "Save" at bounding box center [462, 233] width 23 height 9
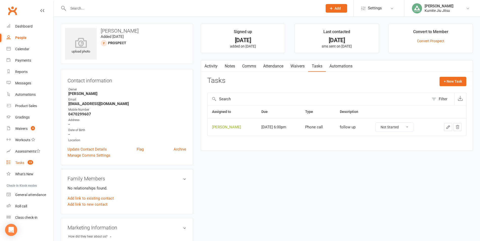
click at [25, 164] on count-badge "15" at bounding box center [29, 163] width 8 height 4
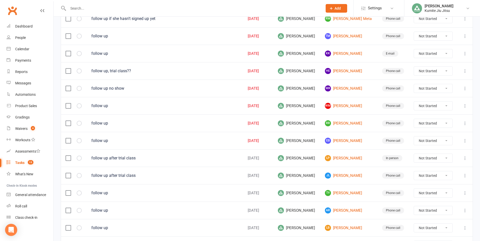
scroll to position [202, 0]
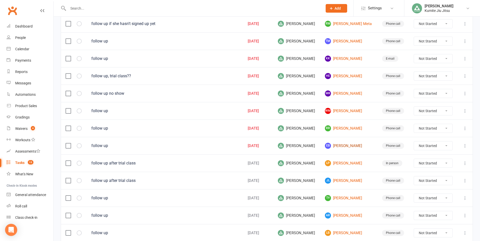
click at [344, 148] on link "EB [PERSON_NAME]" at bounding box center [349, 146] width 48 height 6
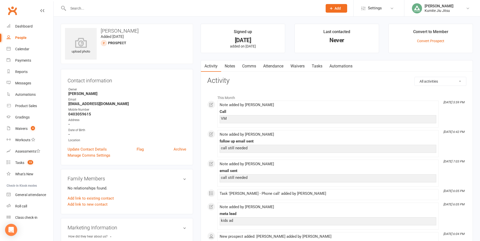
click at [232, 67] on link "Notes" at bounding box center [229, 66] width 17 height 12
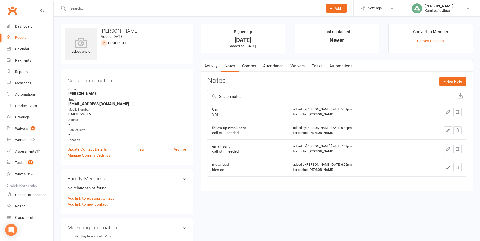
click at [251, 66] on link "Comms" at bounding box center [249, 66] width 21 height 12
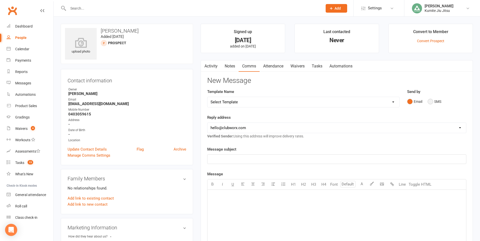
click at [436, 102] on button "SMS" at bounding box center [435, 102] width 14 height 10
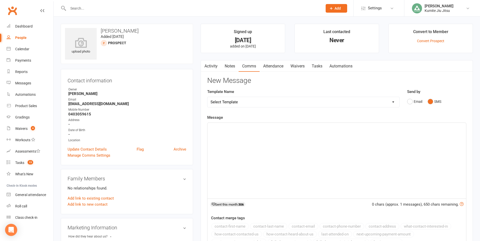
drag, startPoint x: 269, startPoint y: 117, endPoint x: 263, endPoint y: 126, distance: 10.8
click at [268, 117] on div "Message ﻿ 0 chars (approx. 1 messages), 650 chars remaining. Sent this month: 3…" at bounding box center [336, 183] width 259 height 136
click at [259, 132] on div "﻿" at bounding box center [336, 161] width 259 height 76
click at [229, 227] on button "contact-first-name" at bounding box center [229, 226] width 37 height 7
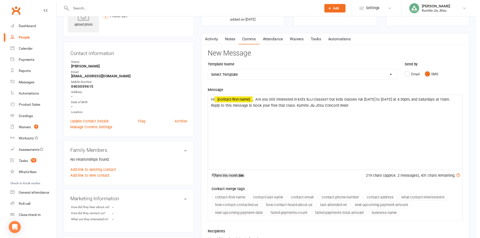
scroll to position [76, 0]
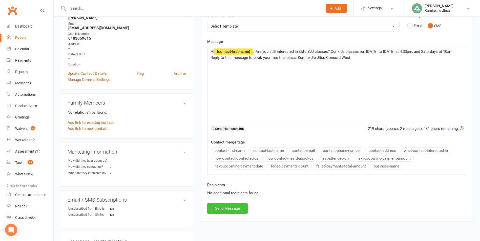
click at [228, 208] on button "Send Message" at bounding box center [227, 208] width 40 height 11
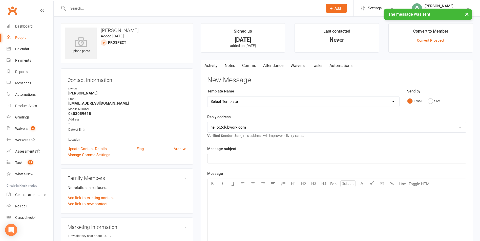
scroll to position [0, 0]
click at [230, 67] on link "Notes" at bounding box center [229, 66] width 17 height 12
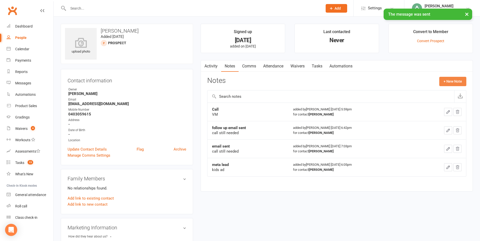
click at [454, 81] on button "+ New Note" at bounding box center [452, 81] width 27 height 9
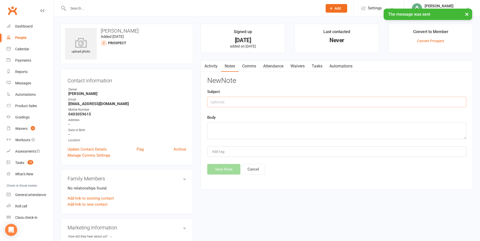
drag, startPoint x: 267, startPoint y: 101, endPoint x: 264, endPoint y: 100, distance: 3.2
click at [266, 101] on input "text" at bounding box center [336, 102] width 259 height 11
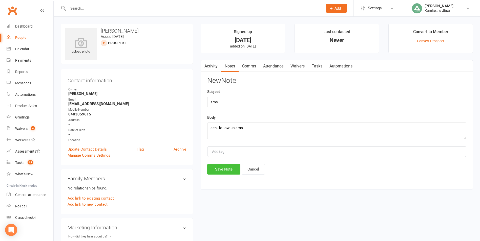
click at [221, 169] on button "Save Note" at bounding box center [223, 169] width 33 height 11
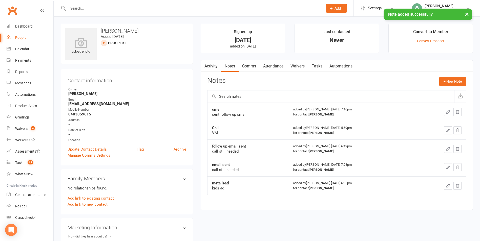
click at [321, 71] on link "Tasks" at bounding box center [317, 66] width 18 height 12
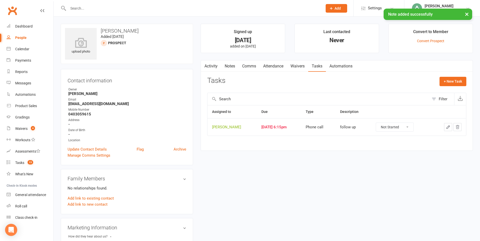
click at [449, 128] on icon "button" at bounding box center [448, 127] width 5 height 5
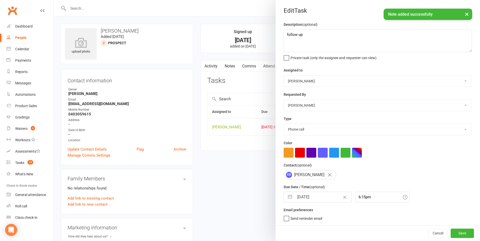
click at [291, 200] on button "button" at bounding box center [289, 197] width 9 height 10
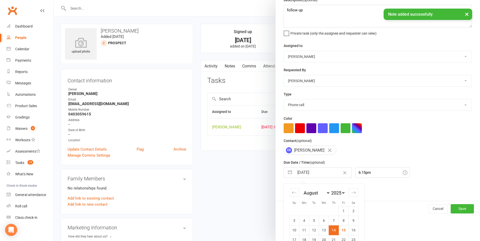
scroll to position [55, 0]
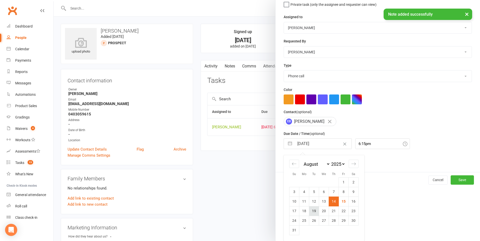
click at [314, 212] on td "19" at bounding box center [314, 211] width 10 height 10
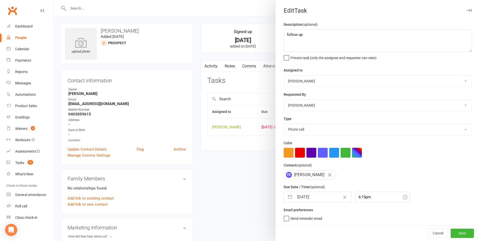
scroll to position [1, 0]
click at [458, 235] on button "Save" at bounding box center [462, 233] width 23 height 9
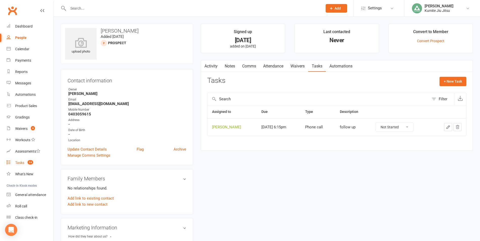
click at [27, 164] on count-badge "14" at bounding box center [29, 163] width 8 height 4
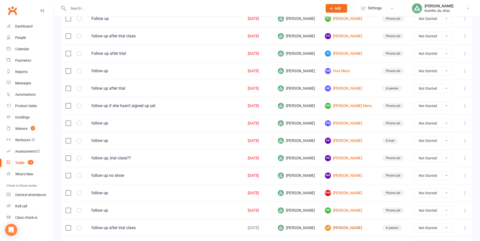
scroll to position [202, 0]
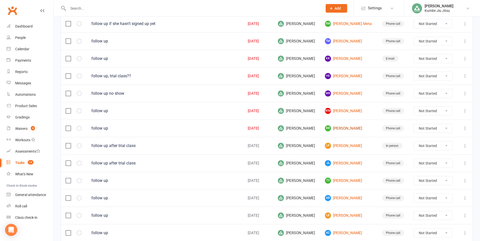
click at [350, 129] on link "RR [PERSON_NAME]" at bounding box center [349, 128] width 48 height 6
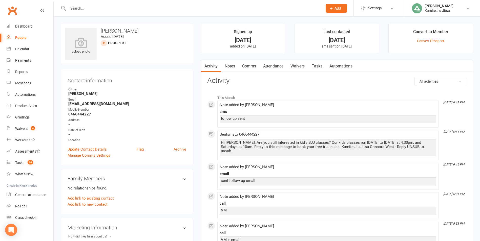
click at [230, 67] on link "Notes" at bounding box center [229, 66] width 17 height 12
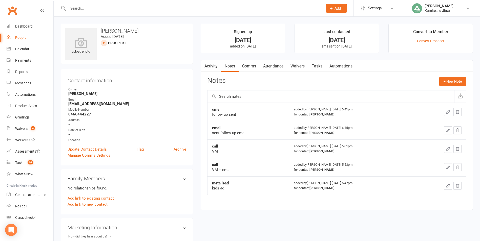
click at [253, 69] on link "Comms" at bounding box center [249, 66] width 21 height 12
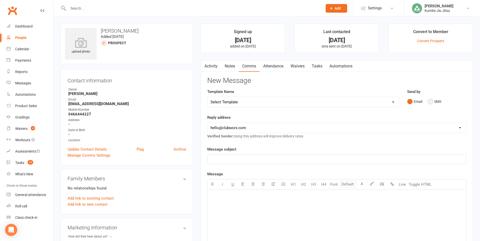
click at [433, 102] on button "SMS" at bounding box center [435, 102] width 14 height 10
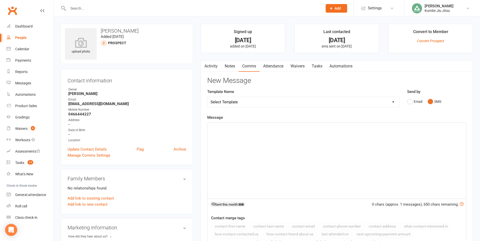
click at [303, 120] on div "Message ﻿ 0 chars (approx. 1 messages), 650 chars remaining. Sent this month: 3…" at bounding box center [336, 183] width 259 height 136
click at [298, 133] on div "﻿" at bounding box center [336, 161] width 259 height 76
click at [237, 227] on button "contact-first-name" at bounding box center [229, 226] width 37 height 7
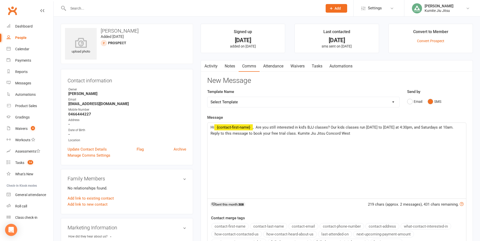
scroll to position [76, 0]
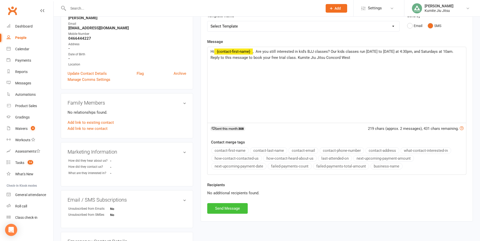
click at [233, 209] on button "Send Message" at bounding box center [227, 208] width 40 height 11
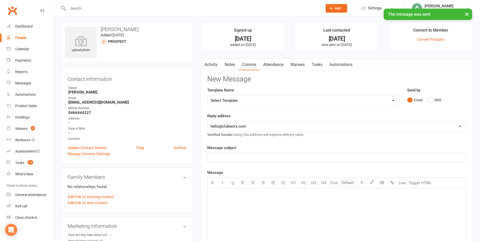
scroll to position [0, 0]
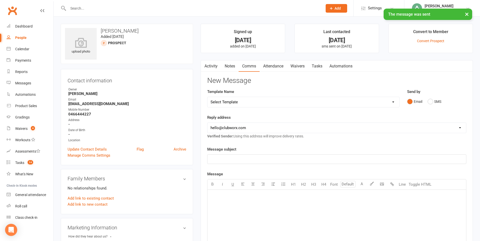
click at [227, 67] on link "Notes" at bounding box center [229, 66] width 17 height 12
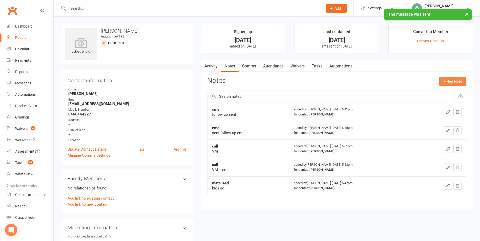
click at [447, 82] on button "+ New Note" at bounding box center [452, 81] width 27 height 9
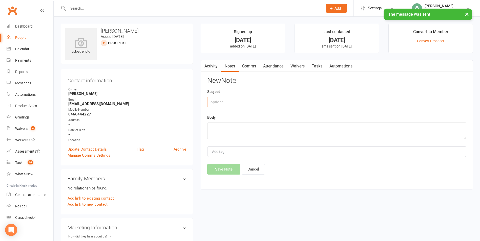
click at [225, 102] on input "text" at bounding box center [336, 102] width 259 height 11
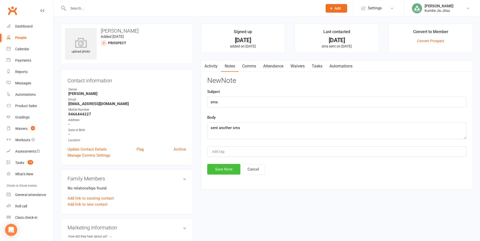
click at [219, 167] on button "Save Note" at bounding box center [223, 169] width 33 height 11
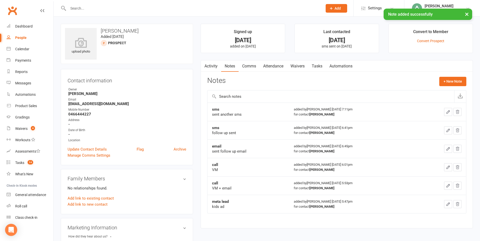
click at [322, 66] on link "Tasks" at bounding box center [317, 66] width 18 height 12
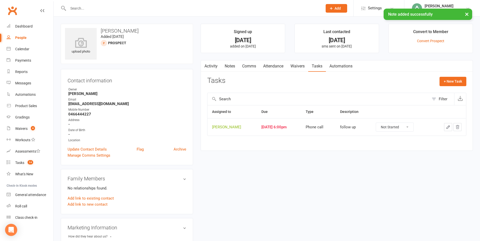
click at [447, 127] on icon "button" at bounding box center [448, 127] width 5 height 5
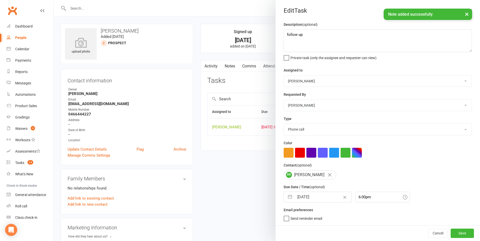
click at [287, 200] on button "button" at bounding box center [289, 197] width 9 height 10
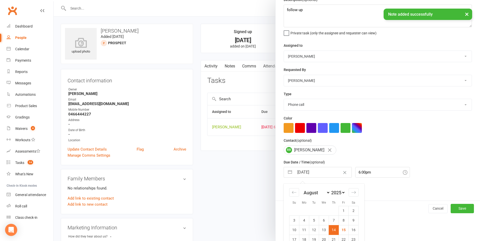
scroll to position [55, 0]
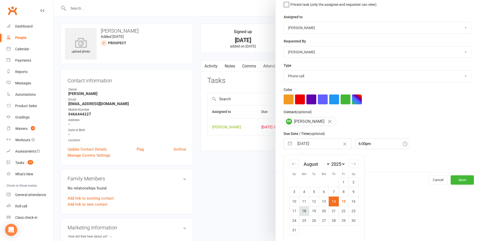
click at [304, 213] on td "18" at bounding box center [304, 211] width 10 height 10
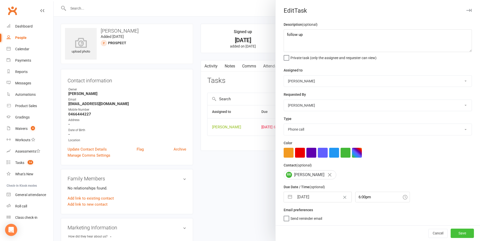
drag, startPoint x: 454, startPoint y: 234, endPoint x: 424, endPoint y: 225, distance: 31.1
click at [454, 234] on button "Save" at bounding box center [462, 233] width 23 height 9
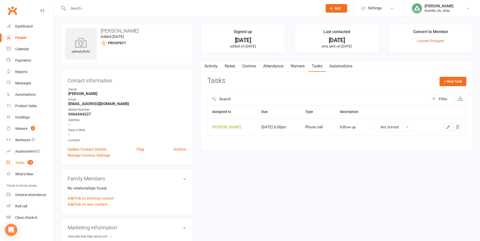
drag, startPoint x: 27, startPoint y: 163, endPoint x: 30, endPoint y: 161, distance: 3.1
click at [27, 163] on count-badge "13" at bounding box center [29, 163] width 8 height 4
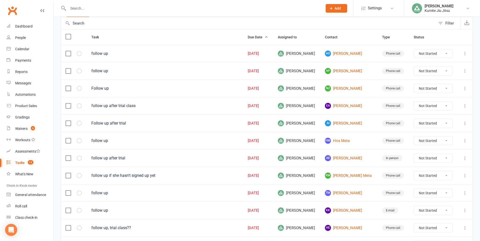
scroll to position [152, 0]
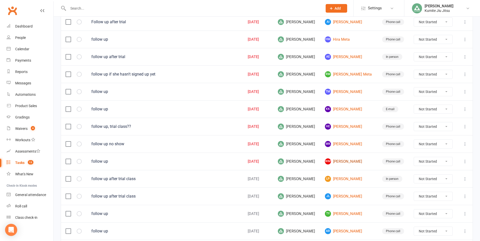
click at [346, 162] on link "[PERSON_NAME]" at bounding box center [349, 162] width 48 height 6
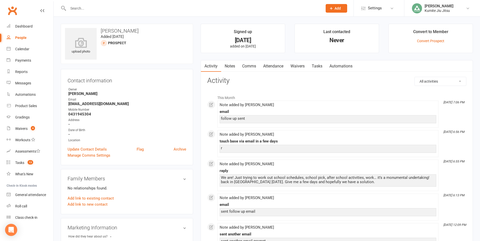
click at [235, 63] on link "Notes" at bounding box center [229, 66] width 17 height 12
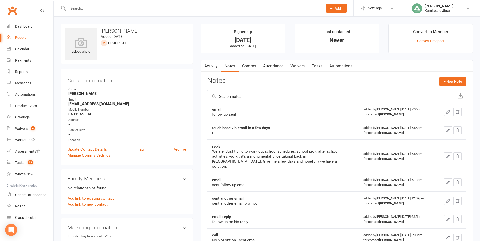
click at [321, 65] on link "Tasks" at bounding box center [317, 66] width 18 height 12
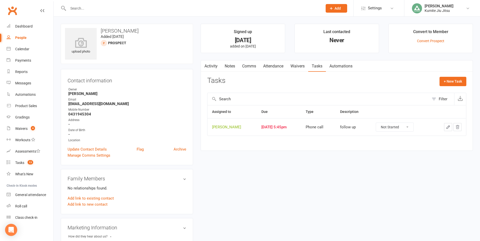
click at [452, 126] on button "button" at bounding box center [448, 127] width 8 height 8
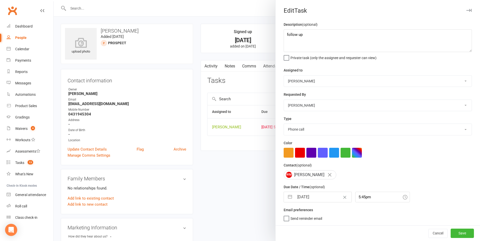
click at [291, 199] on button "button" at bounding box center [289, 197] width 9 height 10
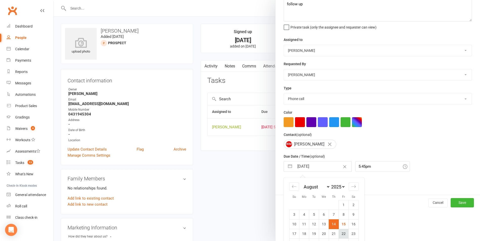
scroll to position [55, 0]
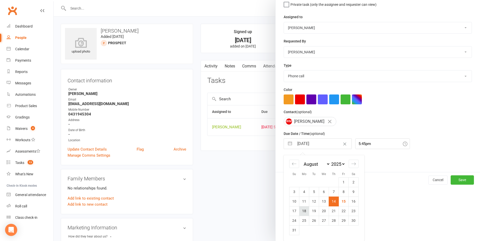
click at [305, 211] on td "18" at bounding box center [304, 211] width 10 height 10
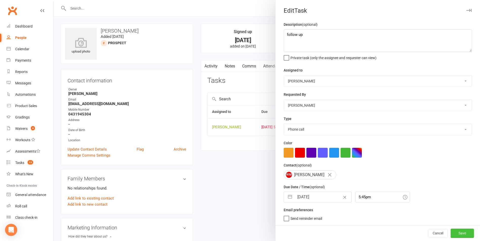
click at [458, 230] on button "Save" at bounding box center [462, 233] width 23 height 9
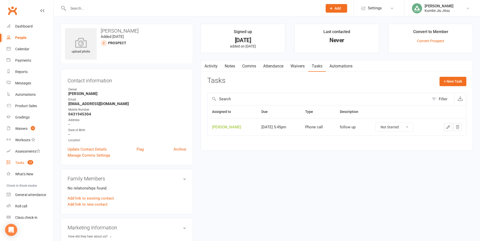
click at [23, 164] on div "Tasks" at bounding box center [19, 163] width 9 height 4
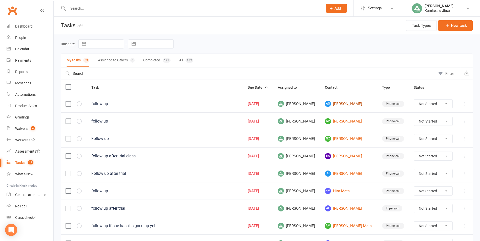
click at [352, 102] on link "AO [PERSON_NAME]" at bounding box center [349, 104] width 48 height 6
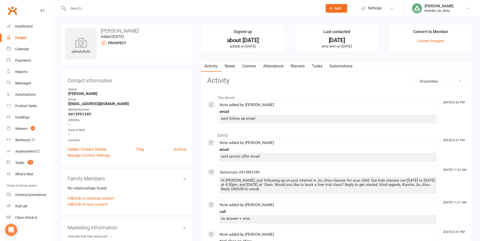
click at [228, 67] on link "Notes" at bounding box center [229, 66] width 17 height 12
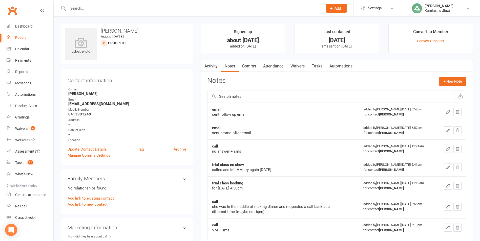
click at [254, 65] on link "Comms" at bounding box center [249, 66] width 21 height 12
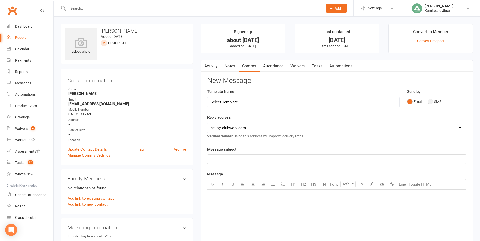
click at [434, 104] on button "SMS" at bounding box center [435, 102] width 14 height 10
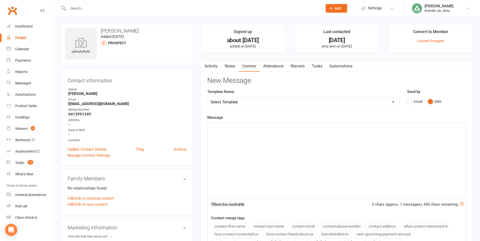
drag, startPoint x: 253, startPoint y: 136, endPoint x: 245, endPoint y: 135, distance: 7.9
click at [252, 136] on div "﻿" at bounding box center [336, 161] width 259 height 76
click at [231, 225] on button "contact-first-name" at bounding box center [229, 226] width 37 height 7
click at [209, 129] on div "﻿ ﻿ {contact-first-name}" at bounding box center [336, 161] width 259 height 76
click at [262, 127] on p "Hi ﻿ {contact-first-name}" at bounding box center [336, 127] width 252 height 6
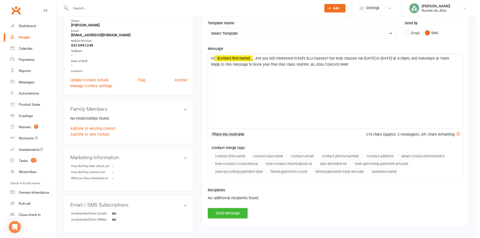
scroll to position [76, 0]
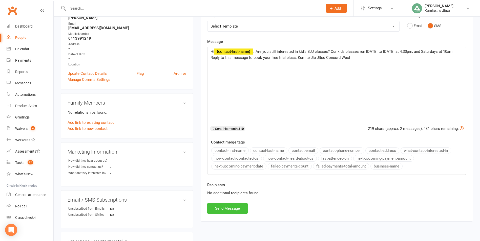
drag, startPoint x: 232, startPoint y: 210, endPoint x: 230, endPoint y: 208, distance: 2.7
click at [232, 210] on button "Send Message" at bounding box center [227, 208] width 40 height 11
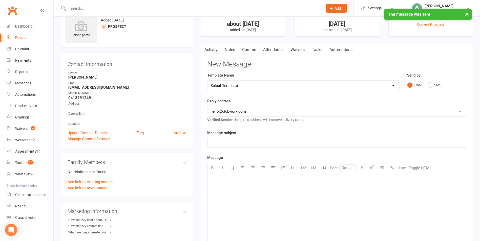
scroll to position [0, 0]
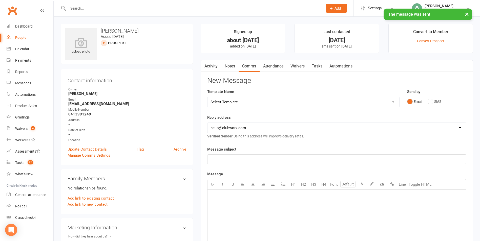
click at [231, 66] on link "Notes" at bounding box center [229, 66] width 17 height 12
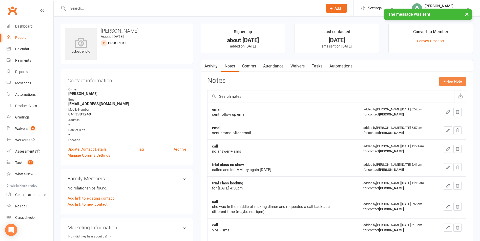
click at [442, 82] on button "+ New Note" at bounding box center [452, 81] width 27 height 9
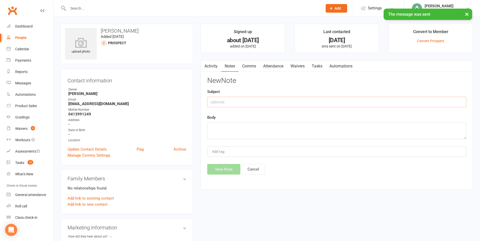
click at [246, 102] on input "text" at bounding box center [336, 102] width 259 height 11
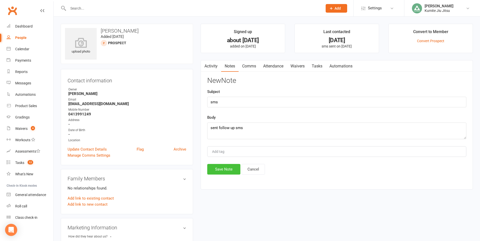
click at [222, 168] on button "Save Note" at bounding box center [223, 169] width 33 height 11
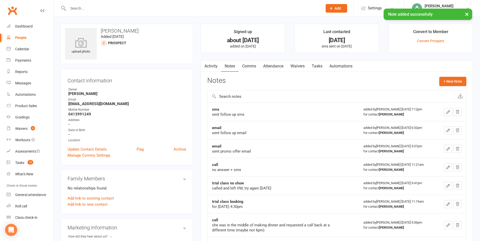
drag, startPoint x: 321, startPoint y: 65, endPoint x: 351, endPoint y: 64, distance: 29.9
click at [322, 65] on link "Tasks" at bounding box center [317, 66] width 18 height 12
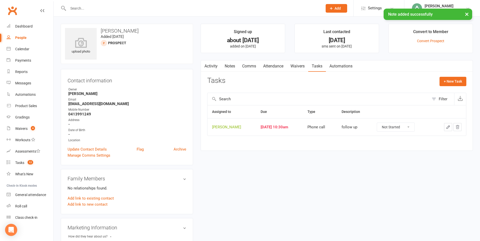
click at [448, 125] on icon "button" at bounding box center [448, 127] width 5 height 5
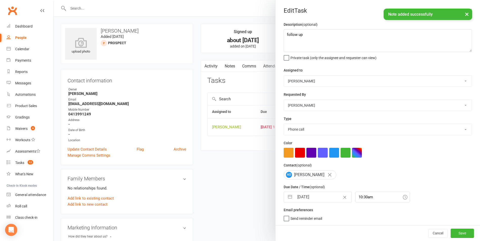
click at [286, 197] on button "button" at bounding box center [289, 197] width 9 height 10
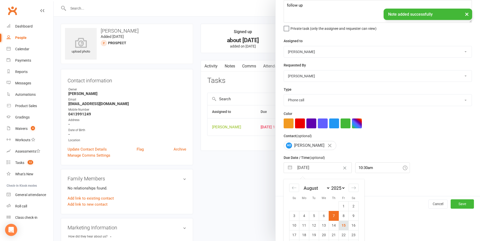
scroll to position [55, 0]
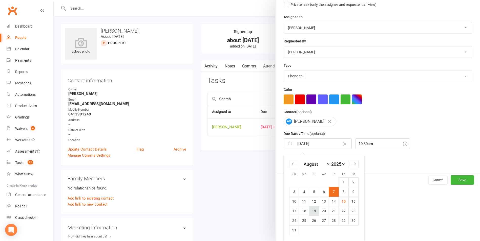
click at [313, 211] on td "19" at bounding box center [314, 211] width 10 height 10
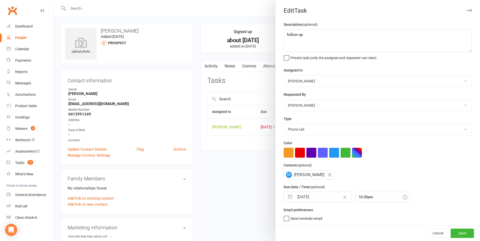
scroll to position [1, 0]
click at [288, 200] on button "button" at bounding box center [289, 197] width 9 height 10
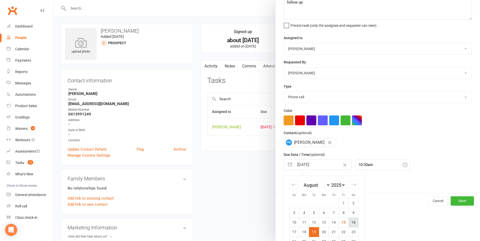
scroll to position [55, 0]
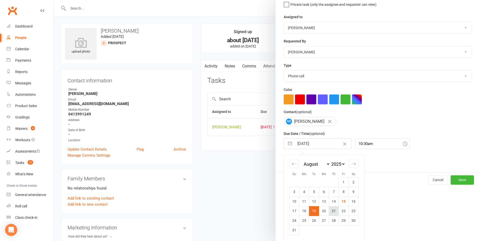
click at [332, 211] on td "21" at bounding box center [334, 211] width 10 height 10
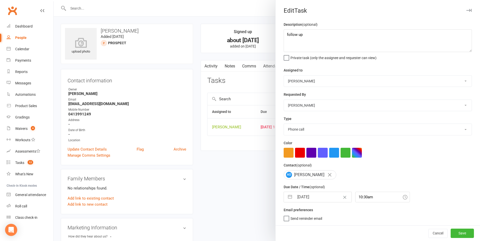
scroll to position [1, 0]
click at [453, 236] on button "Save" at bounding box center [462, 233] width 23 height 9
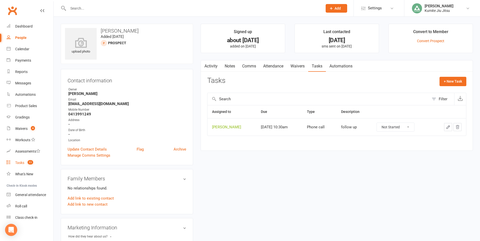
click at [22, 163] on div "Tasks" at bounding box center [19, 163] width 9 height 4
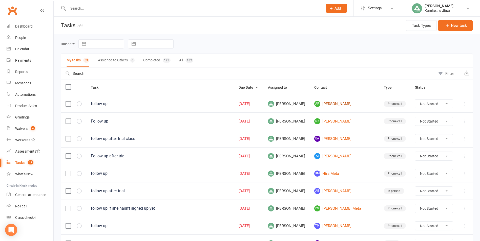
click at [343, 103] on link "AP [PERSON_NAME]" at bounding box center [344, 104] width 60 height 6
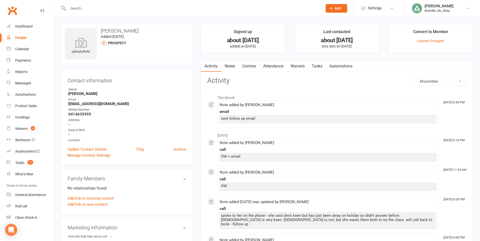
click at [233, 65] on link "Notes" at bounding box center [229, 66] width 17 height 12
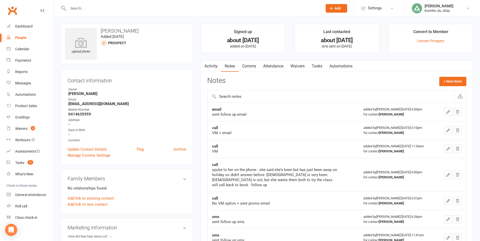
click at [250, 70] on link "Comms" at bounding box center [249, 66] width 21 height 12
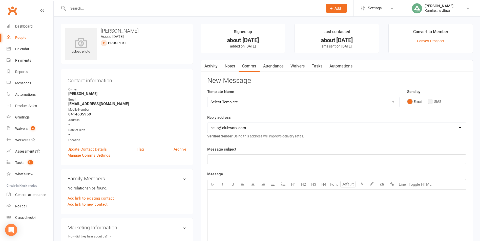
click at [433, 100] on button "SMS" at bounding box center [435, 102] width 14 height 10
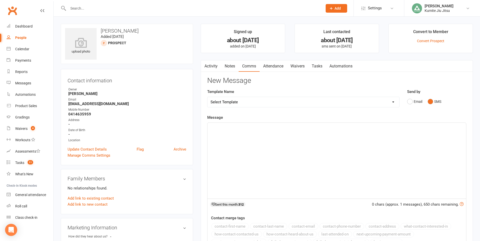
click at [275, 146] on div "﻿" at bounding box center [336, 161] width 259 height 76
click at [230, 225] on button "contact-first-name" at bounding box center [229, 226] width 37 height 7
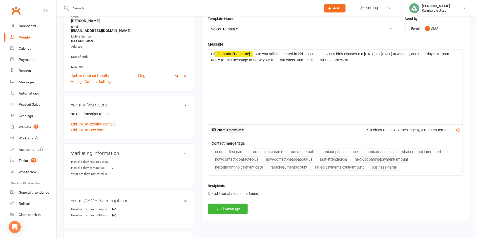
scroll to position [76, 0]
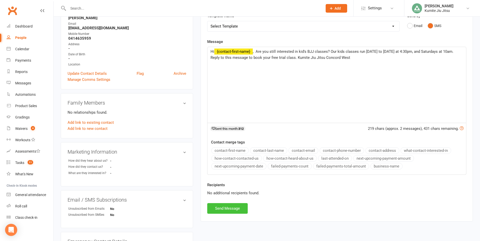
click at [231, 209] on button "Send Message" at bounding box center [227, 208] width 40 height 11
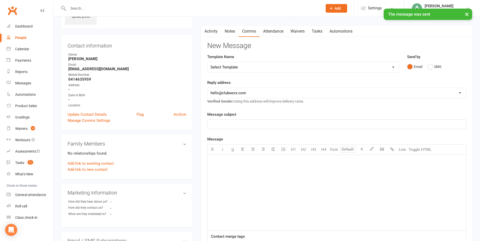
scroll to position [0, 0]
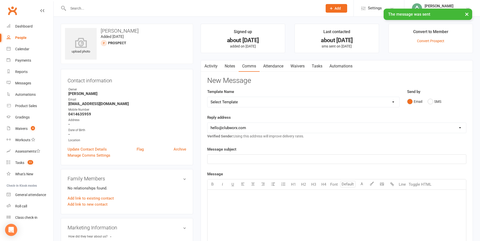
click at [232, 67] on link "Notes" at bounding box center [229, 66] width 17 height 12
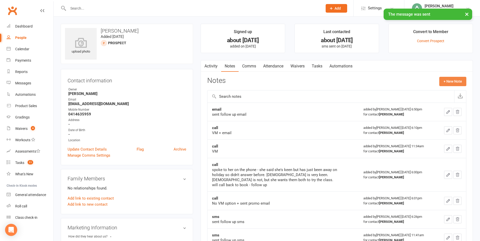
click at [451, 82] on button "+ New Note" at bounding box center [452, 81] width 27 height 9
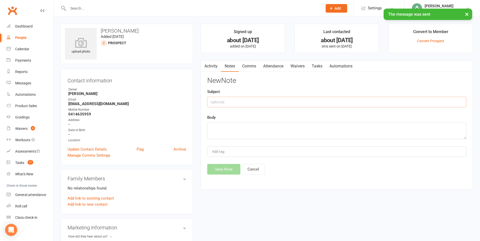
click at [261, 97] on input "text" at bounding box center [336, 102] width 259 height 11
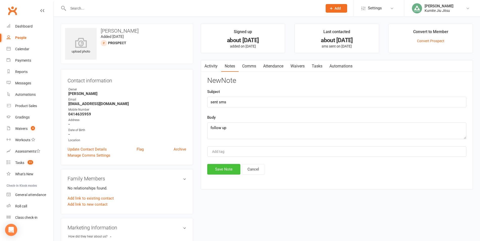
click at [230, 168] on button "Save Note" at bounding box center [223, 169] width 33 height 11
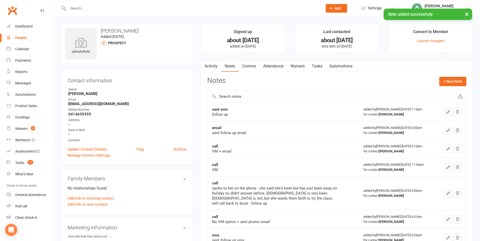
click at [318, 66] on link "Tasks" at bounding box center [317, 66] width 18 height 12
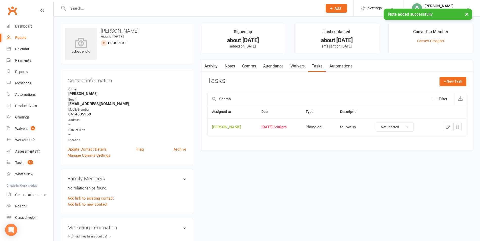
click at [448, 124] on button "button" at bounding box center [448, 127] width 8 height 8
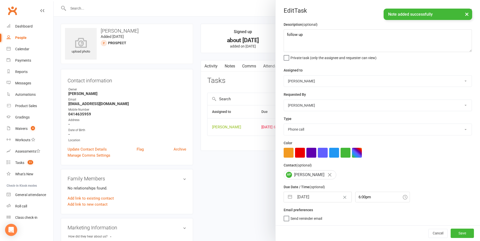
scroll to position [1, 0]
click at [287, 198] on button "button" at bounding box center [289, 197] width 9 height 10
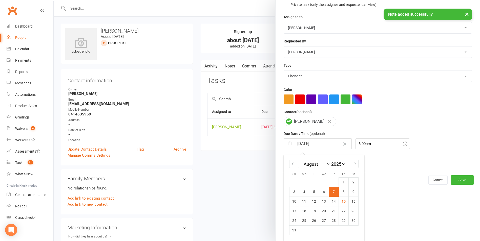
scroll to position [55, 0]
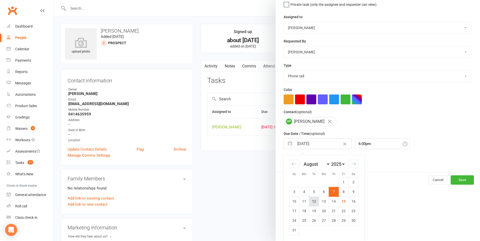
click at [313, 201] on td "12" at bounding box center [314, 202] width 10 height 10
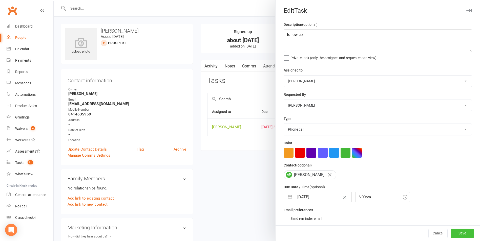
click at [457, 235] on button "Save" at bounding box center [462, 233] width 23 height 9
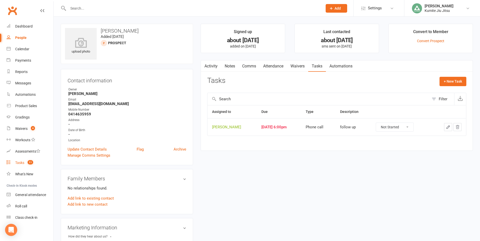
click at [22, 163] on div "Tasks" at bounding box center [19, 163] width 9 height 4
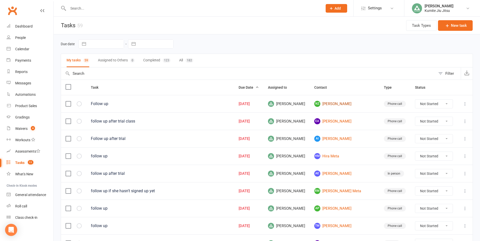
click at [345, 103] on link "NZ [PERSON_NAME]" at bounding box center [344, 104] width 60 height 6
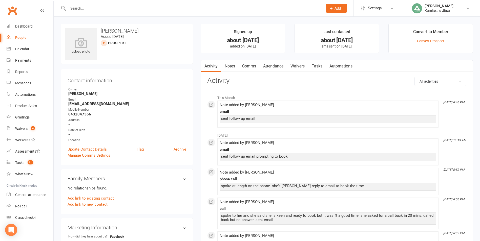
click at [230, 66] on link "Notes" at bounding box center [229, 66] width 17 height 12
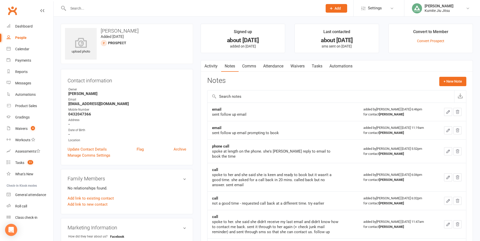
click at [248, 65] on link "Comms" at bounding box center [249, 66] width 21 height 12
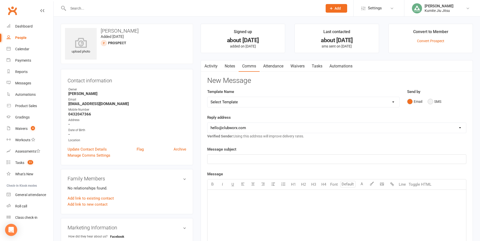
click at [438, 102] on button "SMS" at bounding box center [435, 102] width 14 height 10
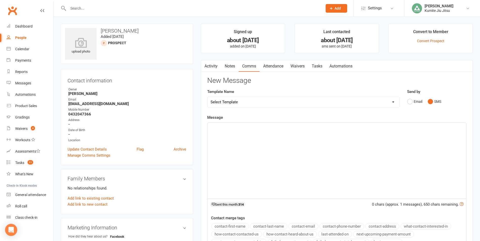
click at [315, 136] on div "﻿" at bounding box center [336, 161] width 259 height 76
click at [228, 228] on button "contact-first-name" at bounding box center [229, 226] width 37 height 7
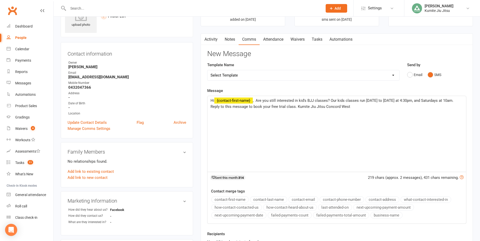
scroll to position [76, 0]
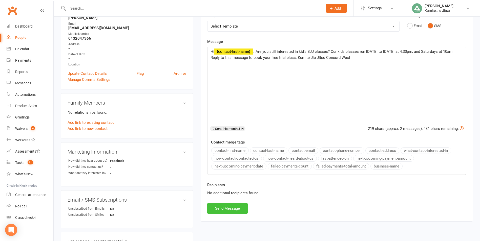
click at [229, 208] on button "Send Message" at bounding box center [227, 208] width 40 height 11
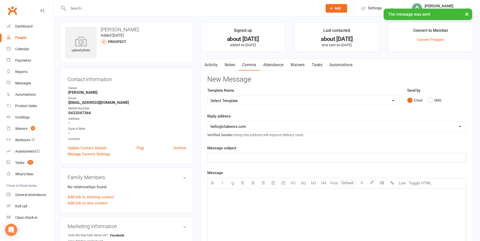
scroll to position [0, 0]
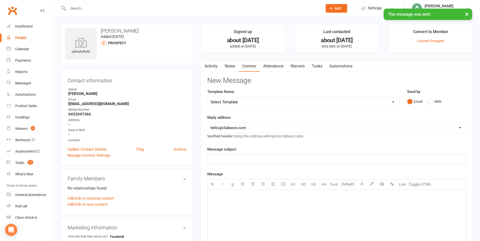
click at [232, 68] on link "Notes" at bounding box center [229, 66] width 17 height 12
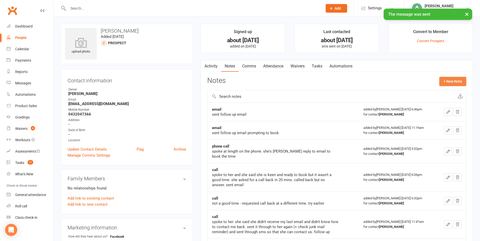
click at [451, 81] on button "+ New Note" at bounding box center [452, 81] width 27 height 9
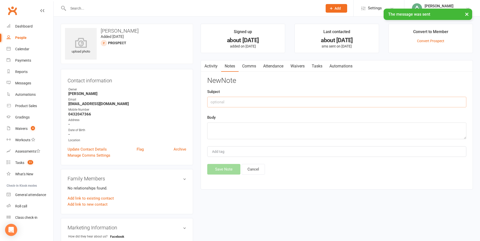
click at [290, 97] on input "text" at bounding box center [336, 102] width 259 height 11
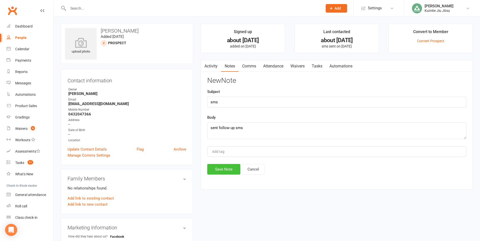
click at [223, 170] on button "Save Note" at bounding box center [223, 169] width 33 height 11
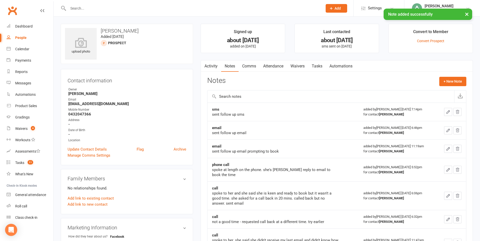
click at [320, 68] on link "Tasks" at bounding box center [317, 66] width 18 height 12
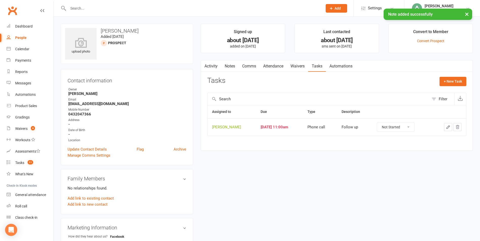
click at [448, 128] on icon "button" at bounding box center [448, 127] width 3 height 3
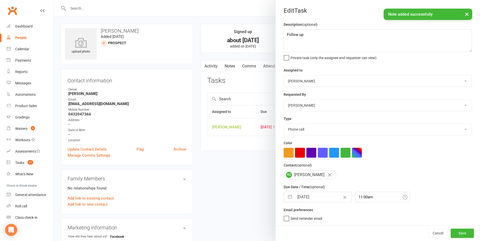
click at [286, 200] on button "button" at bounding box center [289, 197] width 9 height 10
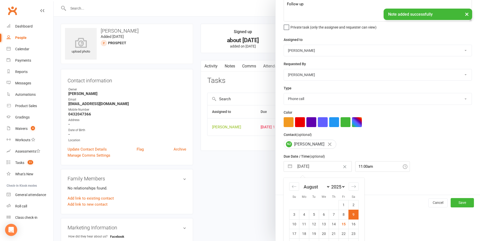
scroll to position [55, 0]
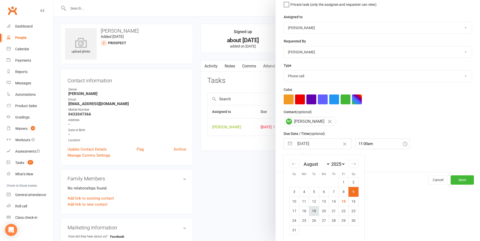
click at [311, 212] on td "19" at bounding box center [314, 211] width 10 height 10
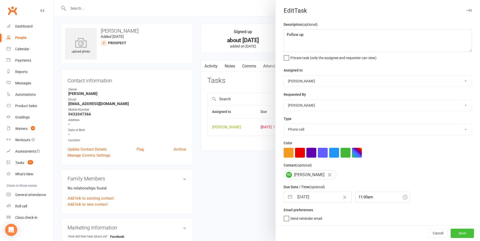
click at [451, 232] on button "Save" at bounding box center [462, 233] width 23 height 9
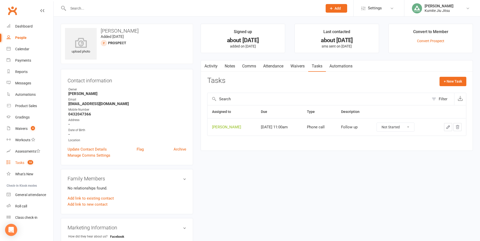
click at [26, 164] on count-badge "10" at bounding box center [29, 163] width 8 height 4
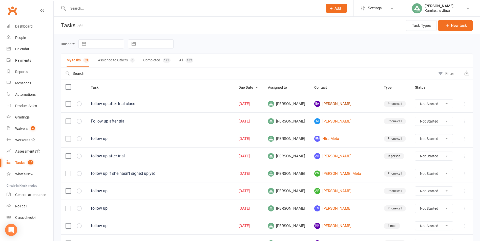
click at [341, 101] on link "EA Emine Ay" at bounding box center [344, 104] width 60 height 6
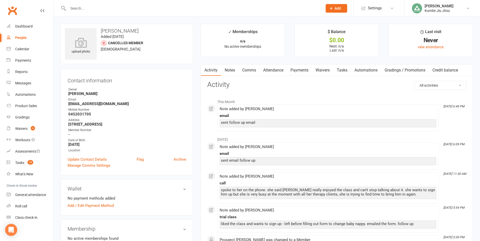
click at [228, 71] on link "Notes" at bounding box center [229, 71] width 17 height 12
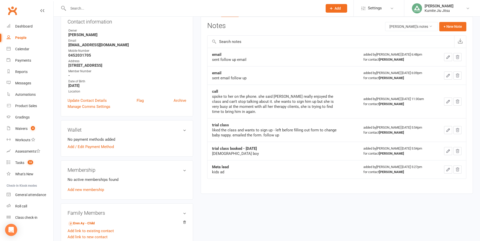
scroll to position [51, 0]
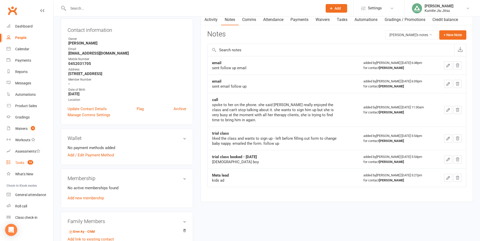
click at [25, 160] on link "Tasks 10" at bounding box center [30, 162] width 47 height 11
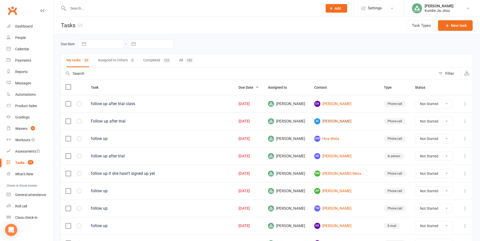
click at [344, 121] on link "AI [PERSON_NAME]" at bounding box center [344, 121] width 60 height 6
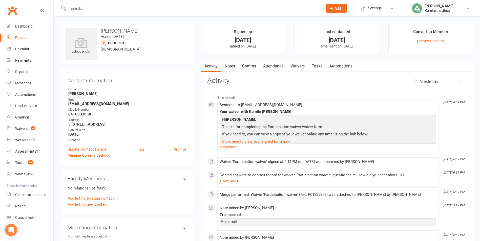
click at [231, 66] on link "Notes" at bounding box center [229, 66] width 17 height 12
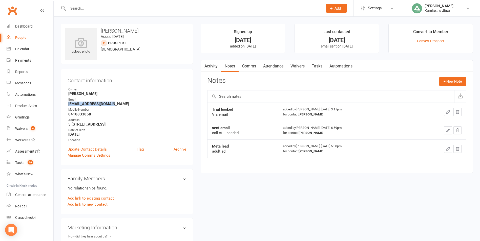
drag, startPoint x: 116, startPoint y: 104, endPoint x: 65, endPoint y: 104, distance: 51.1
click at [65, 104] on div "Contact information Owner [PERSON_NAME] Email [EMAIL_ADDRESS][DOMAIN_NAME] Mobi…" at bounding box center [127, 117] width 132 height 96
click at [461, 80] on button "+ New Note" at bounding box center [452, 81] width 27 height 9
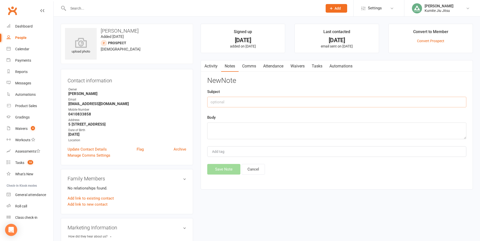
click at [266, 103] on input "text" at bounding box center [336, 102] width 259 height 11
click at [256, 131] on textarea at bounding box center [336, 131] width 259 height 17
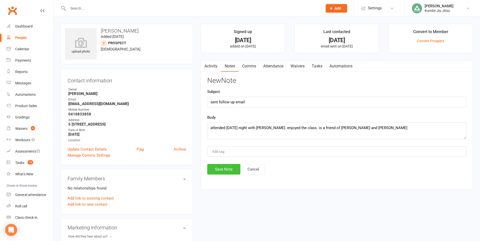
click at [224, 168] on button "Save Note" at bounding box center [223, 169] width 33 height 11
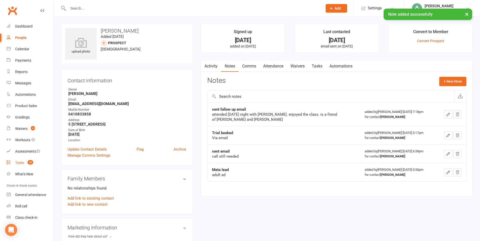
click at [18, 163] on div "Tasks" at bounding box center [19, 163] width 9 height 4
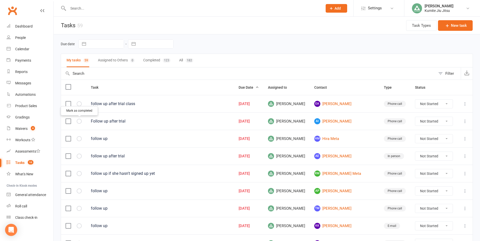
click at [0, 0] on icon "button" at bounding box center [0, 0] width 0 height 0
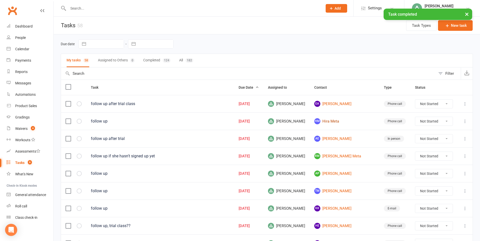
click at [342, 120] on link "[PERSON_NAME] Meta" at bounding box center [344, 121] width 60 height 6
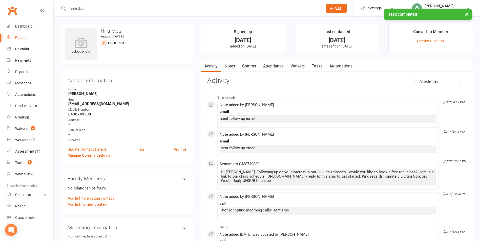
click at [232, 66] on link "Notes" at bounding box center [229, 66] width 17 height 12
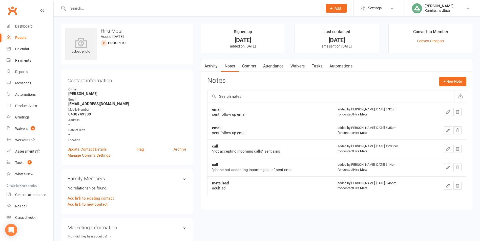
click at [248, 64] on link "Comms" at bounding box center [249, 66] width 21 height 12
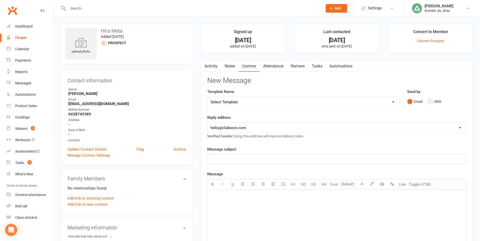
click at [433, 100] on button "SMS" at bounding box center [435, 102] width 14 height 10
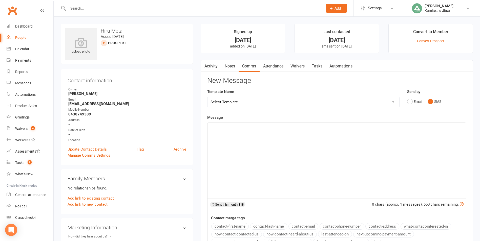
click at [246, 133] on div "﻿" at bounding box center [336, 161] width 259 height 76
click at [27, 84] on div "Messages" at bounding box center [23, 83] width 16 height 4
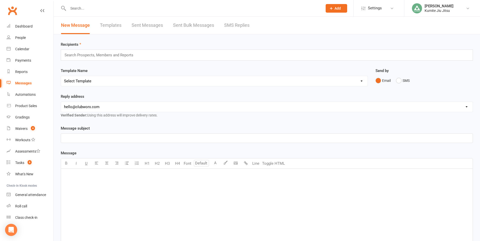
click at [138, 28] on link "Sent Messages" at bounding box center [147, 25] width 31 height 17
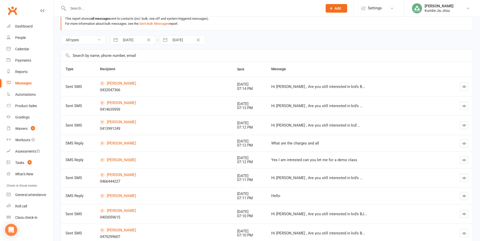
scroll to position [76, 0]
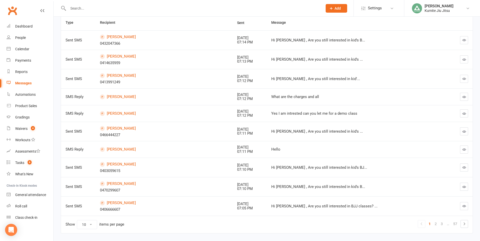
click at [466, 204] on button "button" at bounding box center [464, 206] width 8 height 8
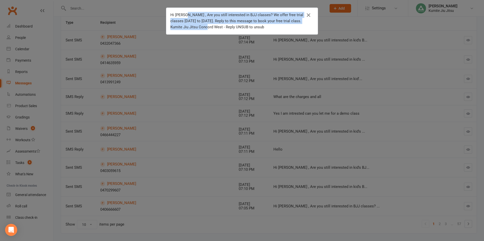
drag, startPoint x: 208, startPoint y: 27, endPoint x: 183, endPoint y: 14, distance: 28.5
click at [183, 14] on div "Hi [PERSON_NAME] , Are you still interested in BJJ classes? We offer free trial…" at bounding box center [238, 21] width 136 height 18
click at [87, 93] on div "Hi [PERSON_NAME] , Are you still interested in BJJ classes? We offer free trial…" at bounding box center [242, 120] width 484 height 241
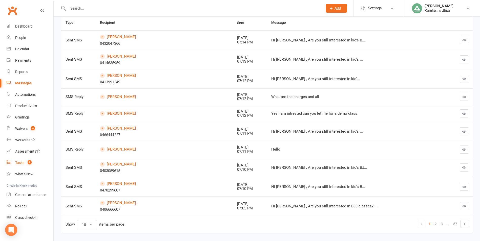
click at [27, 163] on count-badge "9" at bounding box center [28, 163] width 7 height 4
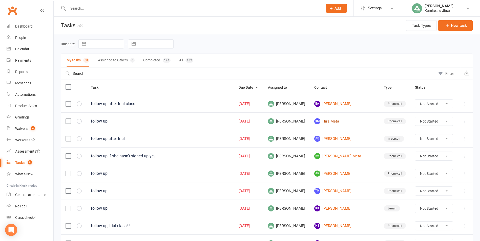
click at [343, 123] on link "[PERSON_NAME] Meta" at bounding box center [344, 121] width 60 height 6
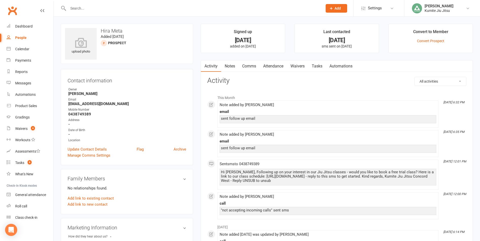
click at [234, 67] on link "Notes" at bounding box center [229, 66] width 17 height 12
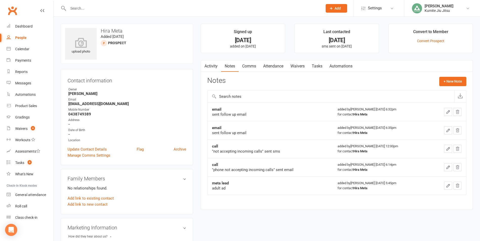
click at [252, 66] on link "Comms" at bounding box center [249, 66] width 21 height 12
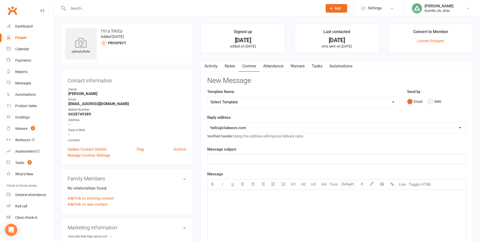
click at [434, 101] on button "SMS" at bounding box center [435, 102] width 14 height 10
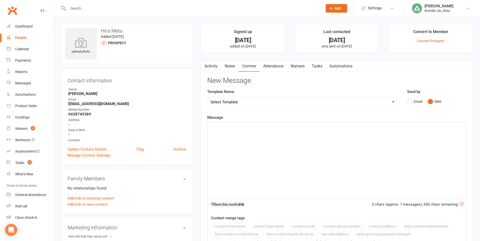
click at [265, 153] on div "﻿" at bounding box center [336, 161] width 259 height 76
click at [227, 228] on button "contact-first-name" at bounding box center [229, 226] width 37 height 7
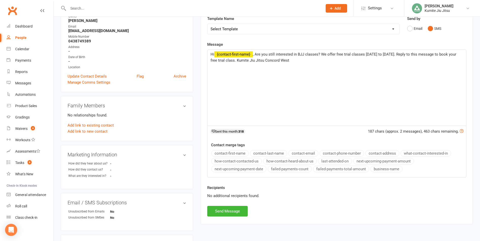
scroll to position [76, 0]
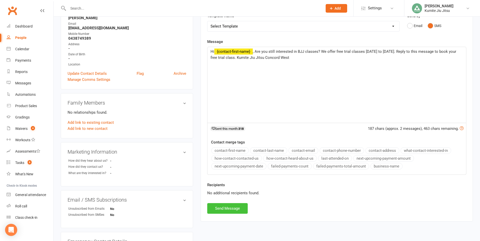
click at [231, 205] on button "Send Message" at bounding box center [227, 208] width 40 height 11
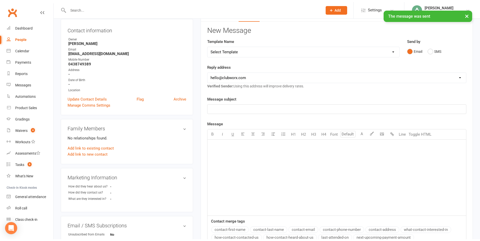
scroll to position [0, 0]
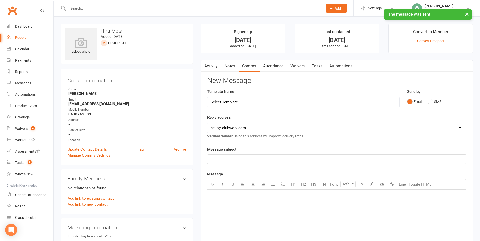
click at [230, 64] on link "Notes" at bounding box center [229, 66] width 17 height 12
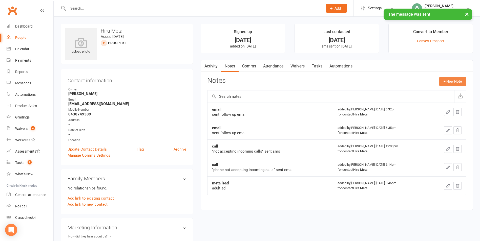
click at [451, 81] on button "+ New Note" at bounding box center [452, 81] width 27 height 9
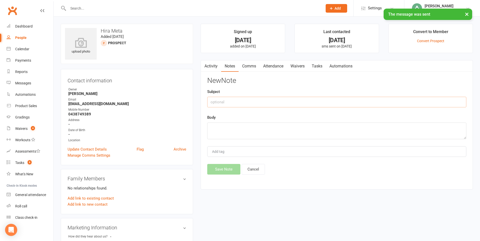
click at [261, 103] on input "text" at bounding box center [336, 102] width 259 height 11
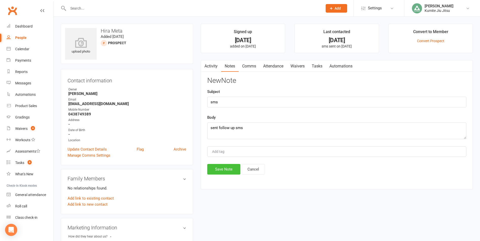
click at [219, 171] on button "Save Note" at bounding box center [223, 169] width 33 height 11
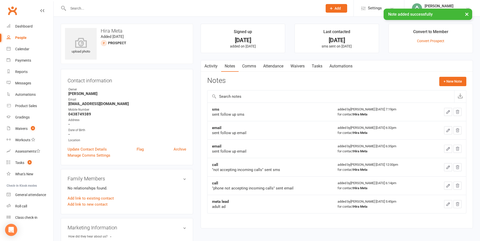
click at [320, 60] on main "Signed up [DATE] added on [DATE] Last contacted [DATE] sms sent on [DATE] Conve…" at bounding box center [337, 129] width 280 height 210
click at [320, 65] on link "Tasks" at bounding box center [317, 66] width 18 height 12
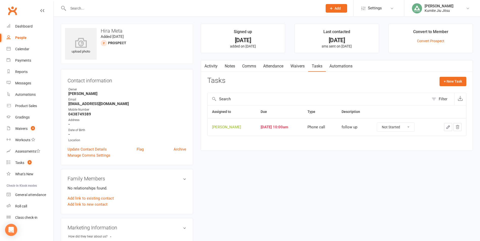
click at [447, 124] on button "button" at bounding box center [448, 127] width 8 height 8
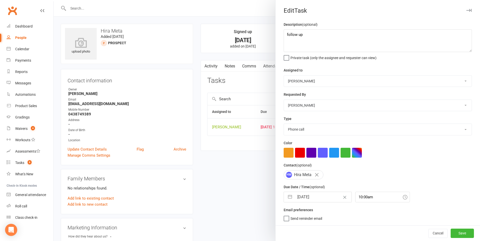
click at [289, 198] on button "button" at bounding box center [289, 197] width 9 height 10
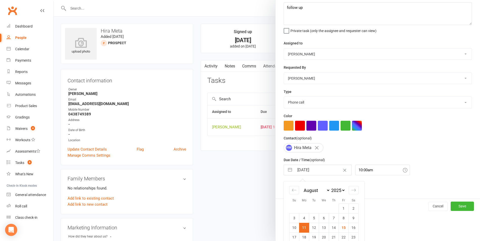
scroll to position [55, 0]
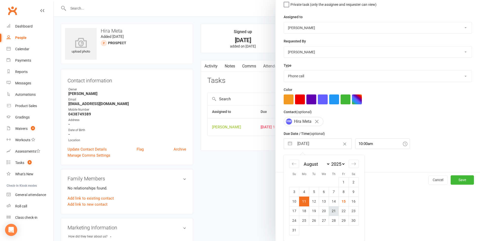
drag, startPoint x: 332, startPoint y: 207, endPoint x: 332, endPoint y: 214, distance: 7.1
click at [332, 214] on tbody "1 2 3 4 5 6 7 8 9 10 11 12 13 14 15 16 17 18 19 20 21 22 23 24 25 26 27 28 29 3…" at bounding box center [323, 207] width 69 height 58
click at [332, 214] on td "21" at bounding box center [334, 211] width 10 height 10
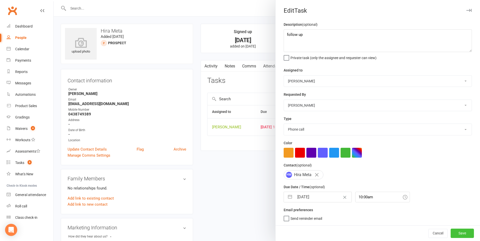
click at [455, 234] on button "Save" at bounding box center [462, 233] width 23 height 9
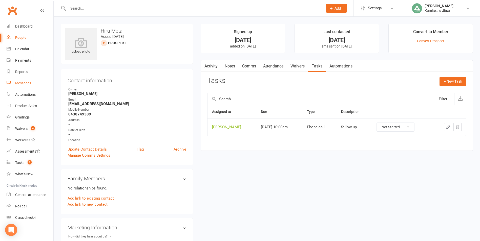
click at [28, 83] on div "Messages" at bounding box center [23, 83] width 16 height 4
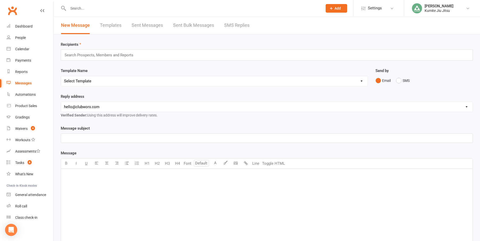
click at [154, 22] on link "Sent Messages" at bounding box center [147, 25] width 31 height 17
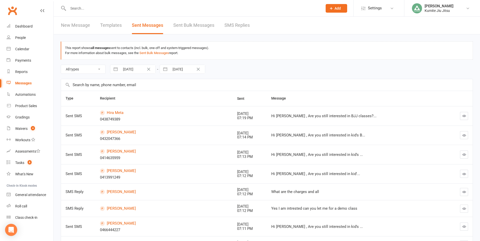
click at [242, 25] on link "SMS Replies" at bounding box center [236, 25] width 25 height 17
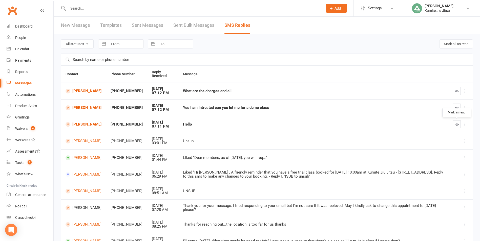
click at [458, 124] on icon "button" at bounding box center [457, 125] width 4 height 4
click at [456, 109] on icon "button" at bounding box center [457, 108] width 4 height 4
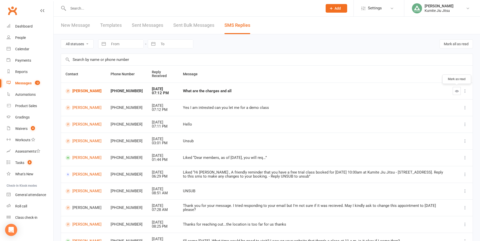
click at [455, 90] on icon "button" at bounding box center [457, 91] width 4 height 4
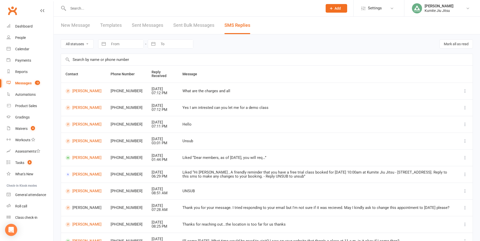
click at [143, 27] on link "Sent Messages" at bounding box center [147, 25] width 31 height 17
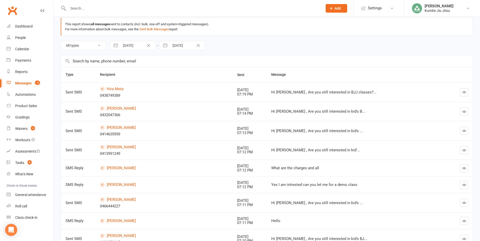
scroll to position [51, 0]
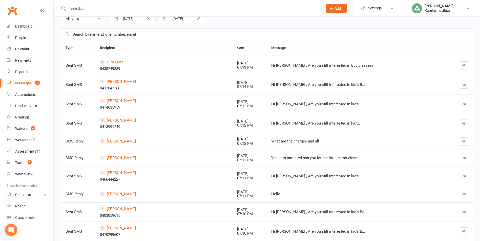
click at [464, 177] on icon "button" at bounding box center [464, 176] width 4 height 4
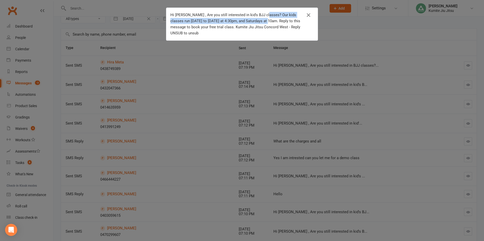
drag, startPoint x: 262, startPoint y: 14, endPoint x: 262, endPoint y: 22, distance: 7.4
click at [262, 22] on div "Hi [PERSON_NAME] , Are you still interested in kid's BJJ classes? Our kids clas…" at bounding box center [238, 24] width 136 height 24
click at [307, 15] on icon "button" at bounding box center [308, 15] width 6 height 6
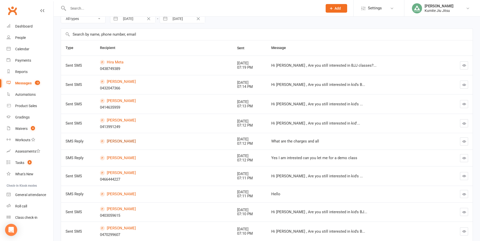
click at [116, 141] on link "[PERSON_NAME]" at bounding box center [164, 141] width 128 height 5
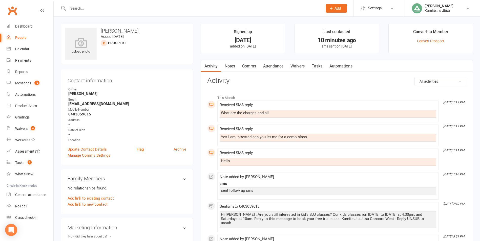
click at [249, 67] on link "Comms" at bounding box center [249, 66] width 21 height 12
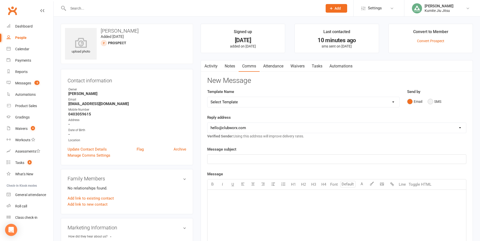
click at [433, 100] on button "SMS" at bounding box center [435, 102] width 14 height 10
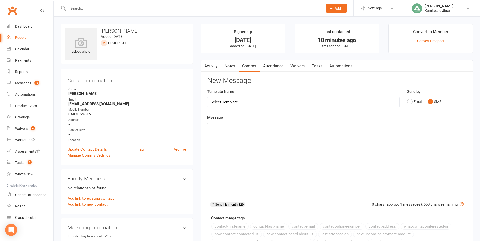
click at [302, 170] on div "﻿" at bounding box center [336, 161] width 259 height 76
paste div
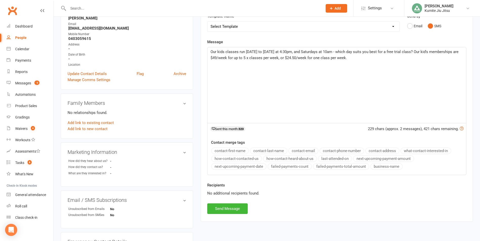
scroll to position [76, 0]
click at [225, 209] on button "Send Message" at bounding box center [227, 208] width 40 height 11
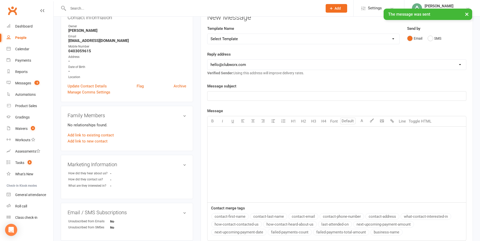
scroll to position [0, 0]
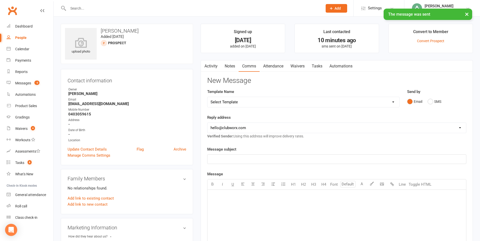
drag, startPoint x: 231, startPoint y: 65, endPoint x: 277, endPoint y: 71, distance: 46.5
click at [231, 65] on link "Notes" at bounding box center [229, 66] width 17 height 12
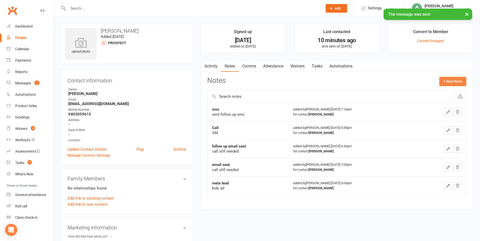
click at [454, 81] on button "+ New Note" at bounding box center [452, 81] width 27 height 9
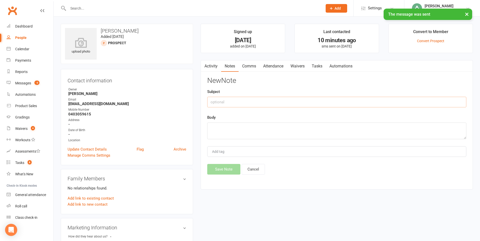
click at [262, 99] on input "text" at bounding box center [336, 102] width 259 height 11
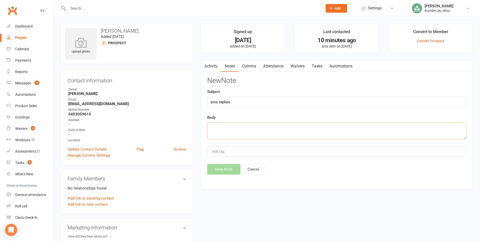
click at [224, 136] on textarea at bounding box center [336, 131] width 259 height 17
click at [213, 168] on button "Save Note" at bounding box center [223, 169] width 33 height 11
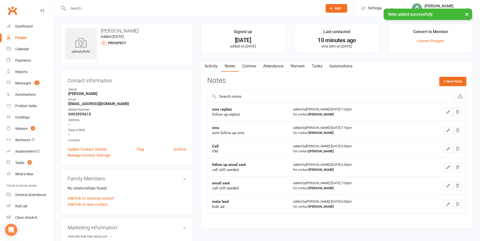
drag, startPoint x: 321, startPoint y: 66, endPoint x: 324, endPoint y: 65, distance: 2.8
click at [321, 66] on link "Tasks" at bounding box center [317, 66] width 18 height 12
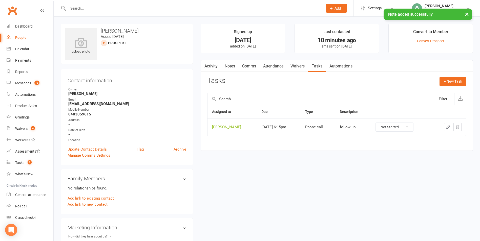
click at [451, 126] on button "button" at bounding box center [448, 127] width 8 height 8
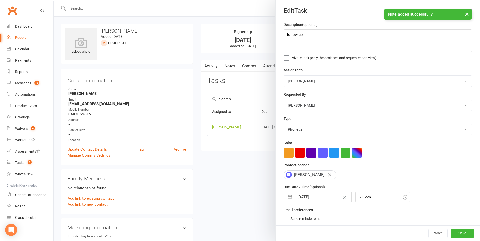
click at [288, 200] on button "button" at bounding box center [289, 197] width 9 height 10
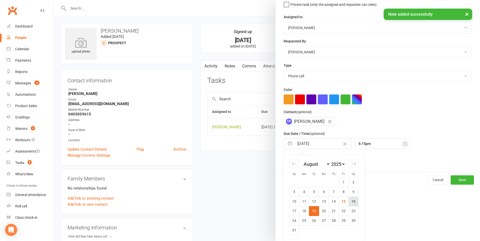
scroll to position [55, 0]
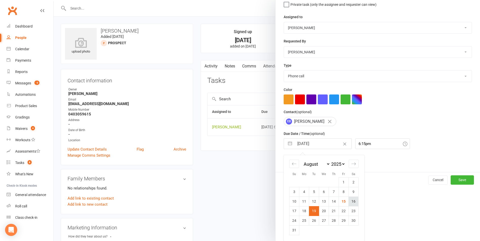
click at [349, 201] on td "16" at bounding box center [354, 202] width 10 height 10
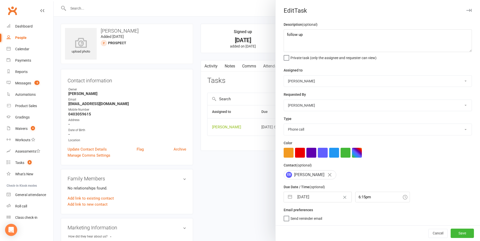
scroll to position [1, 0]
click at [454, 234] on button "Save" at bounding box center [462, 233] width 23 height 9
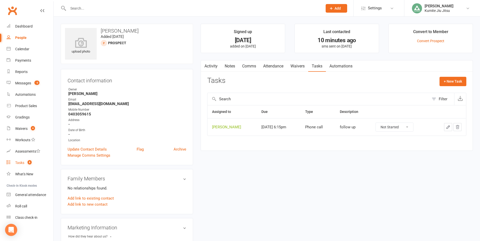
click at [29, 161] on span "8" at bounding box center [30, 162] width 4 height 4
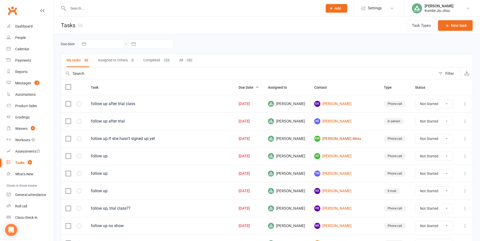
click at [349, 139] on link "RM [PERSON_NAME] Meta" at bounding box center [344, 139] width 60 height 6
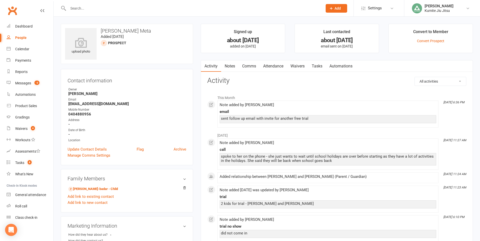
click at [228, 67] on link "Notes" at bounding box center [229, 66] width 17 height 12
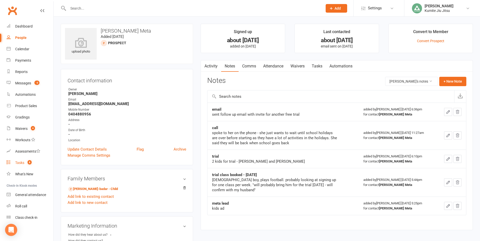
click at [30, 165] on link "Tasks 8" at bounding box center [30, 162] width 47 height 11
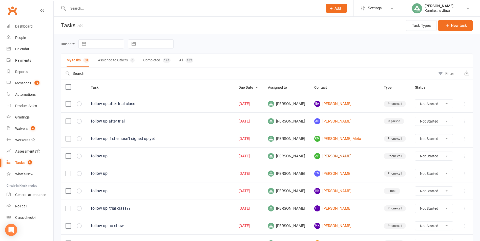
click at [344, 156] on link "AP [PERSON_NAME]" at bounding box center [344, 156] width 60 height 6
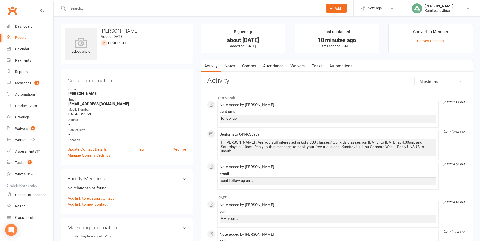
click at [233, 66] on link "Notes" at bounding box center [229, 66] width 17 height 12
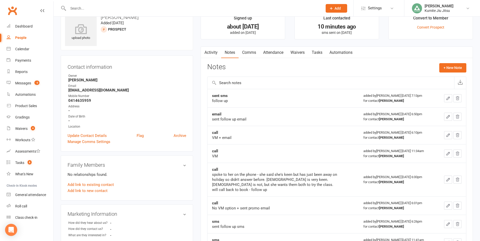
scroll to position [25, 0]
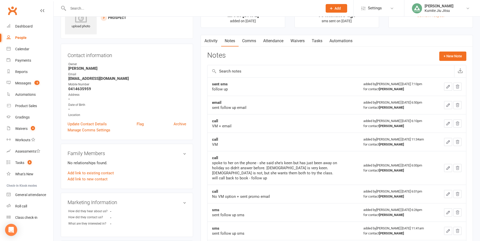
click at [319, 44] on link "Tasks" at bounding box center [317, 41] width 18 height 12
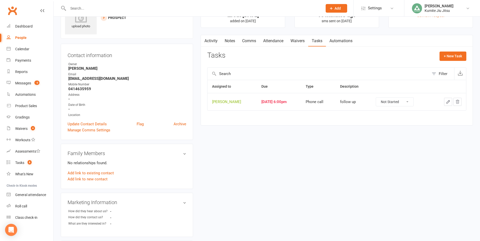
click at [449, 102] on icon "button" at bounding box center [448, 102] width 5 height 5
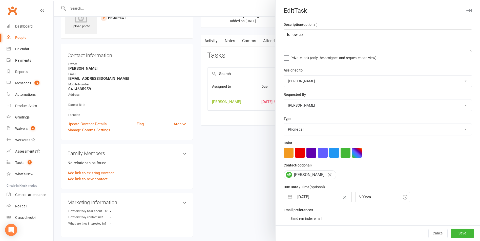
drag, startPoint x: 287, startPoint y: 200, endPoint x: 304, endPoint y: 190, distance: 19.4
click at [287, 201] on button "button" at bounding box center [289, 197] width 9 height 10
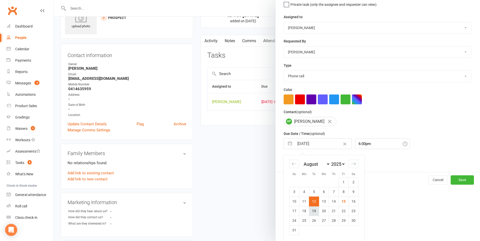
click at [313, 214] on td "19" at bounding box center [314, 211] width 10 height 10
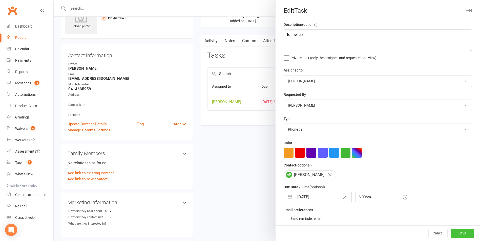
click at [455, 234] on button "Save" at bounding box center [462, 233] width 23 height 9
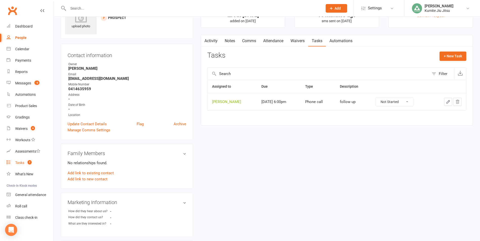
click at [23, 163] on div "Tasks" at bounding box center [19, 163] width 9 height 4
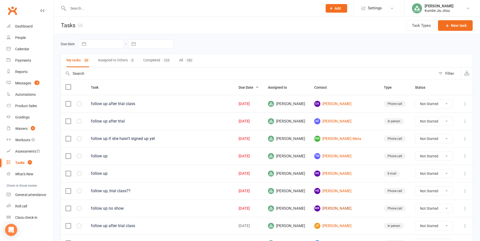
click at [345, 208] on link "MK [PERSON_NAME]" at bounding box center [344, 209] width 60 height 6
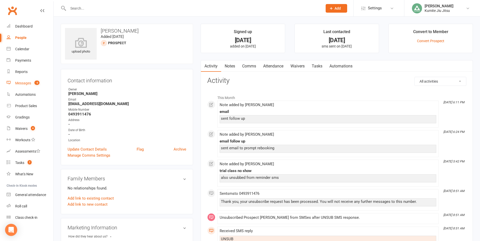
click at [28, 86] on link "Messages -3" at bounding box center [30, 83] width 47 height 11
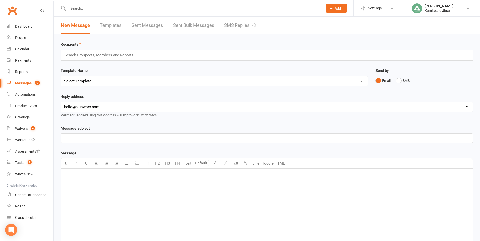
click at [236, 25] on link "SMS Replies -3" at bounding box center [240, 25] width 32 height 17
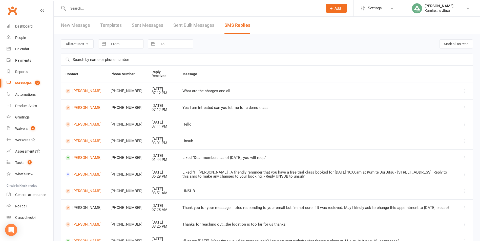
click at [147, 25] on link "Sent Messages" at bounding box center [147, 25] width 31 height 17
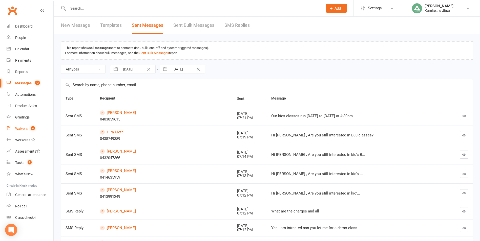
click at [32, 130] on span "4" at bounding box center [33, 128] width 4 height 4
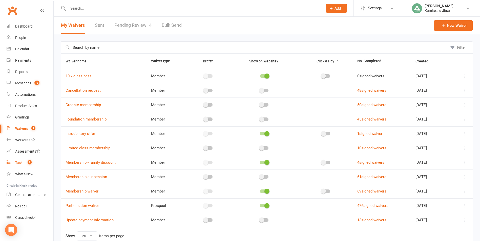
click at [28, 160] on link "Tasks 7" at bounding box center [30, 162] width 47 height 11
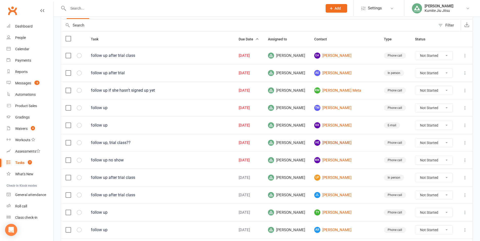
scroll to position [51, 0]
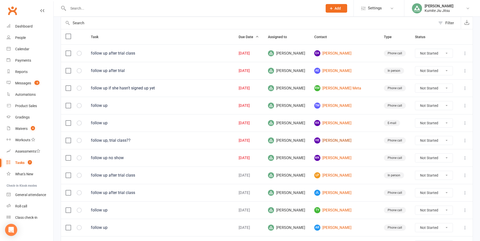
click at [346, 140] on link "HE [PERSON_NAME]" at bounding box center [344, 141] width 60 height 6
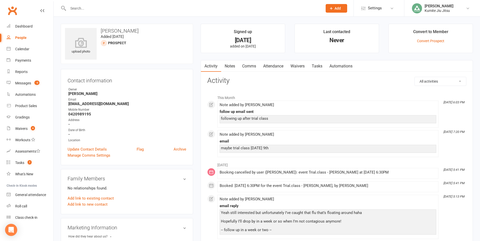
click at [227, 65] on link "Notes" at bounding box center [229, 66] width 17 height 12
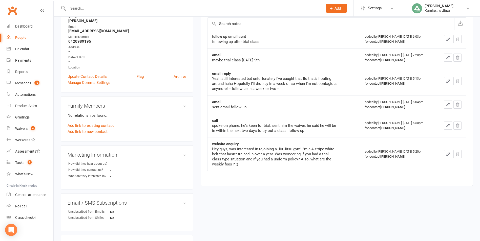
scroll to position [25, 0]
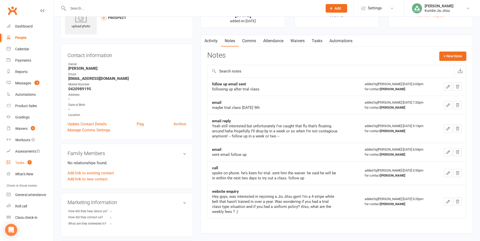
click at [28, 161] on span "7" at bounding box center [30, 162] width 4 height 4
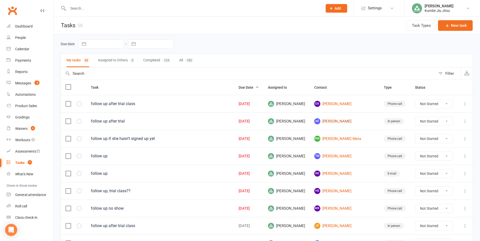
click at [351, 121] on link "AE [PERSON_NAME]" at bounding box center [344, 121] width 60 height 6
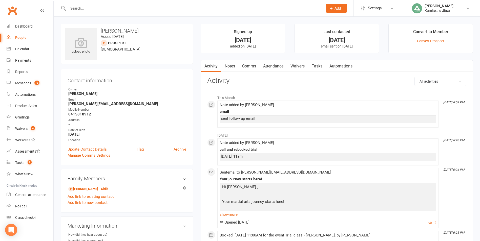
click at [230, 66] on link "Notes" at bounding box center [229, 66] width 17 height 12
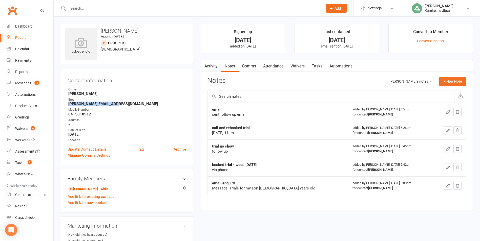
drag, startPoint x: 116, startPoint y: 105, endPoint x: 61, endPoint y: 105, distance: 54.4
click at [61, 105] on div "Contact information Owner [PERSON_NAME] Email [PERSON_NAME][EMAIL_ADDRESS][DOMA…" at bounding box center [127, 117] width 132 height 96
click at [449, 79] on button "+ New Note" at bounding box center [452, 81] width 27 height 9
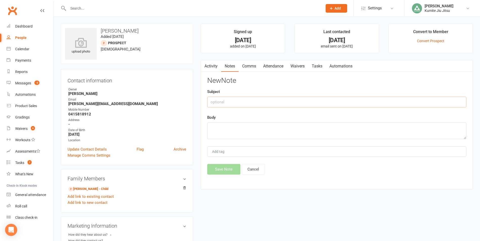
click at [252, 104] on input "text" at bounding box center [336, 102] width 259 height 11
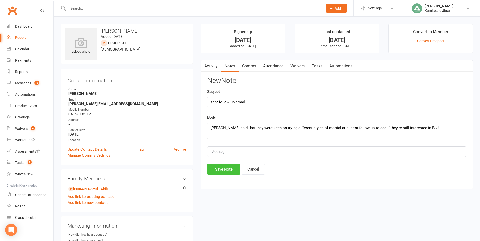
click at [227, 170] on button "Save Note" at bounding box center [223, 169] width 33 height 11
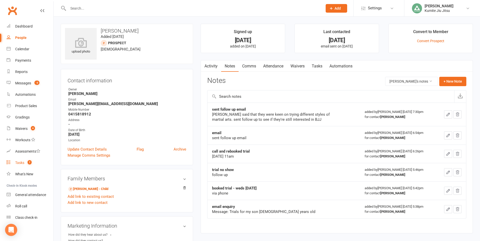
click at [26, 162] on count-badge "7" at bounding box center [28, 163] width 7 height 4
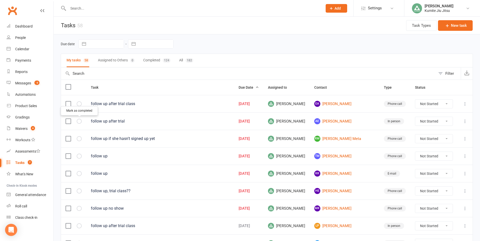
click at [0, 0] on icon "button" at bounding box center [0, 0] width 0 height 0
